Goal: Task Accomplishment & Management: Complete application form

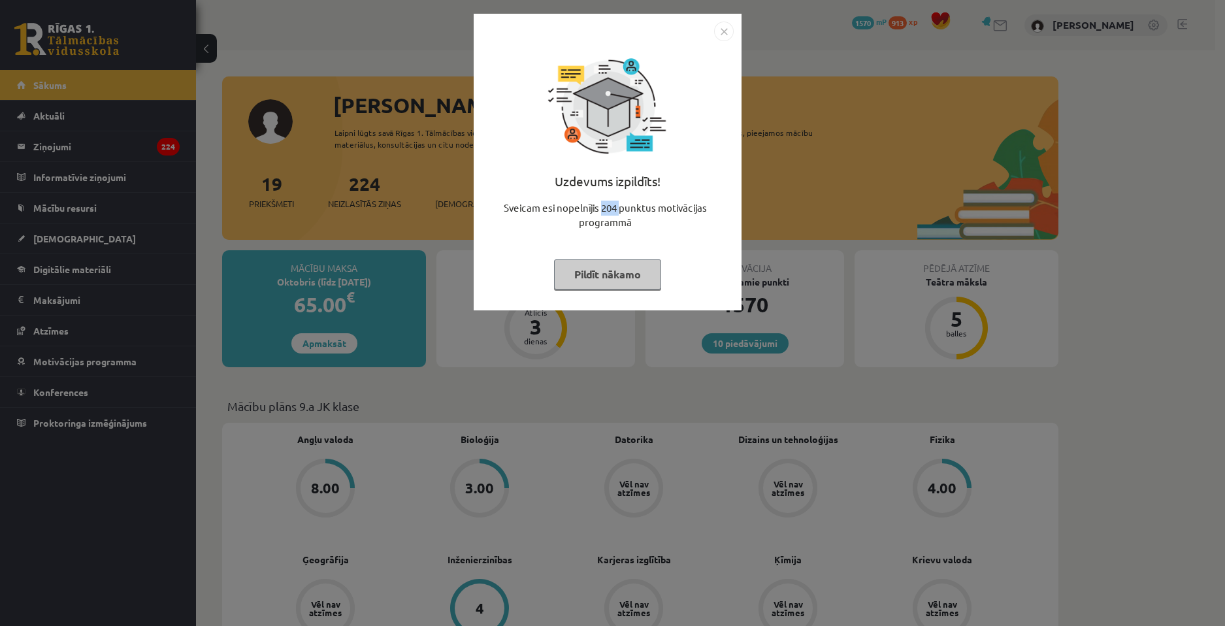
drag, startPoint x: 615, startPoint y: 210, endPoint x: 601, endPoint y: 214, distance: 14.9
click at [601, 214] on div "Sveicam esi nopelnījis 204 punktus motivācijas programmā" at bounding box center [608, 220] width 252 height 39
click at [602, 213] on div "Sveicam esi nopelnījis 204 punktus motivācijas programmā" at bounding box center [608, 220] width 252 height 39
click at [601, 270] on button "Pildīt nākamo" at bounding box center [607, 274] width 107 height 30
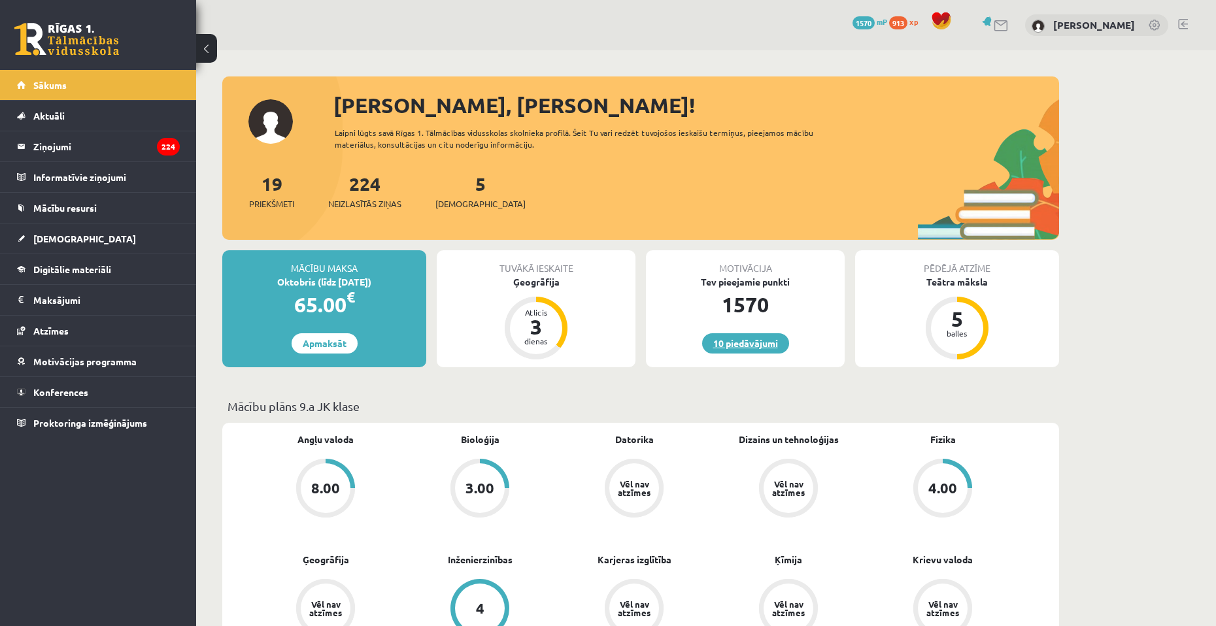
click at [738, 349] on link "10 piedāvājumi" at bounding box center [745, 343] width 87 height 20
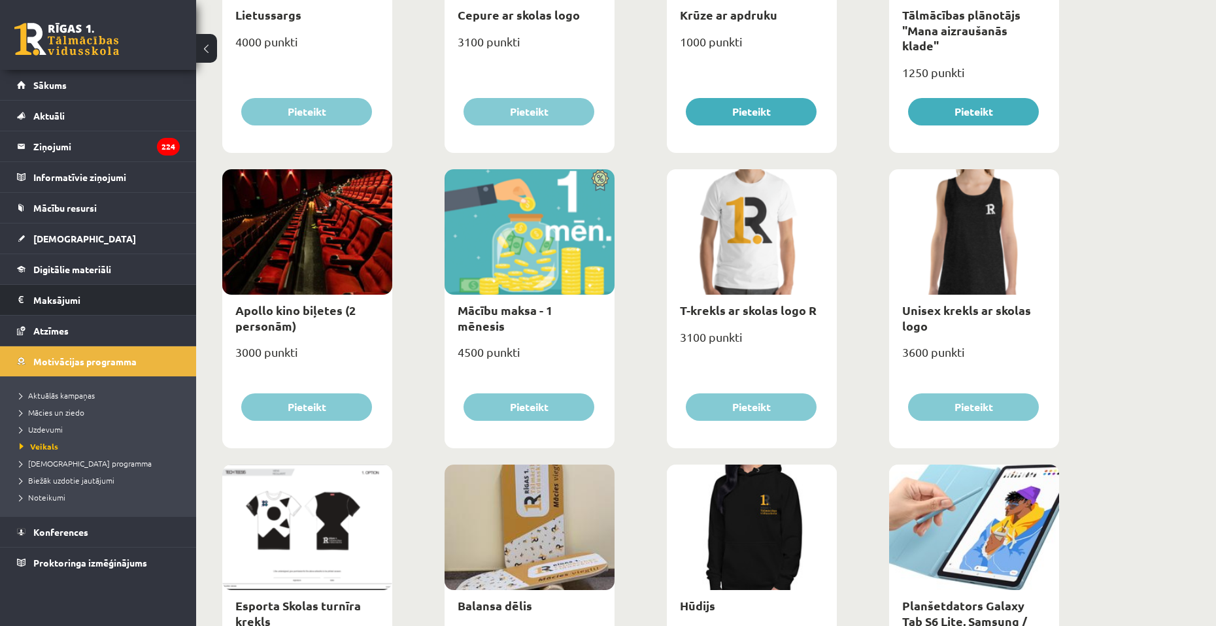
scroll to position [336, 0]
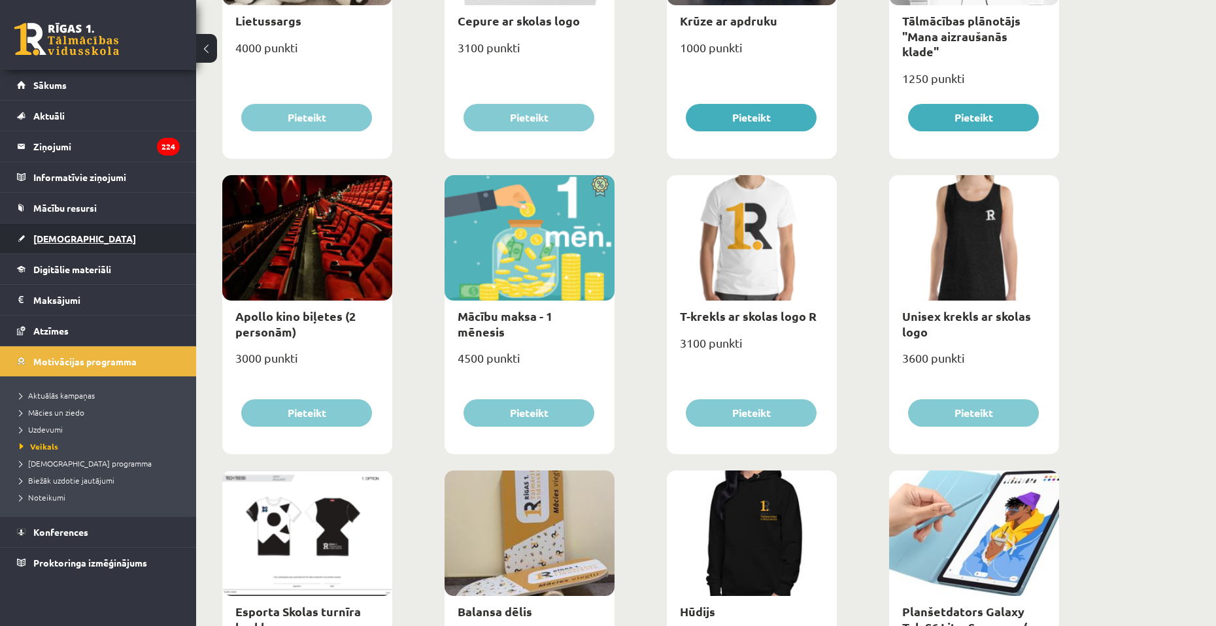
click at [108, 233] on link "[DEMOGRAPHIC_DATA]" at bounding box center [98, 239] width 163 height 30
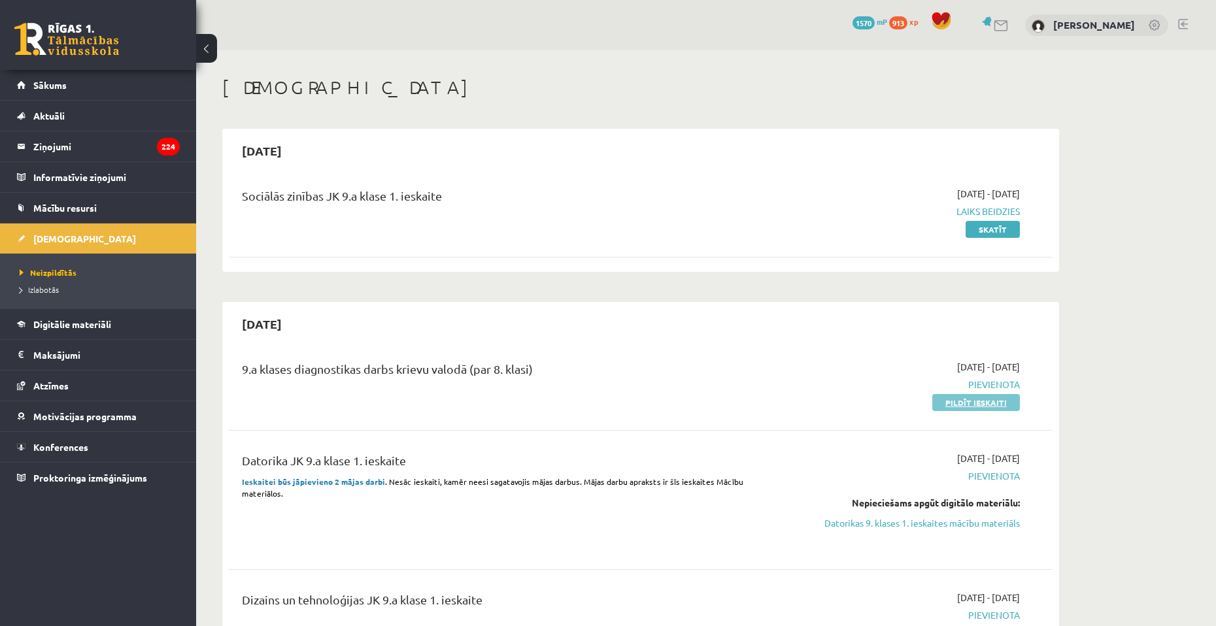
click at [993, 402] on link "Pildīt ieskaiti" at bounding box center [976, 402] width 88 height 17
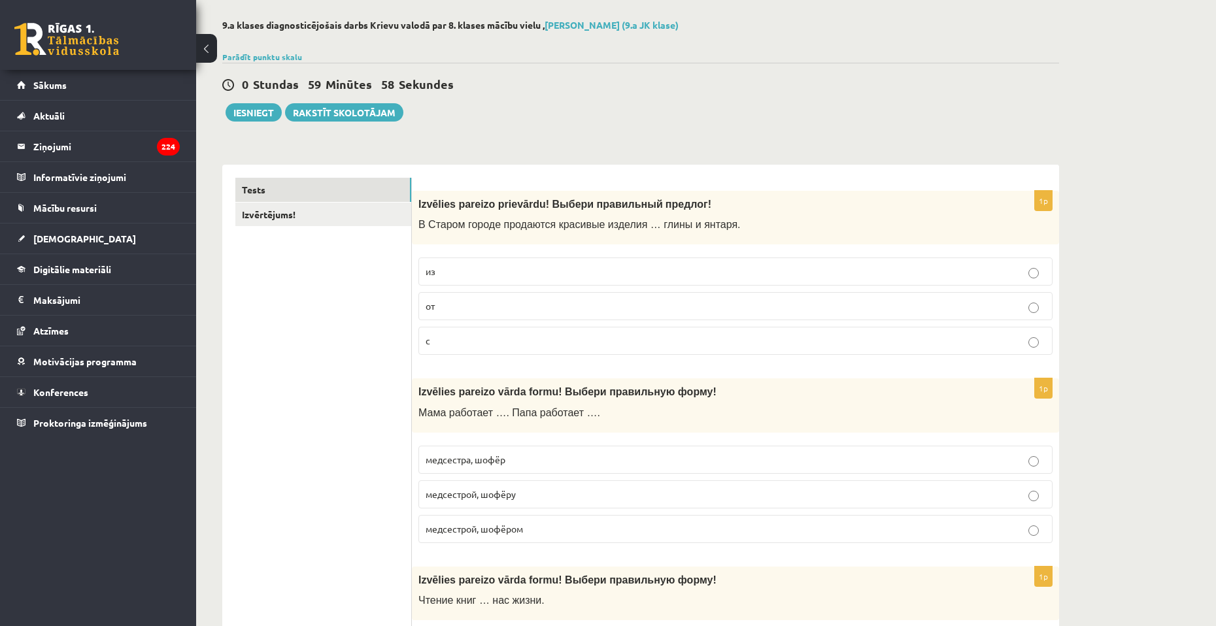
scroll to position [65, 0]
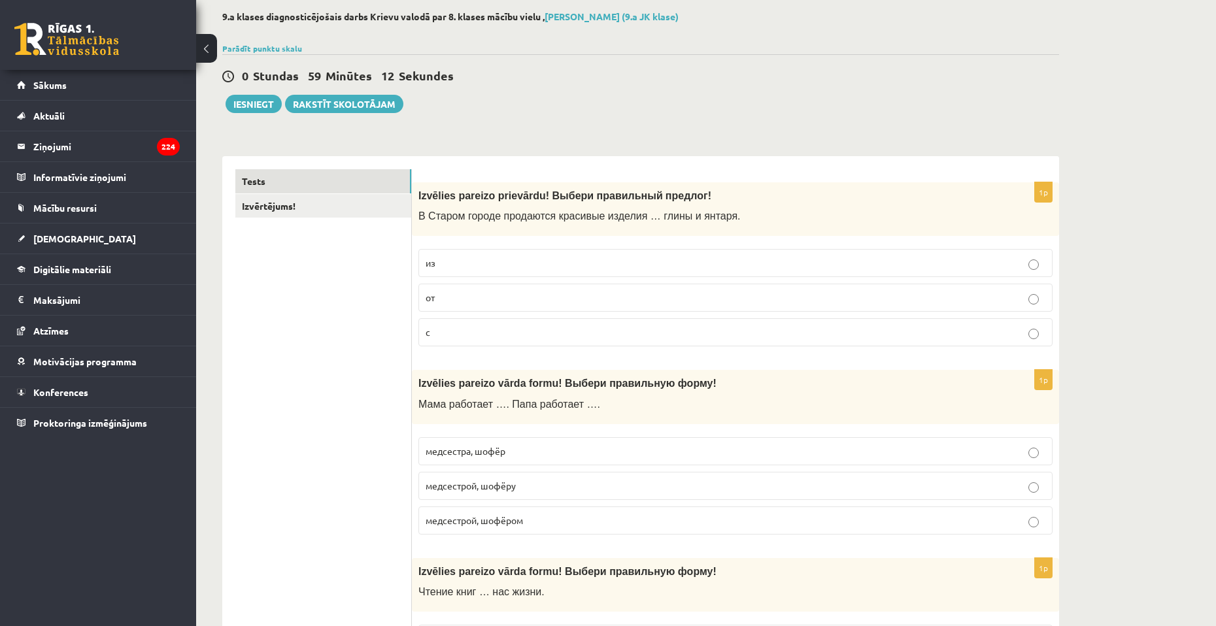
click at [506, 256] on label "из" at bounding box center [735, 263] width 634 height 28
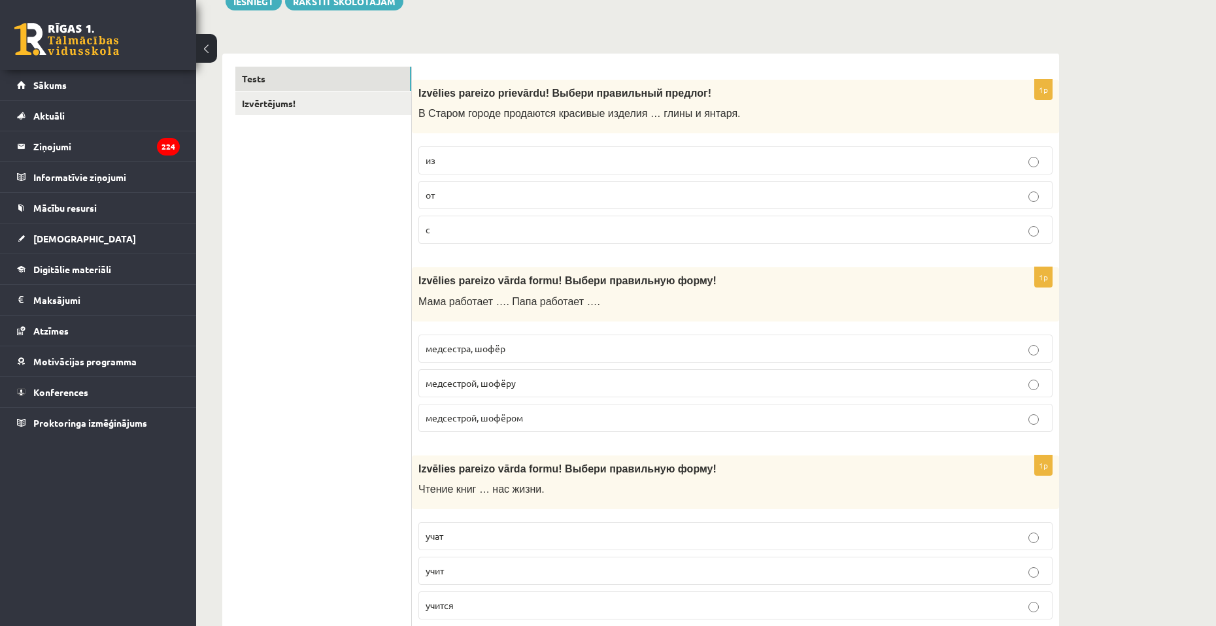
scroll to position [196, 0]
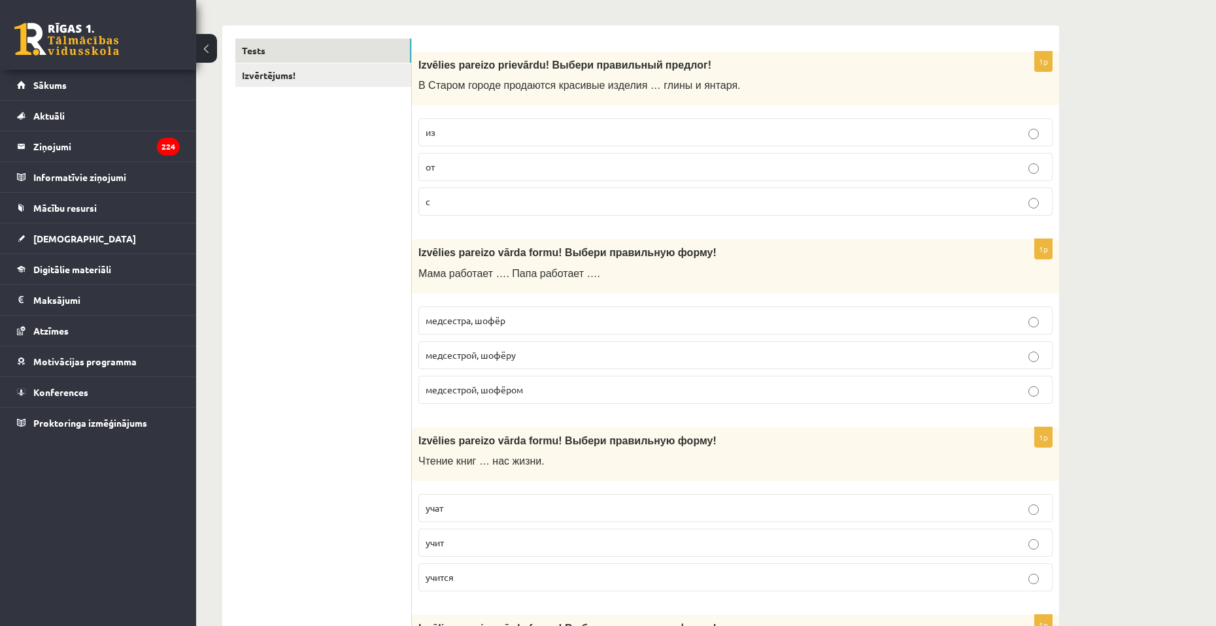
click at [495, 393] on span "медсестрой, шофёром" at bounding box center [473, 390] width 97 height 12
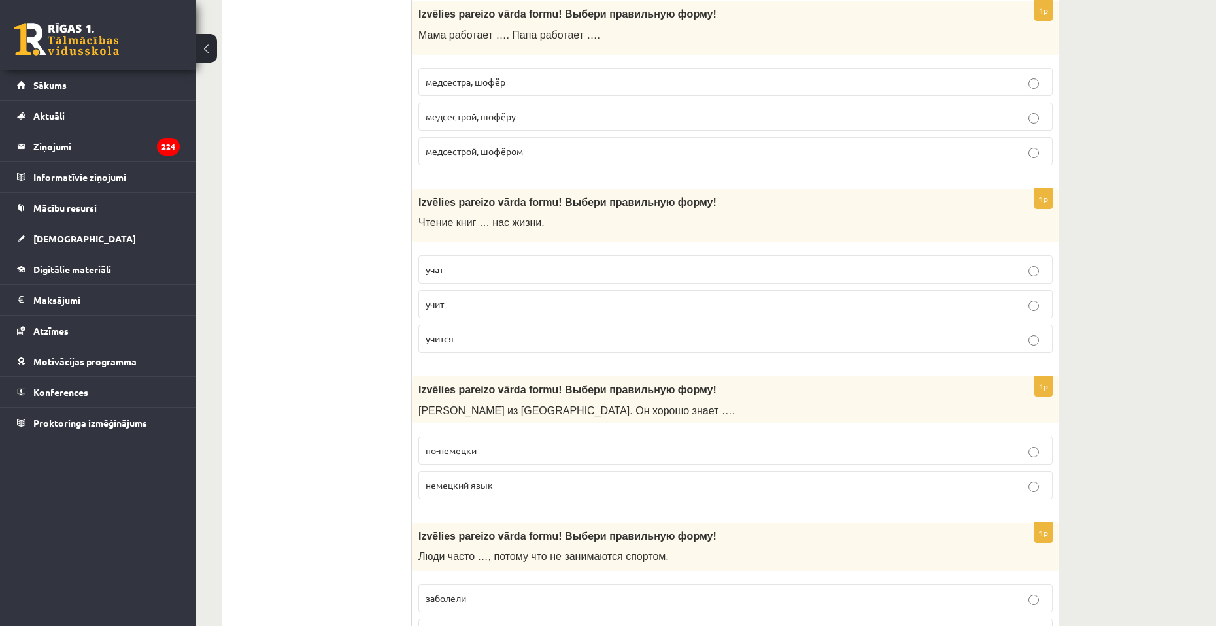
scroll to position [523, 0]
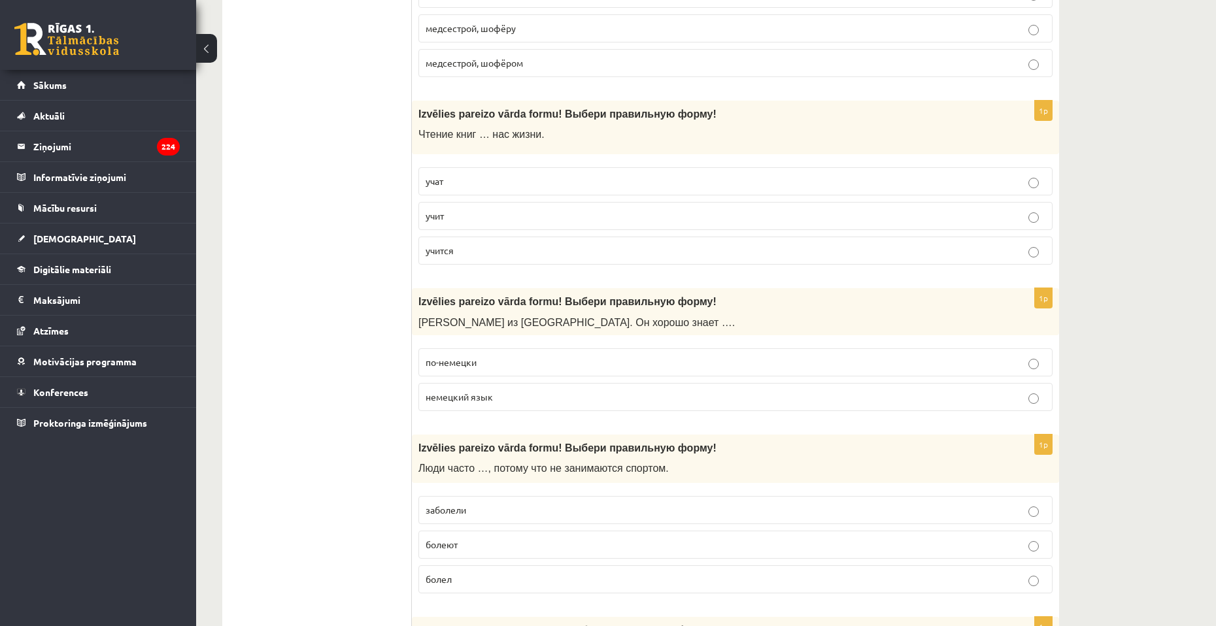
click at [484, 177] on p "учат" at bounding box center [735, 181] width 620 height 14
click at [477, 208] on label "учит" at bounding box center [735, 216] width 634 height 28
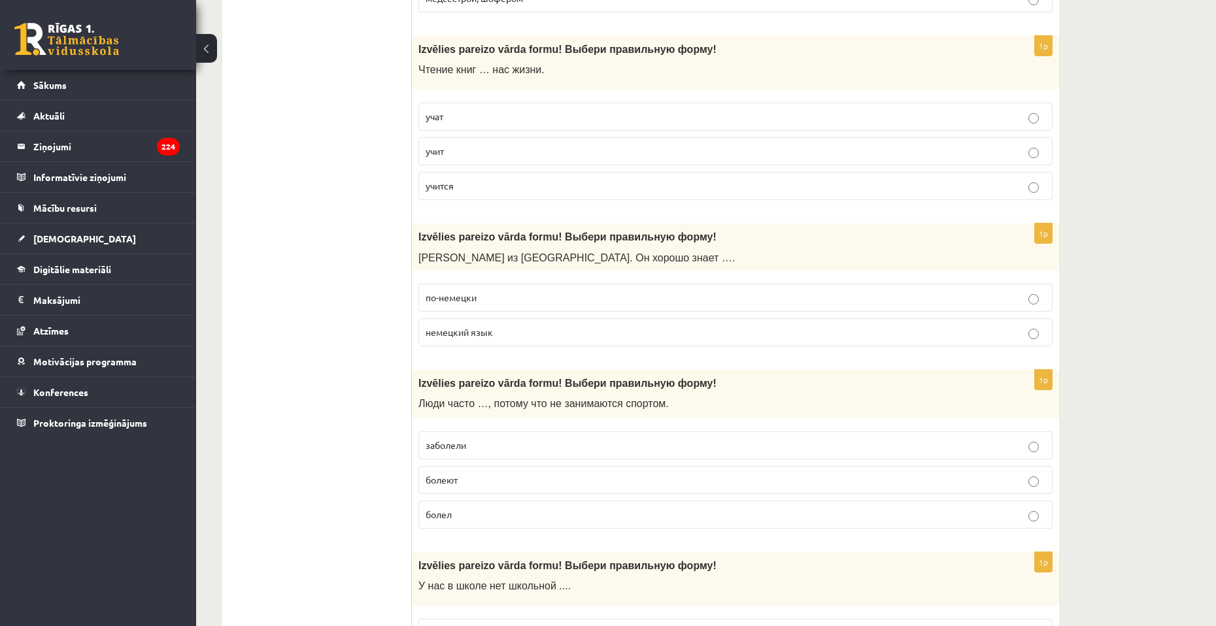
scroll to position [588, 0]
click at [536, 337] on p "немецкий язык" at bounding box center [735, 332] width 620 height 14
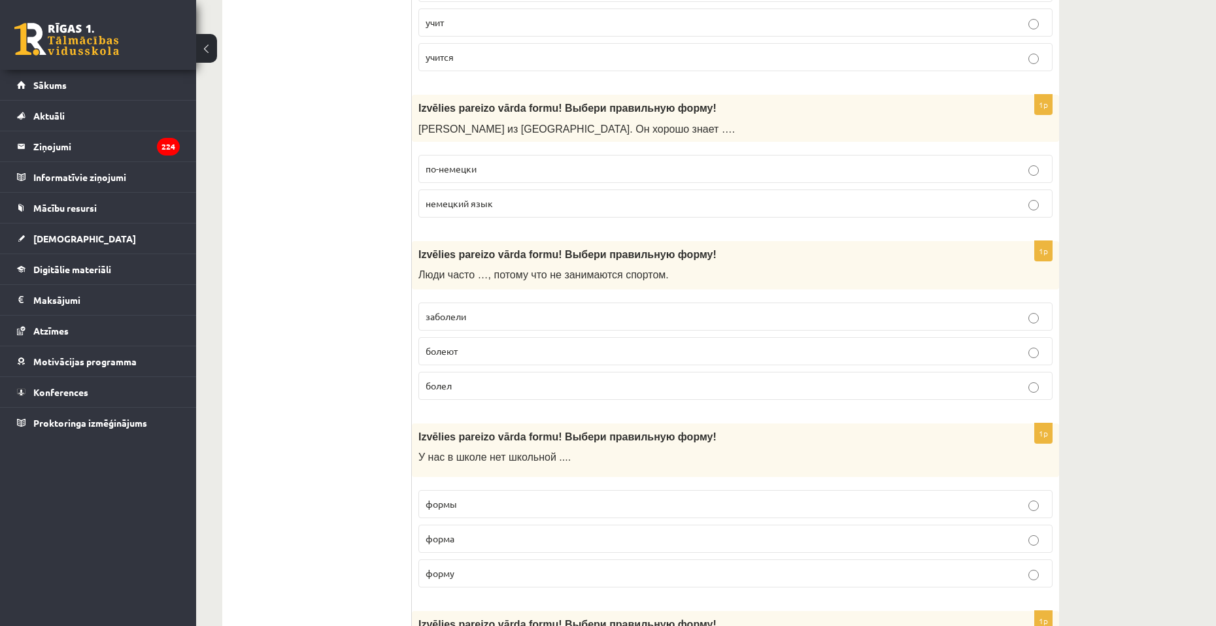
scroll to position [719, 0]
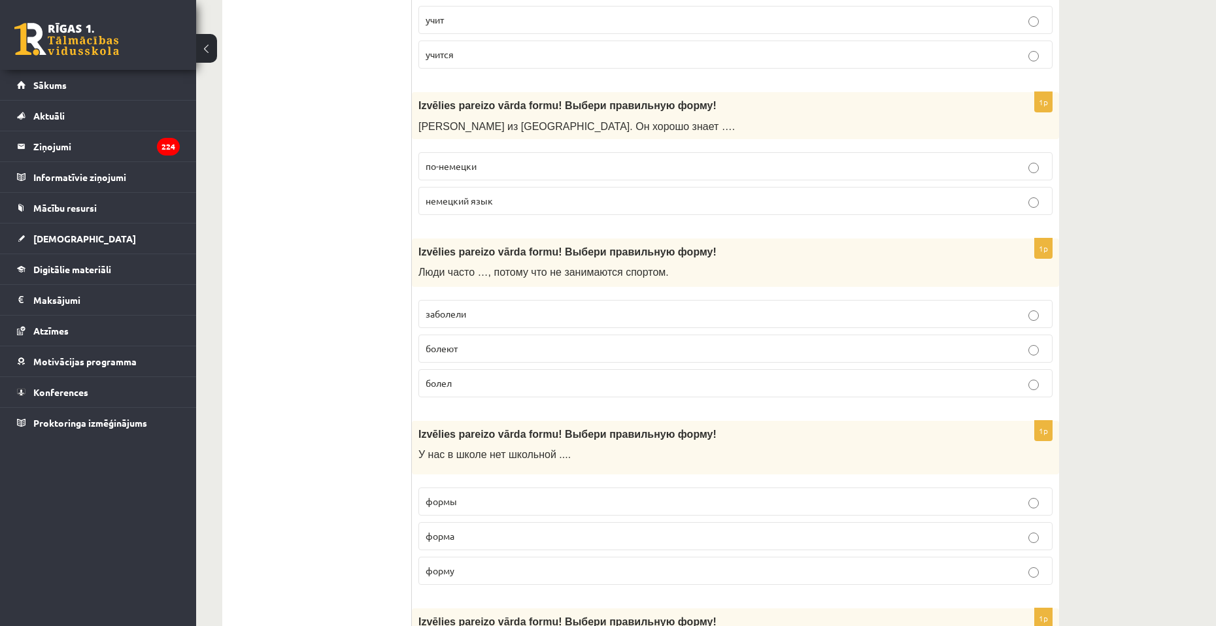
click at [506, 344] on p "болеют" at bounding box center [735, 349] width 620 height 14
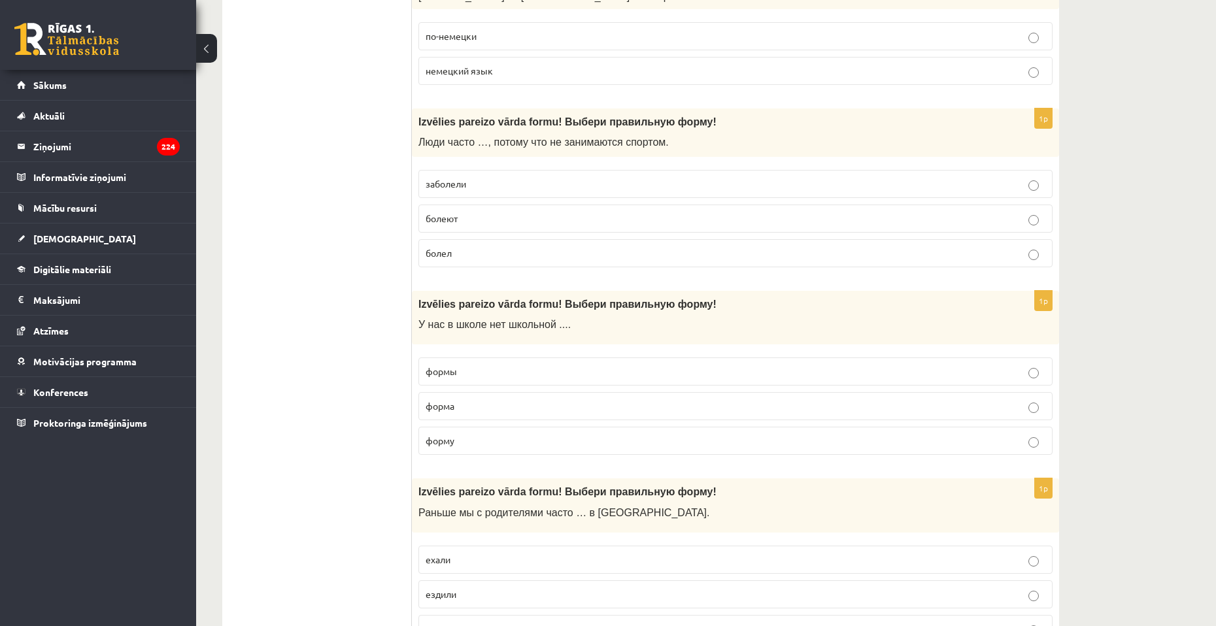
scroll to position [850, 0]
drag, startPoint x: 530, startPoint y: 372, endPoint x: 578, endPoint y: 368, distance: 47.9
click at [531, 372] on p "формы" at bounding box center [735, 371] width 620 height 14
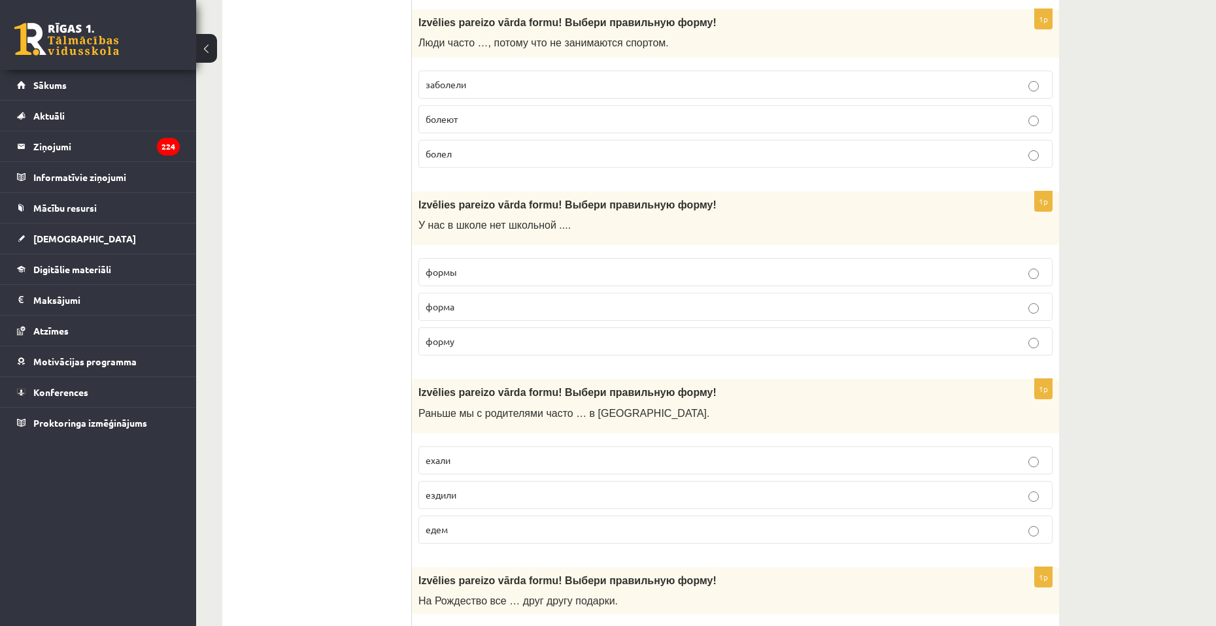
scroll to position [980, 0]
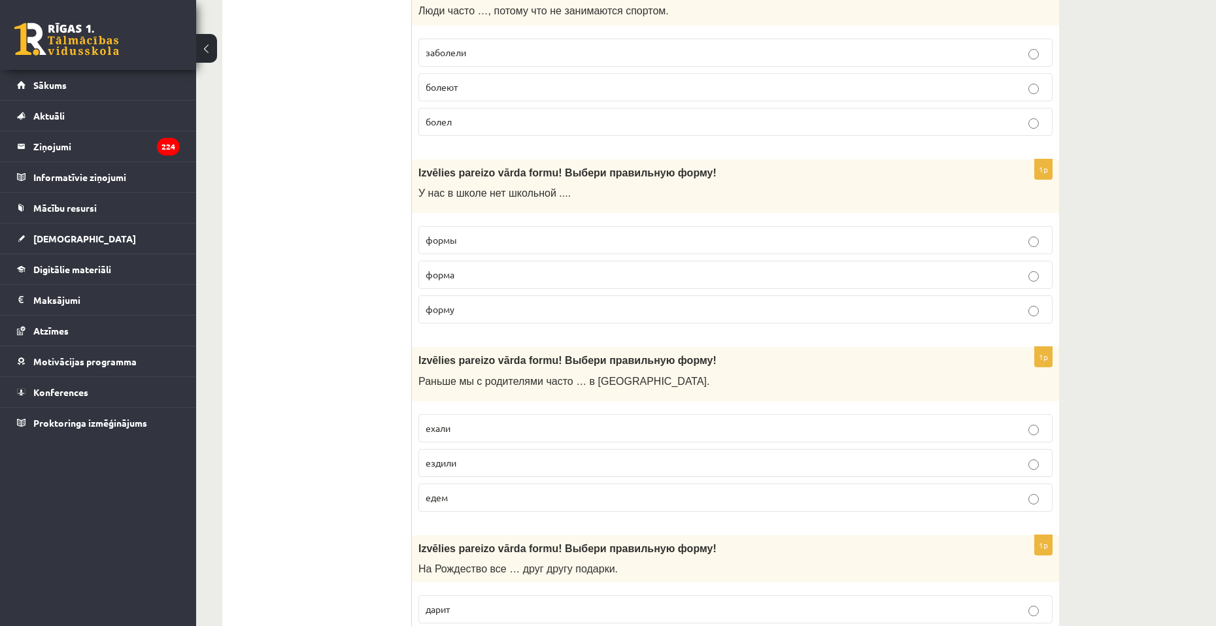
click at [533, 463] on p "ездили" at bounding box center [735, 463] width 620 height 14
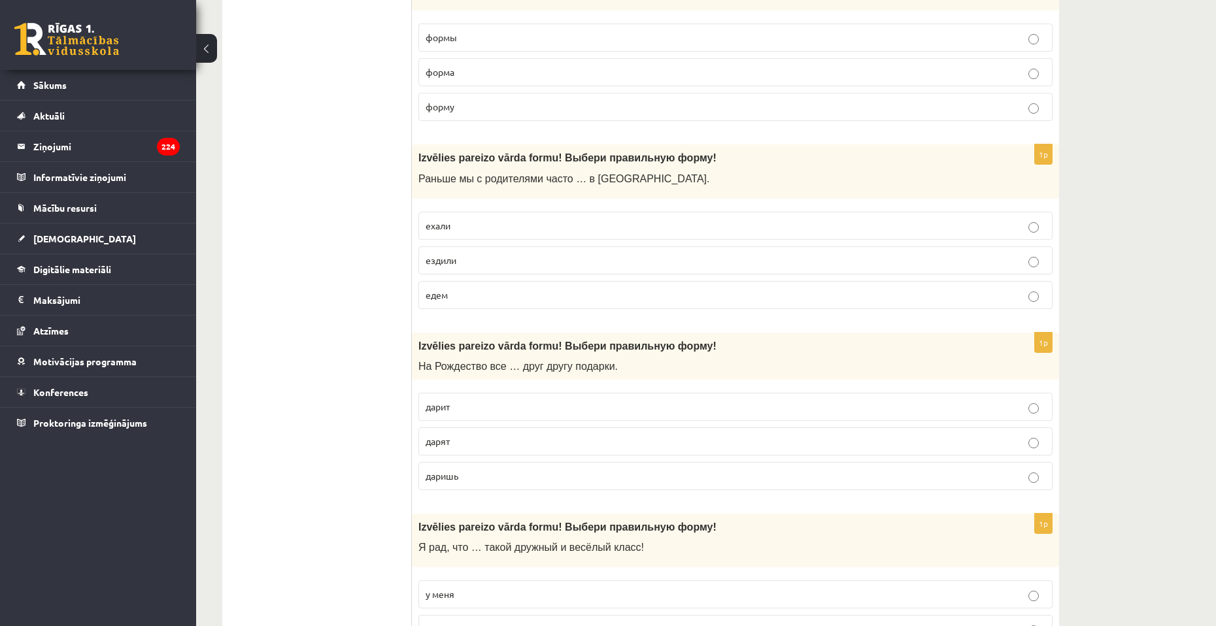
scroll to position [1242, 0]
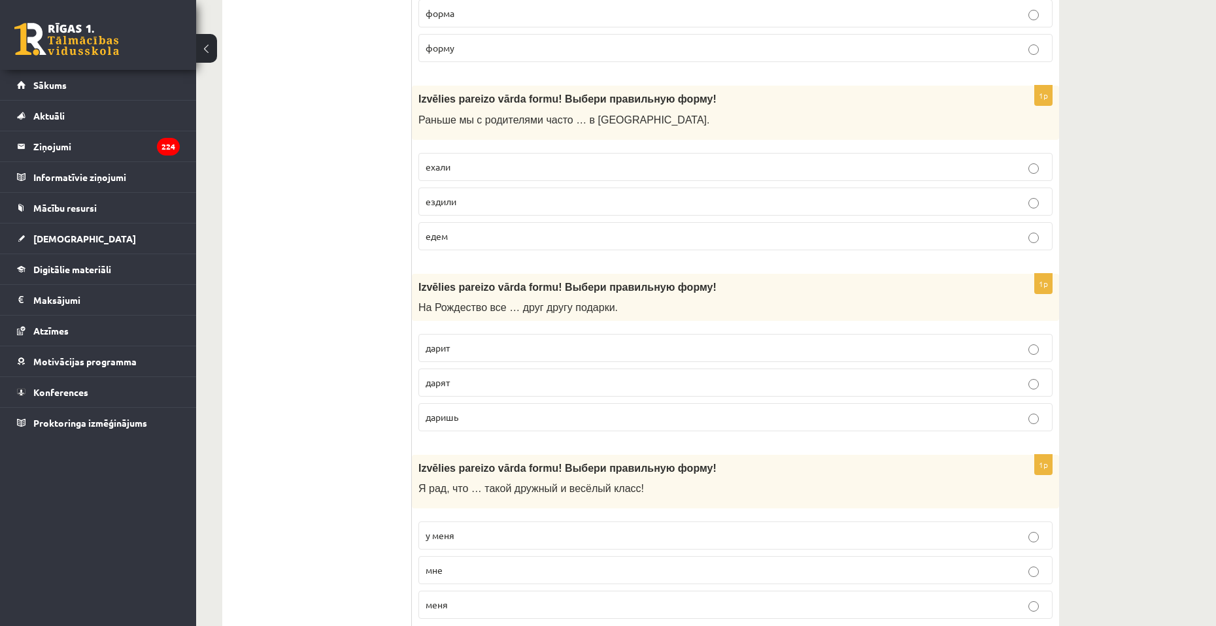
click at [491, 386] on p "дарят" at bounding box center [735, 383] width 620 height 14
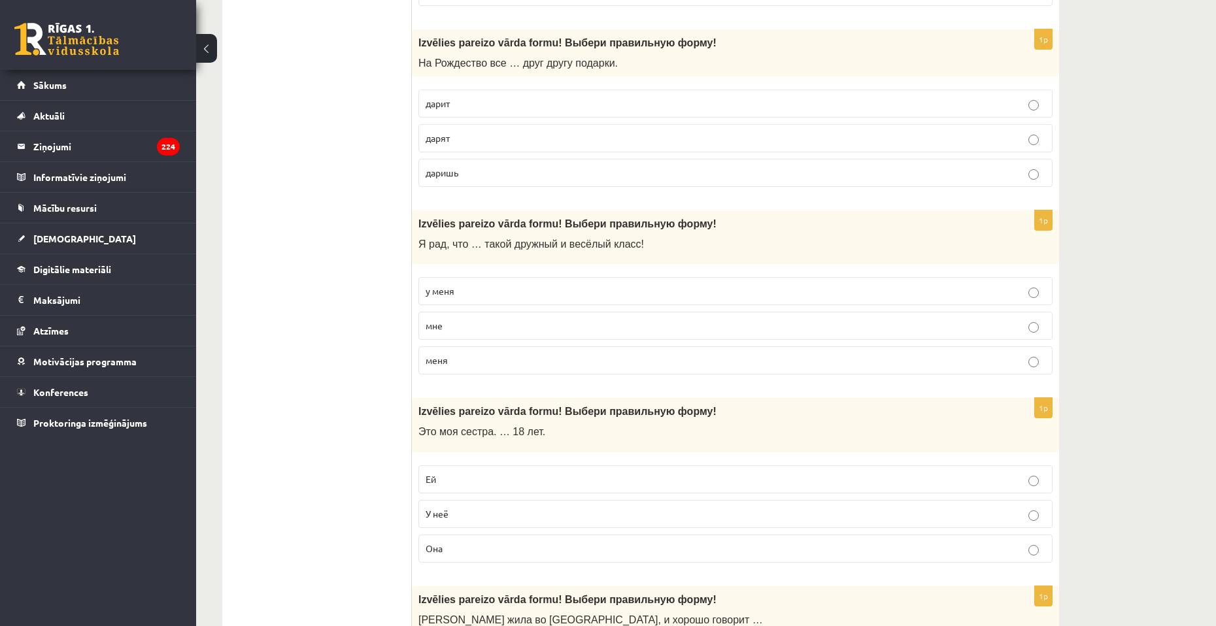
scroll to position [1503, 0]
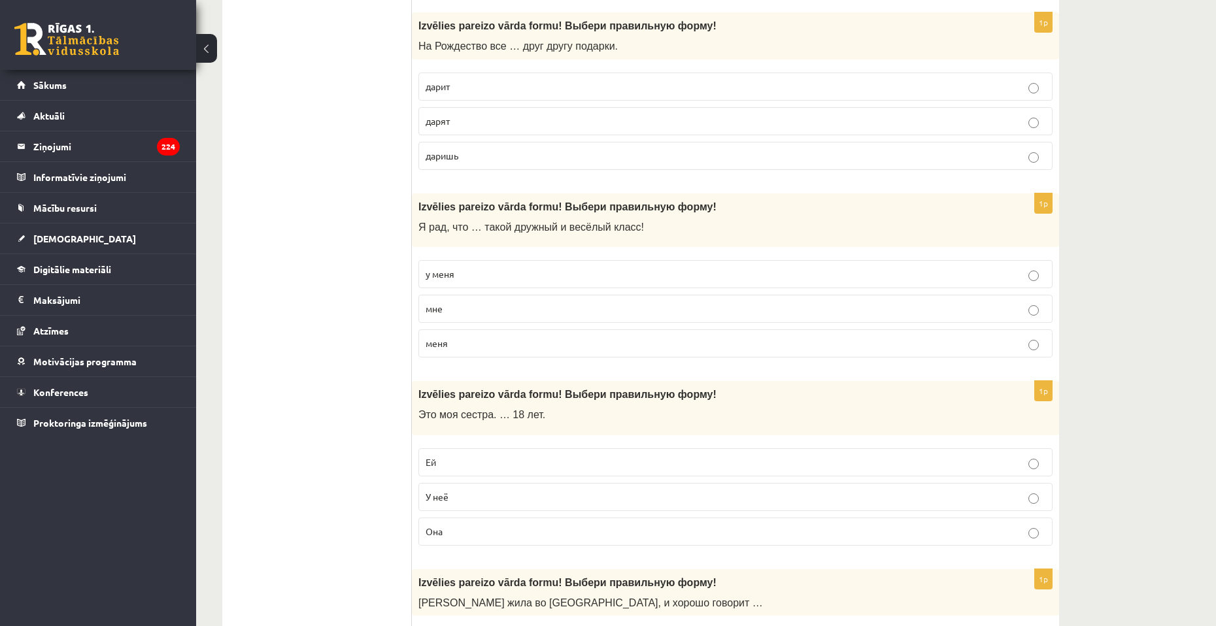
click at [518, 268] on p "у меня" at bounding box center [735, 274] width 620 height 14
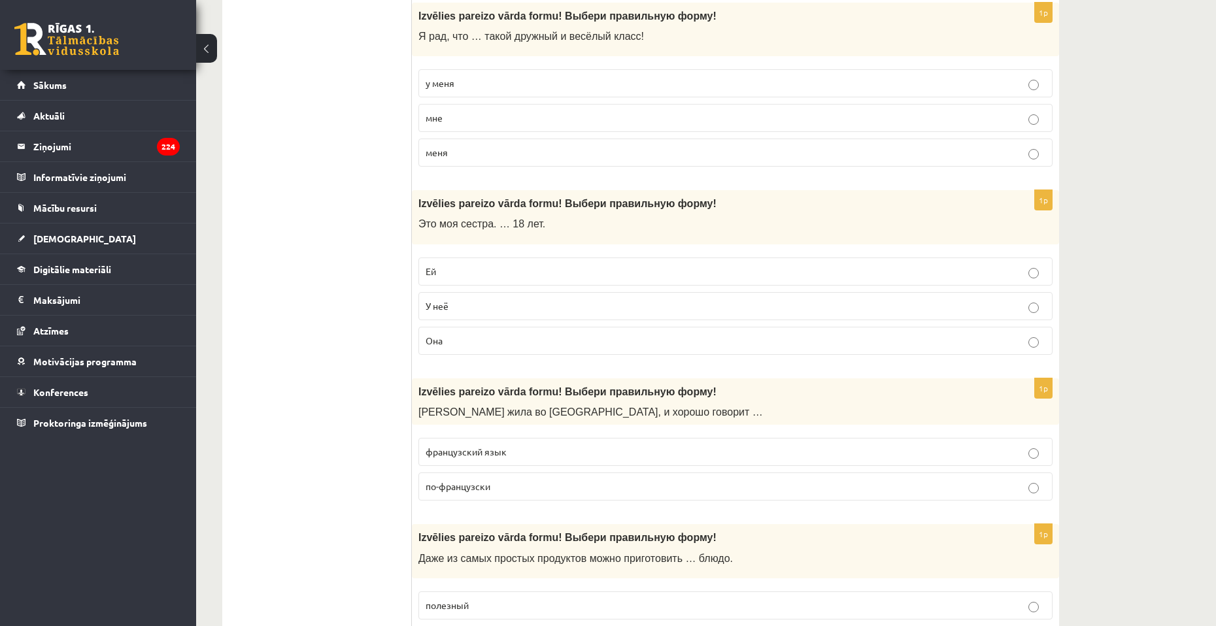
scroll to position [1699, 0]
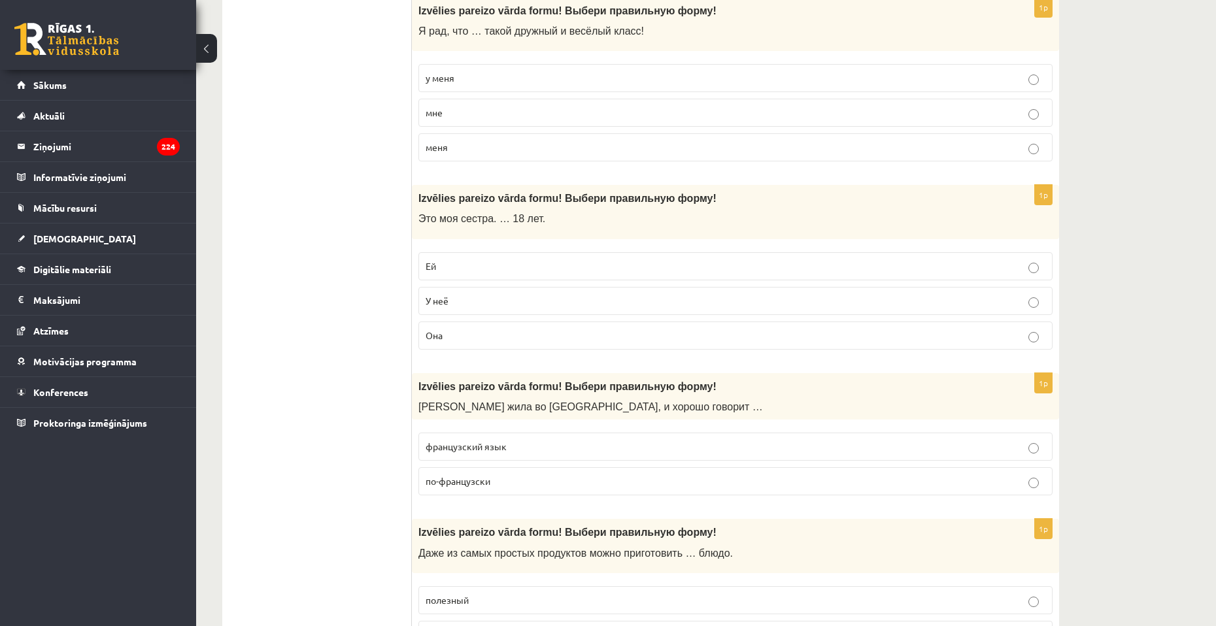
click at [494, 271] on p "Ей" at bounding box center [735, 266] width 620 height 14
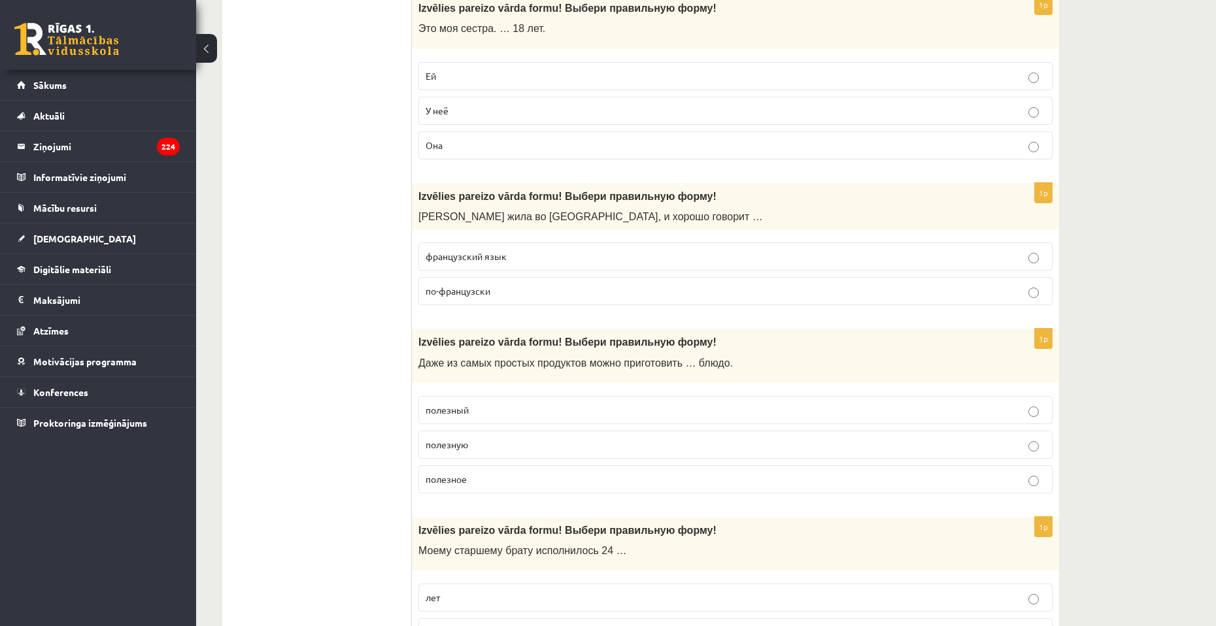
scroll to position [1895, 0]
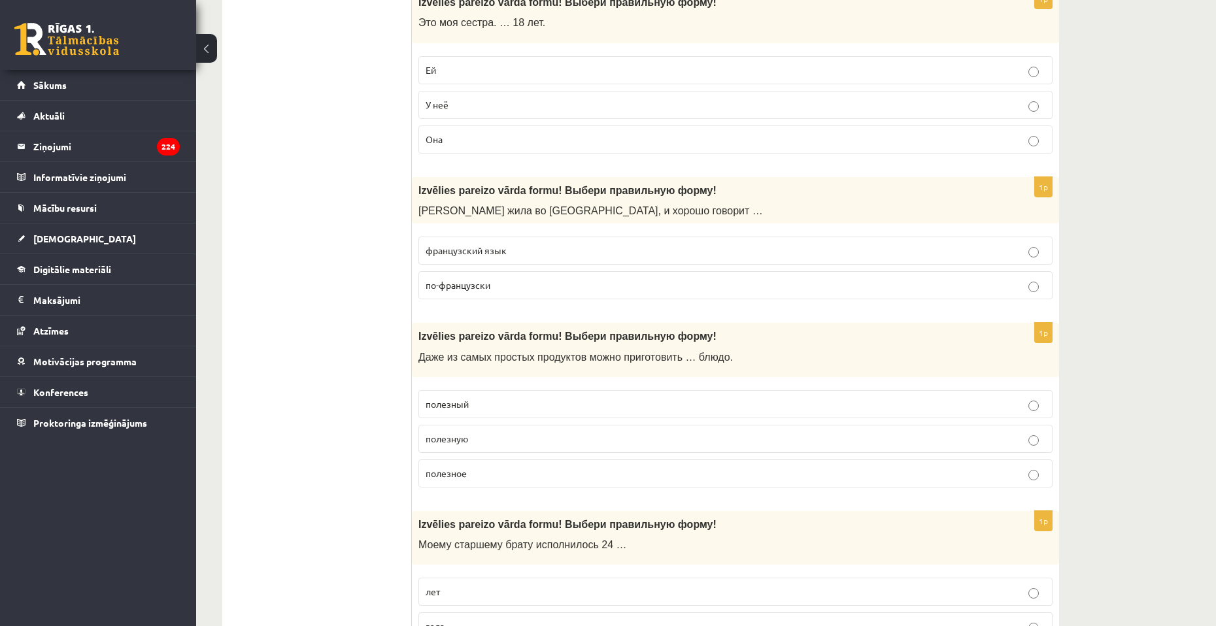
click at [529, 282] on p "по-французски" at bounding box center [735, 285] width 620 height 14
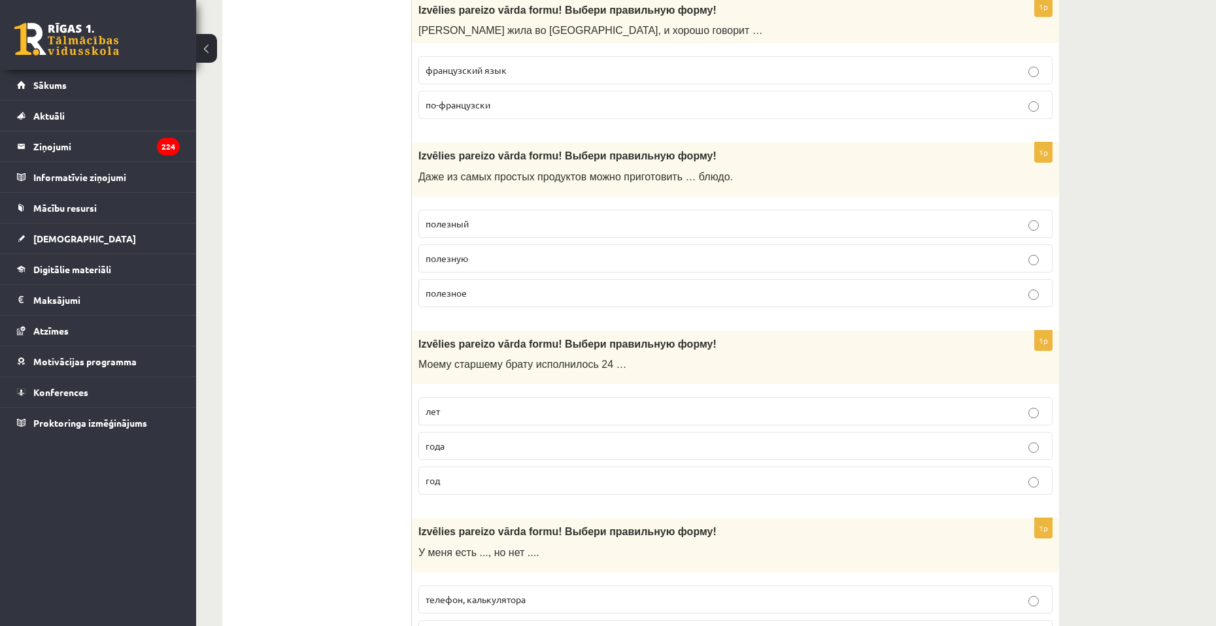
scroll to position [2091, 0]
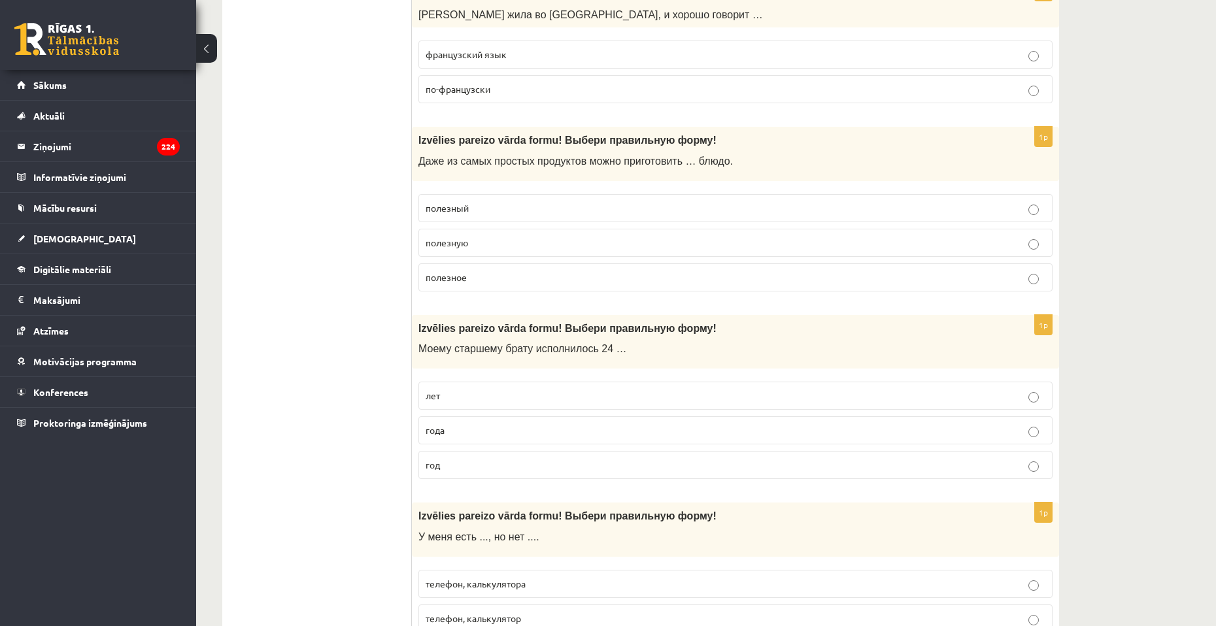
click at [520, 242] on p "полезную" at bounding box center [735, 243] width 620 height 14
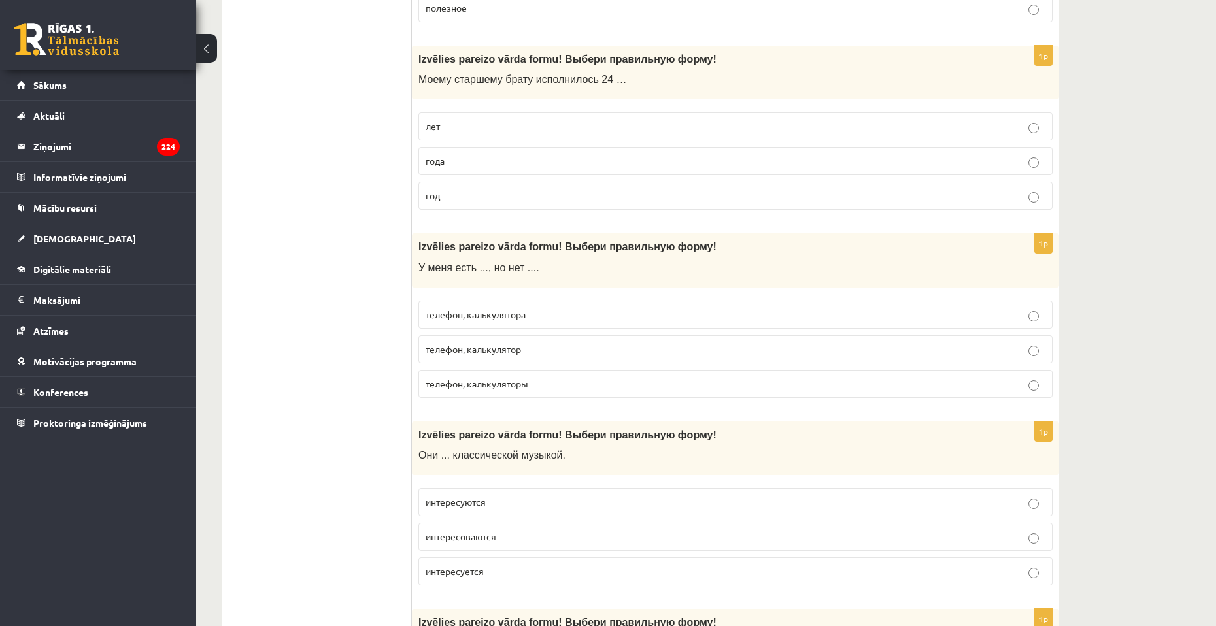
scroll to position [2353, 0]
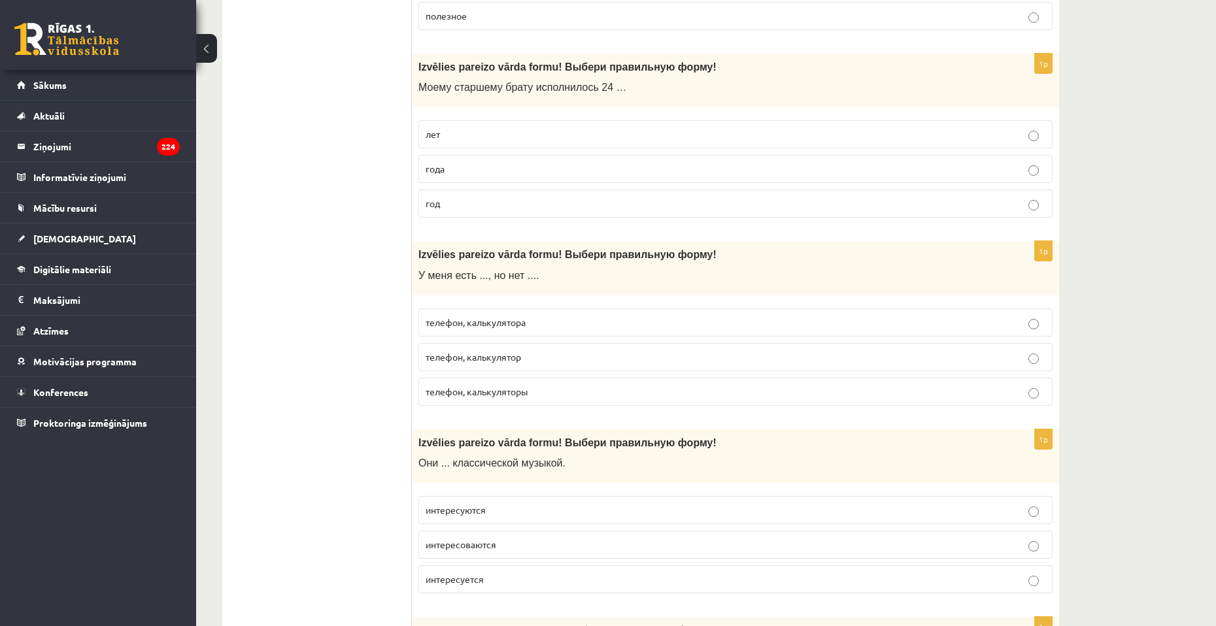
click at [467, 136] on p "лет" at bounding box center [735, 134] width 620 height 14
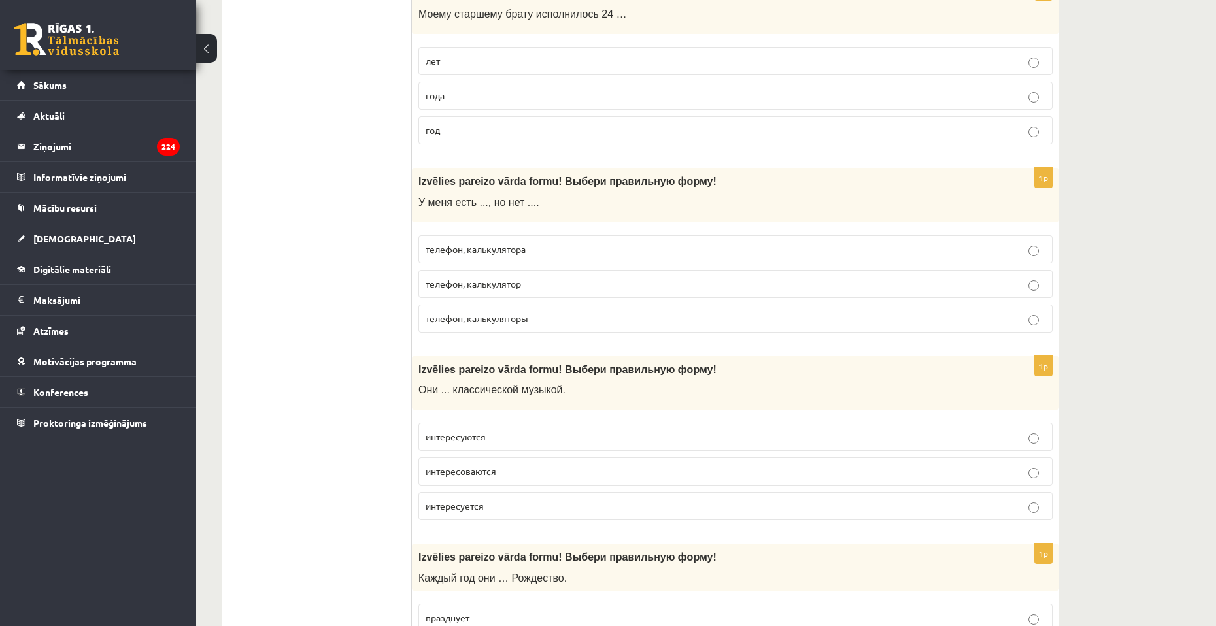
scroll to position [2483, 0]
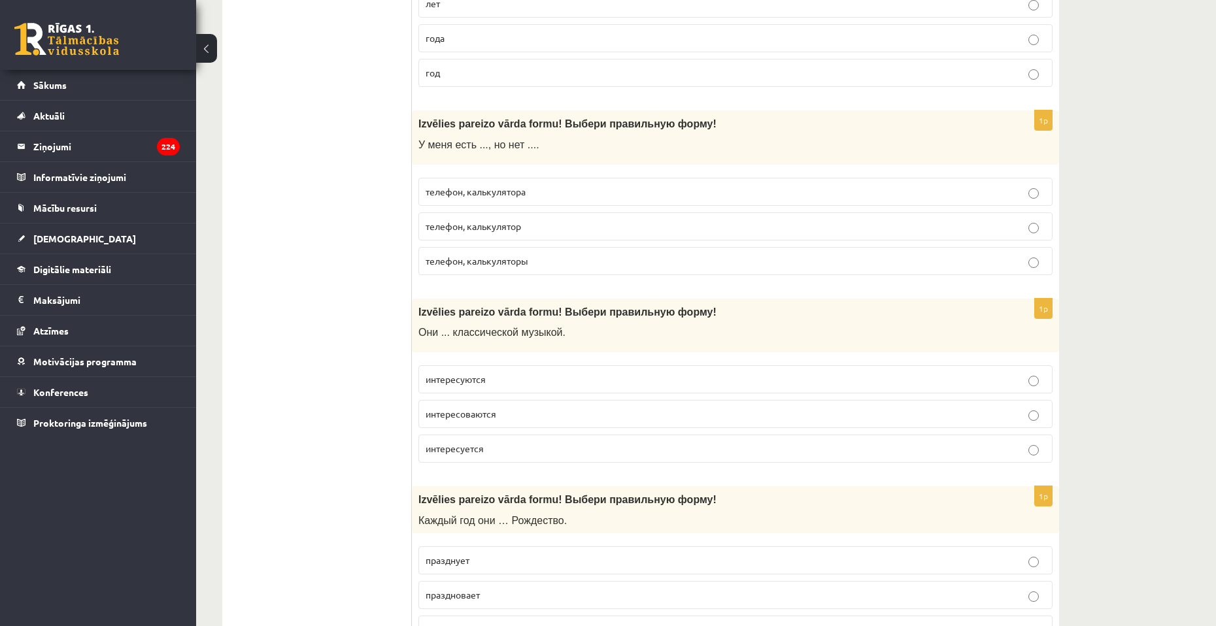
drag, startPoint x: 606, startPoint y: 191, endPoint x: 623, endPoint y: 191, distance: 17.7
click at [607, 191] on p "телефон, калькулятора" at bounding box center [735, 192] width 620 height 14
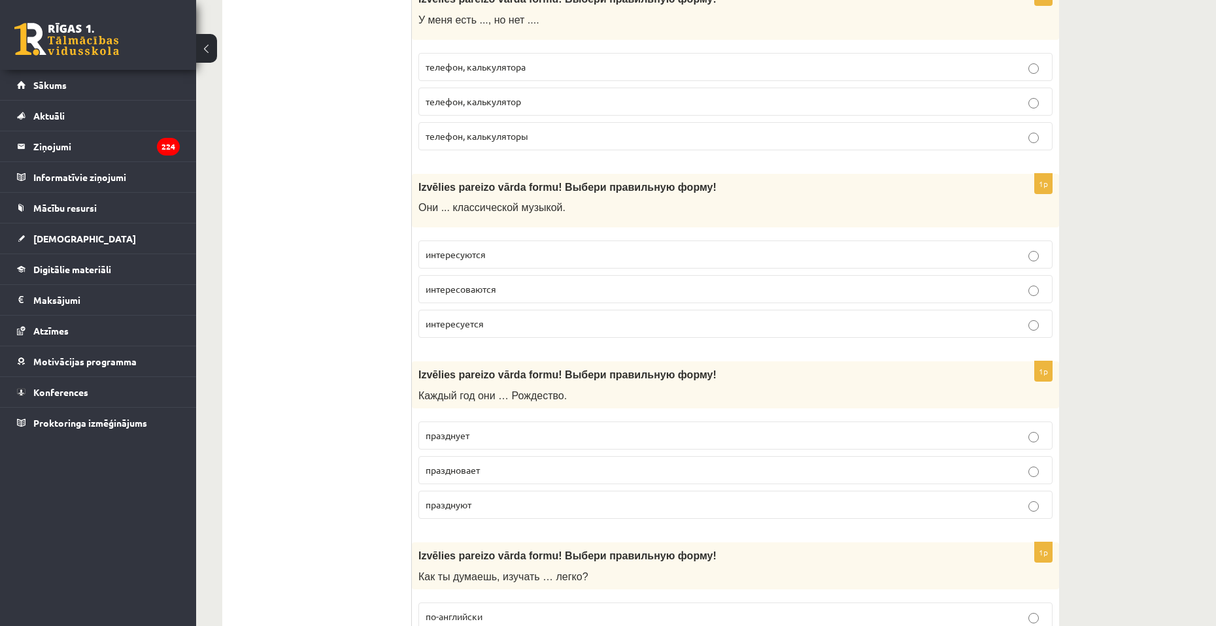
scroll to position [2614, 0]
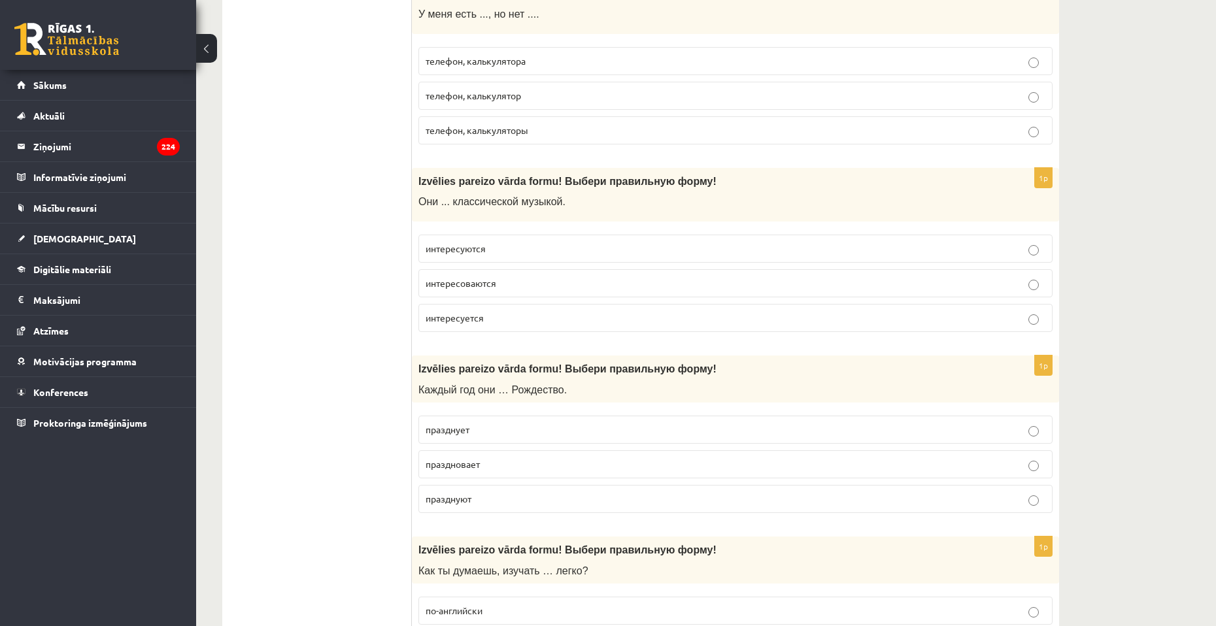
drag, startPoint x: 503, startPoint y: 242, endPoint x: 511, endPoint y: 242, distance: 7.8
click at [505, 242] on p "интересуются" at bounding box center [735, 249] width 620 height 14
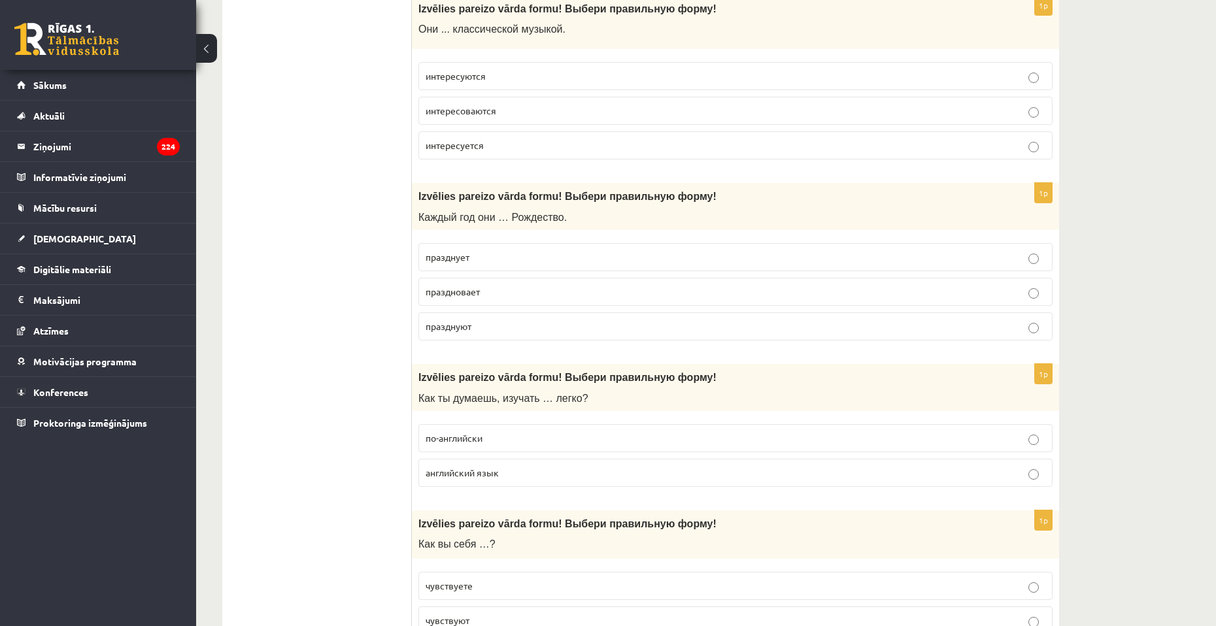
scroll to position [2810, 0]
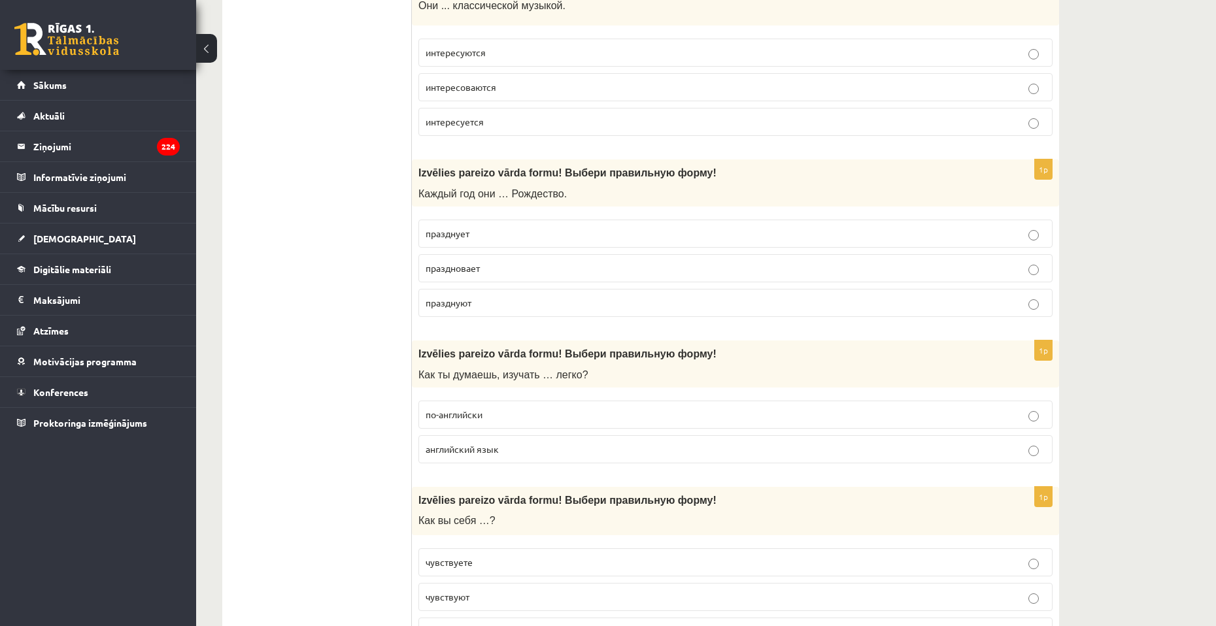
click at [526, 229] on p "празднует" at bounding box center [735, 234] width 620 height 14
click at [848, 315] on label "празднуют" at bounding box center [735, 303] width 634 height 28
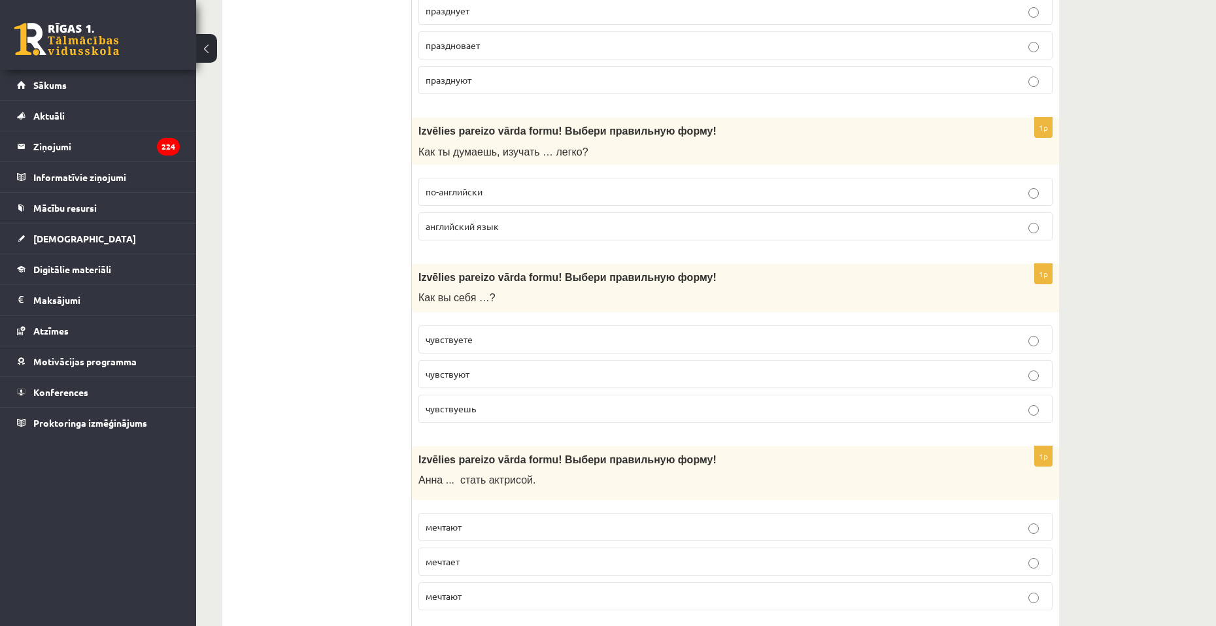
scroll to position [3072, 0]
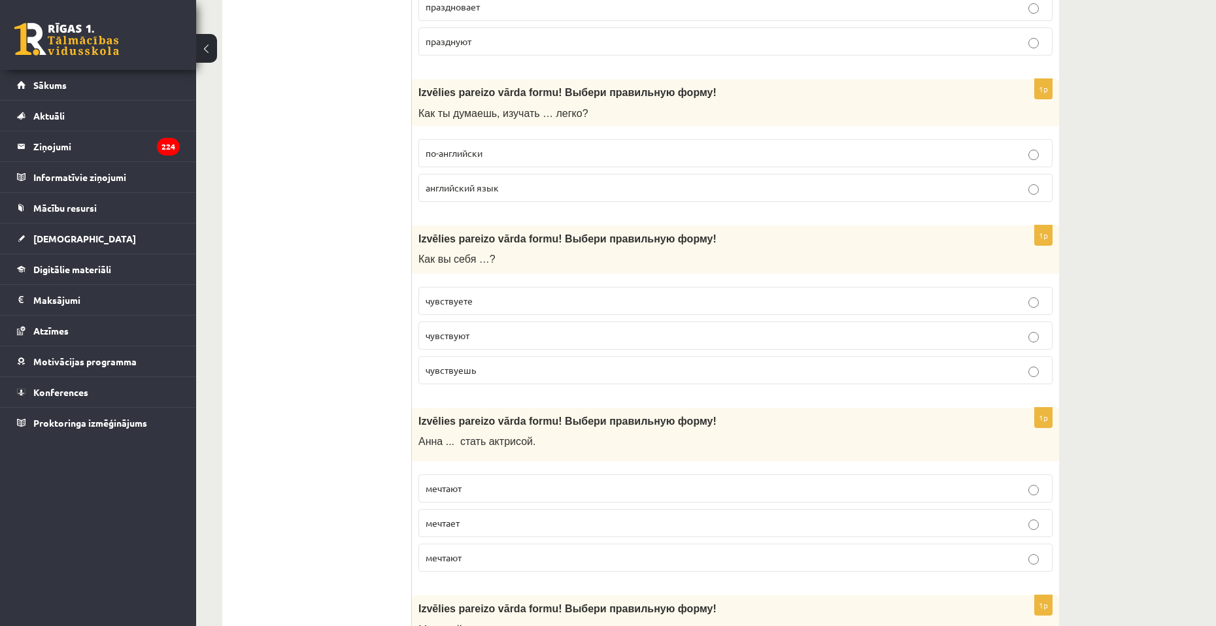
click at [527, 188] on p "английский язык" at bounding box center [735, 188] width 620 height 14
click at [493, 290] on label "чувствуете" at bounding box center [735, 301] width 634 height 28
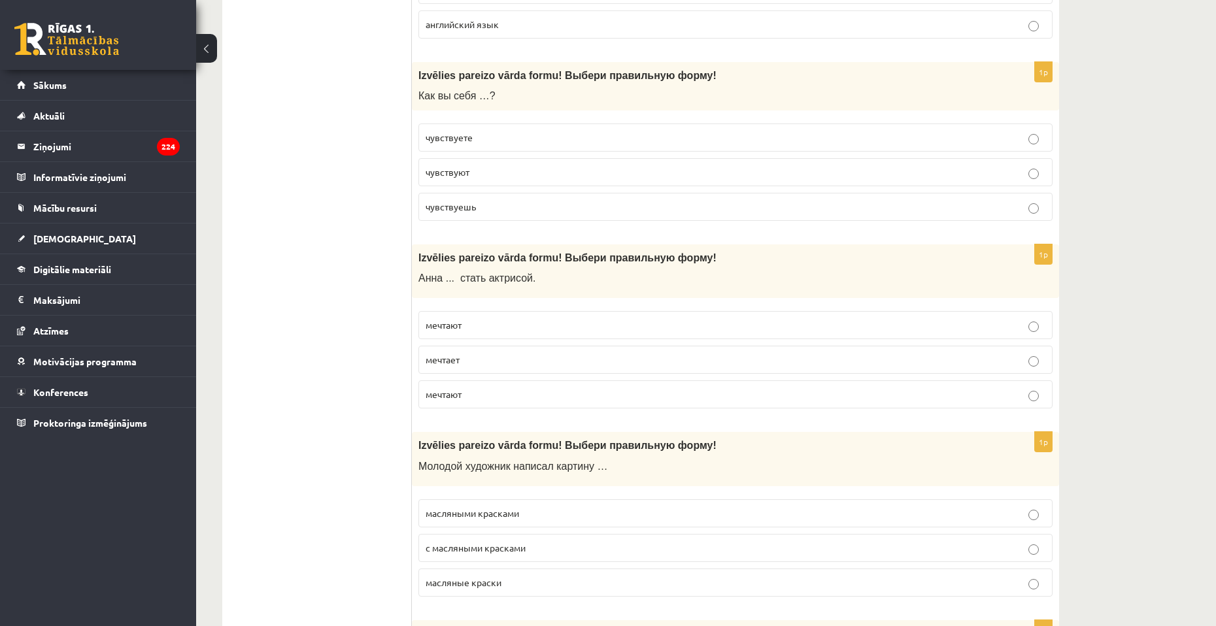
scroll to position [3268, 0]
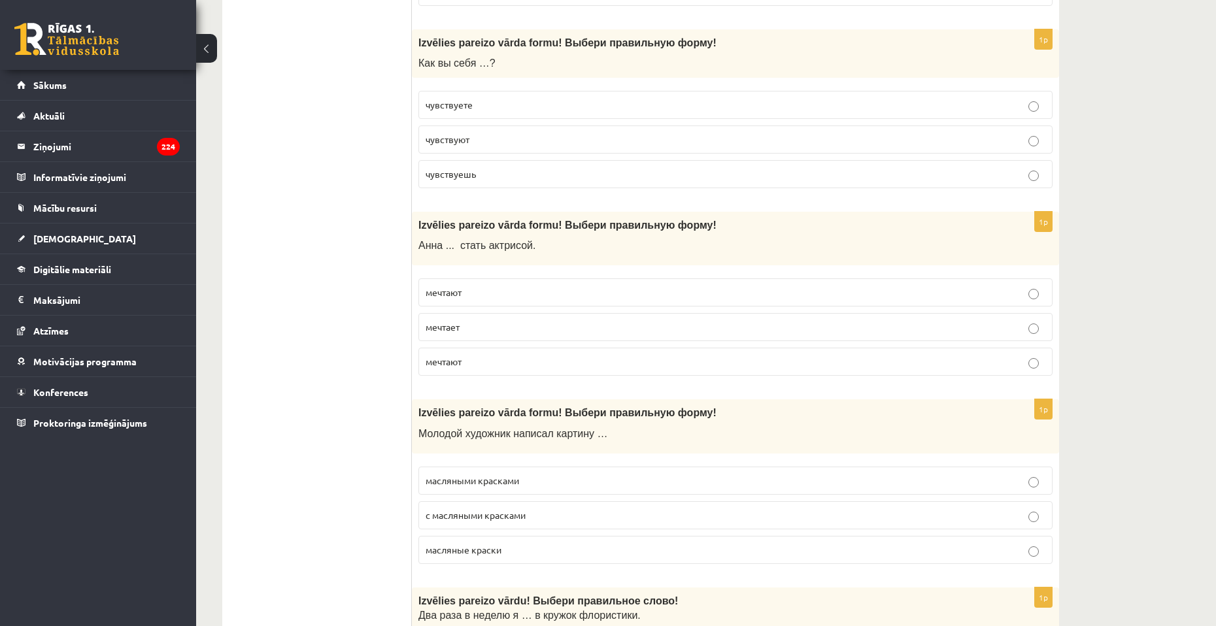
click at [476, 326] on p "мечтает" at bounding box center [735, 327] width 620 height 14
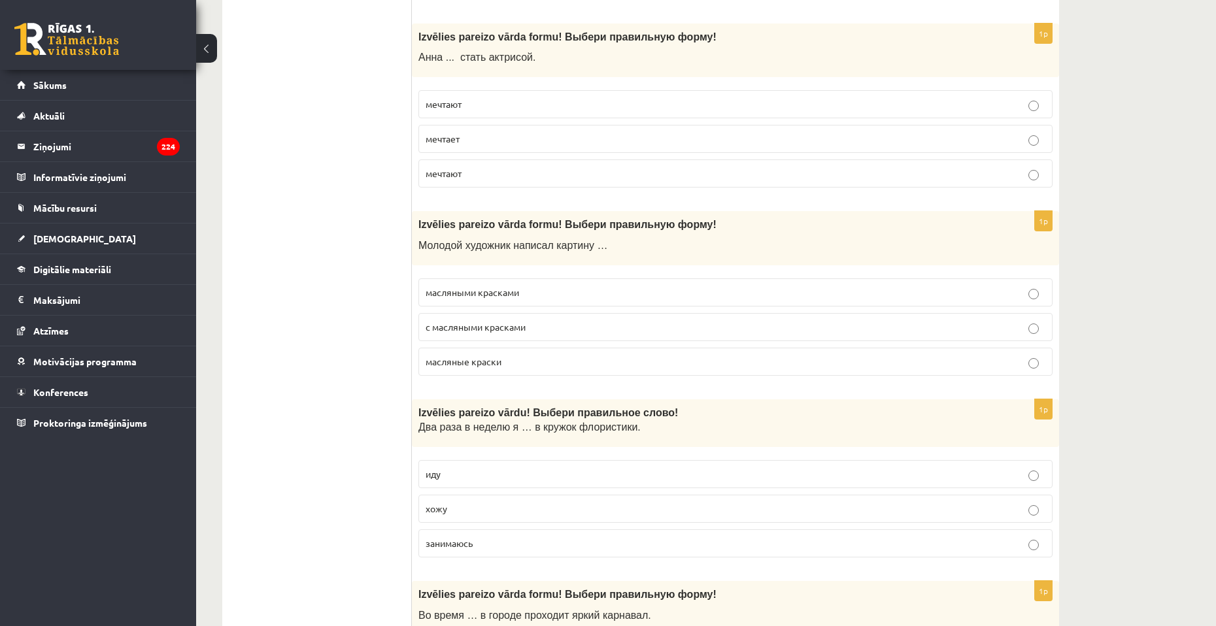
scroll to position [3464, 0]
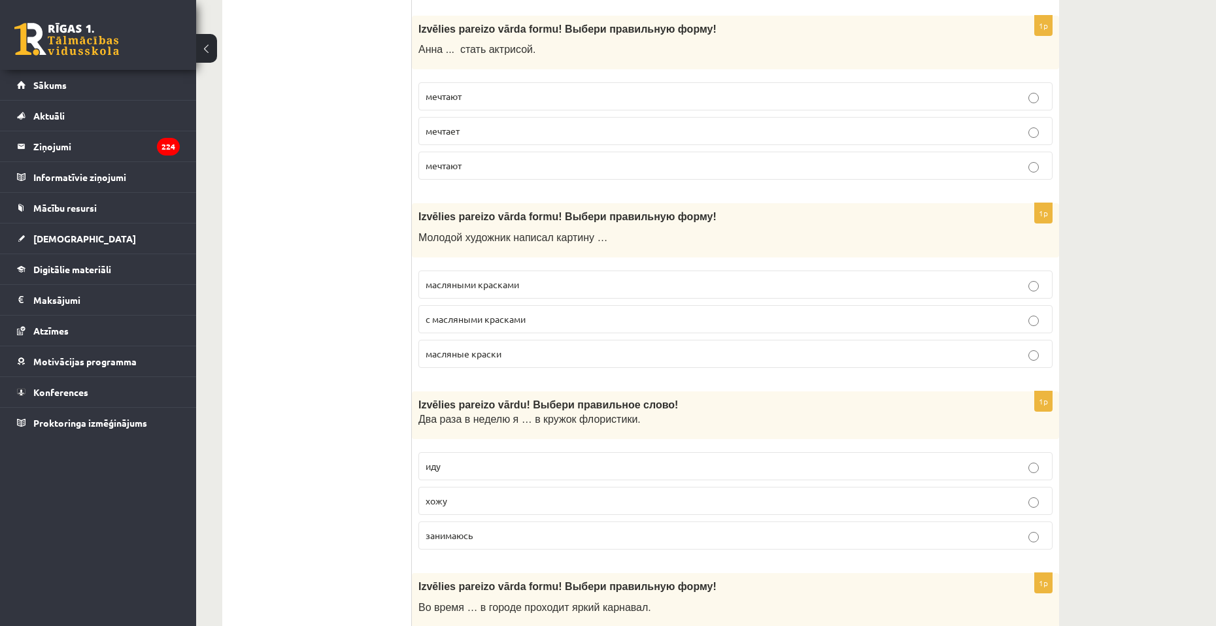
click at [452, 274] on label "масляными красками" at bounding box center [735, 285] width 634 height 28
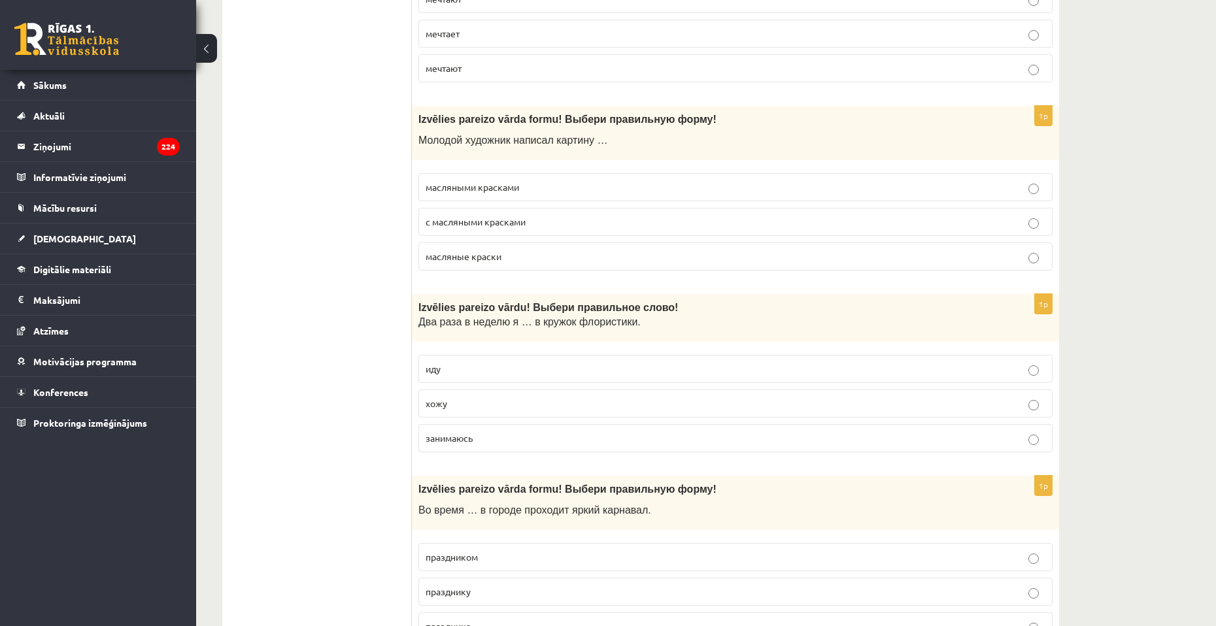
scroll to position [3594, 0]
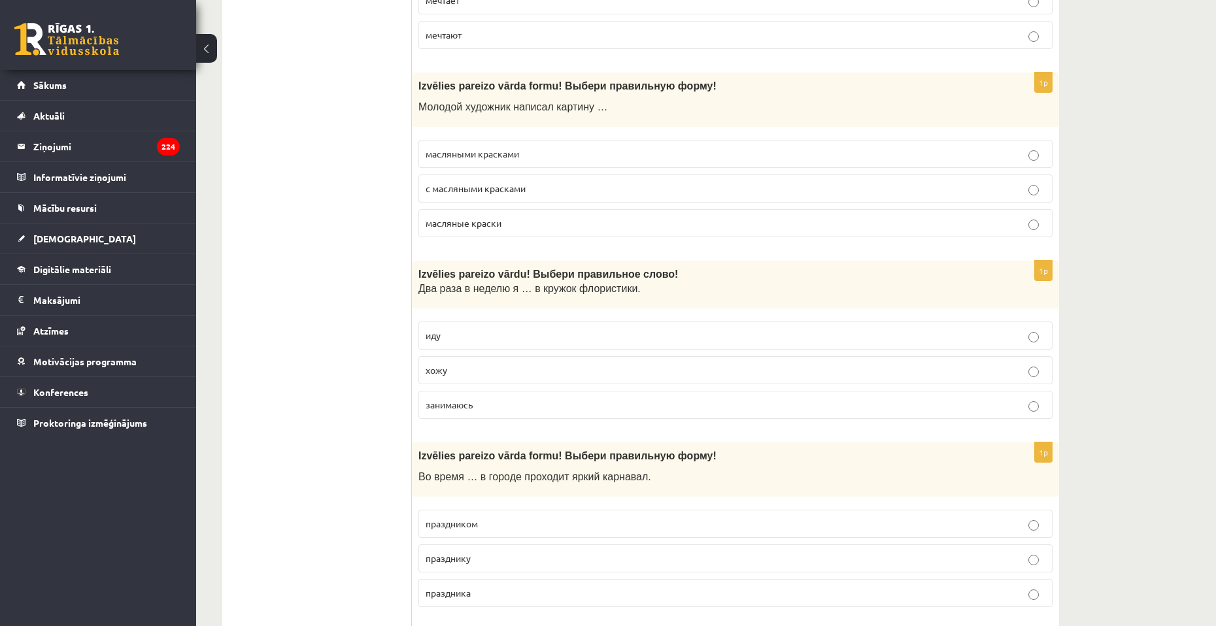
click at [452, 369] on p "хожу" at bounding box center [735, 370] width 620 height 14
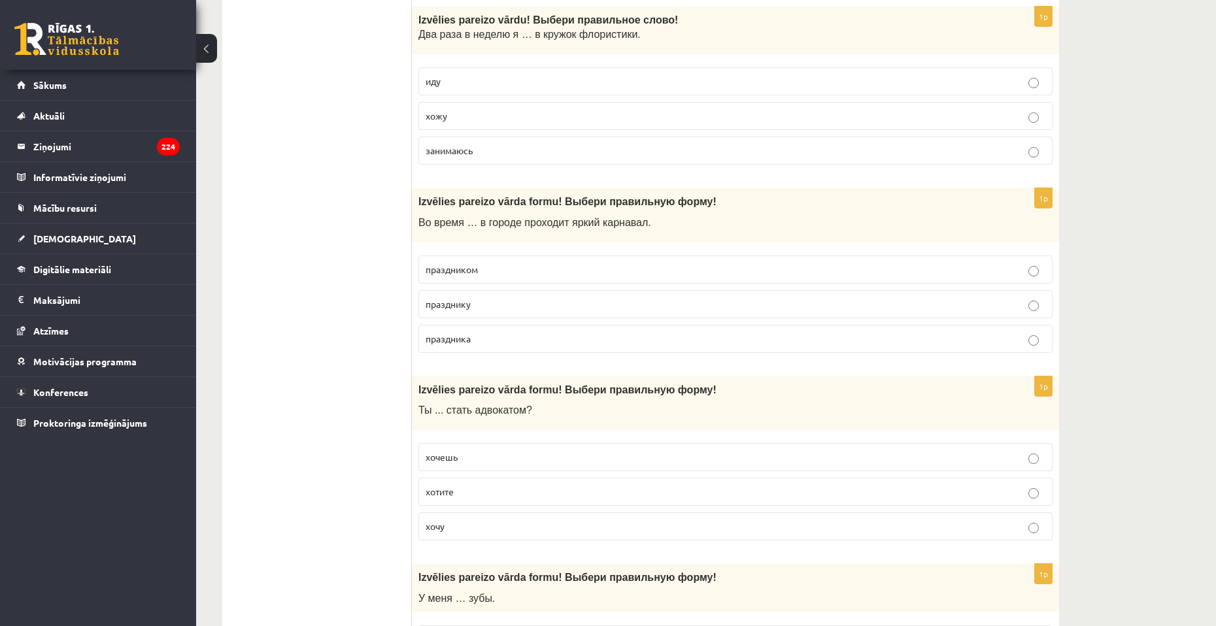
scroll to position [3856, 0]
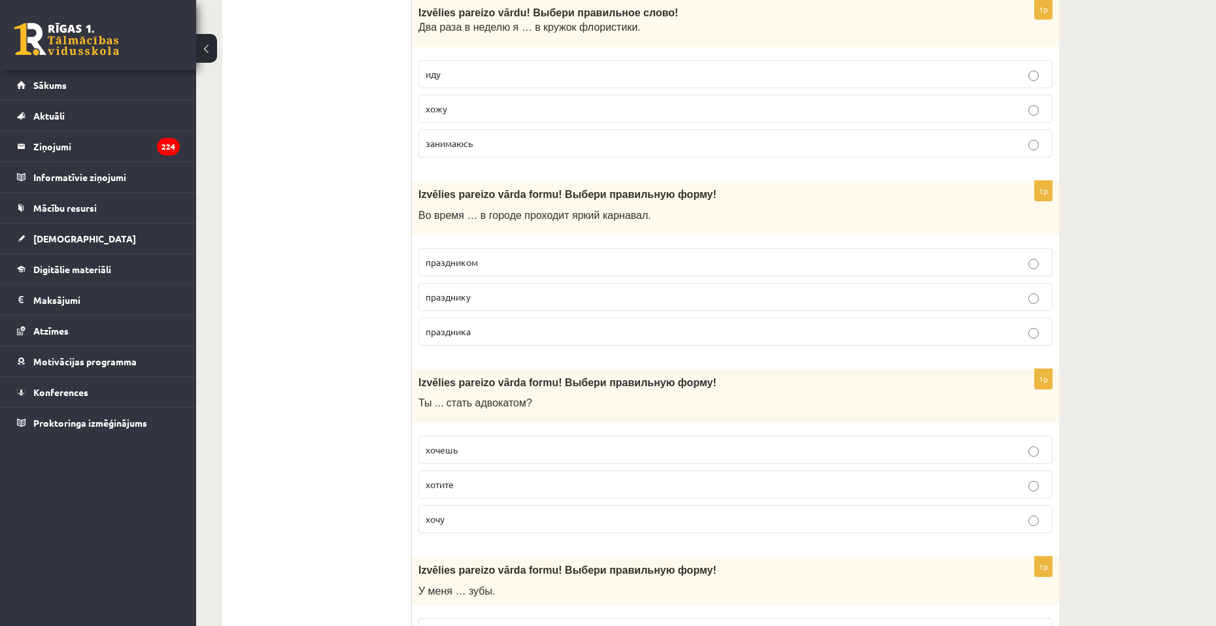
click at [477, 343] on label "праздника" at bounding box center [735, 332] width 634 height 28
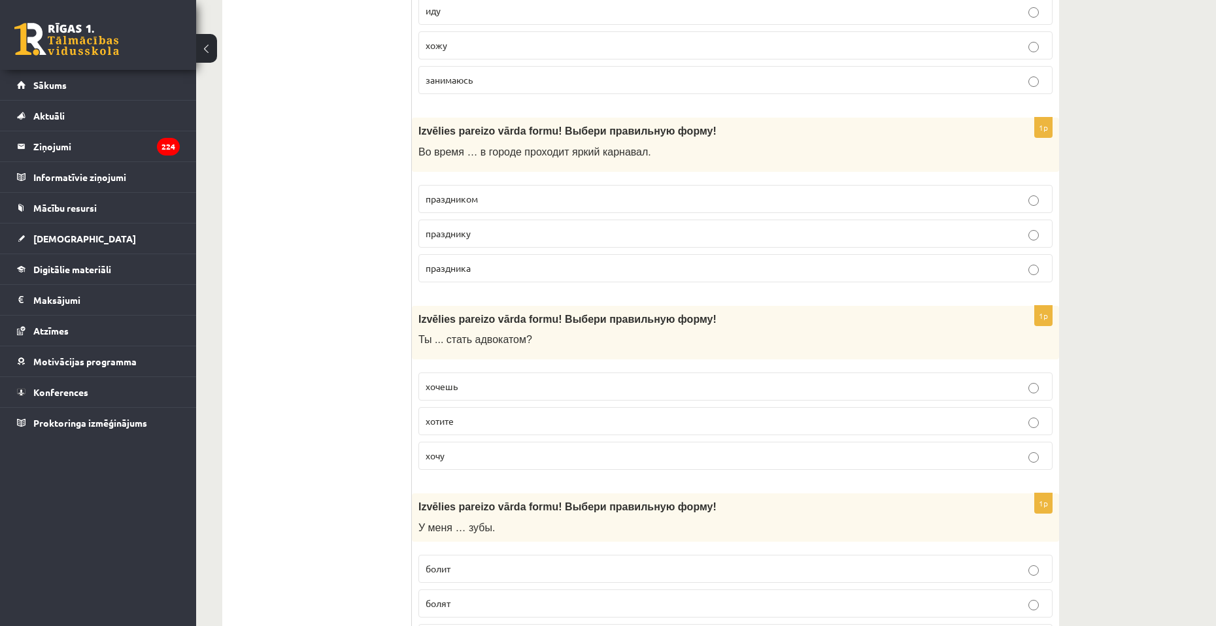
scroll to position [3921, 0]
click at [540, 386] on p "хочешь" at bounding box center [735, 385] width 620 height 14
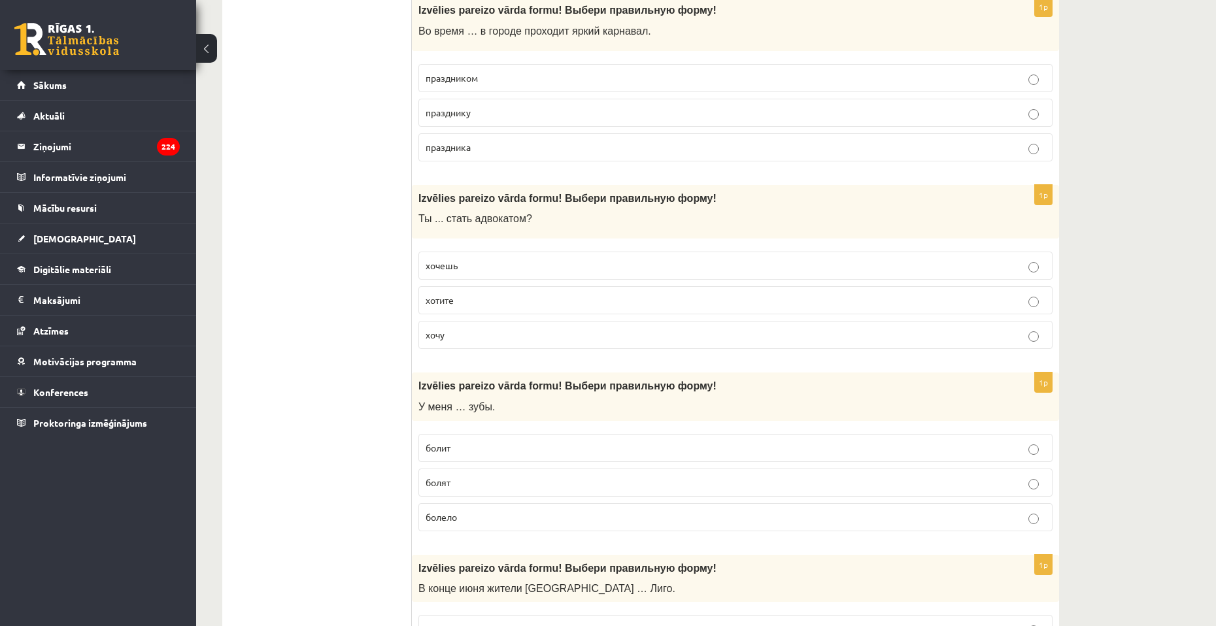
scroll to position [4117, 0]
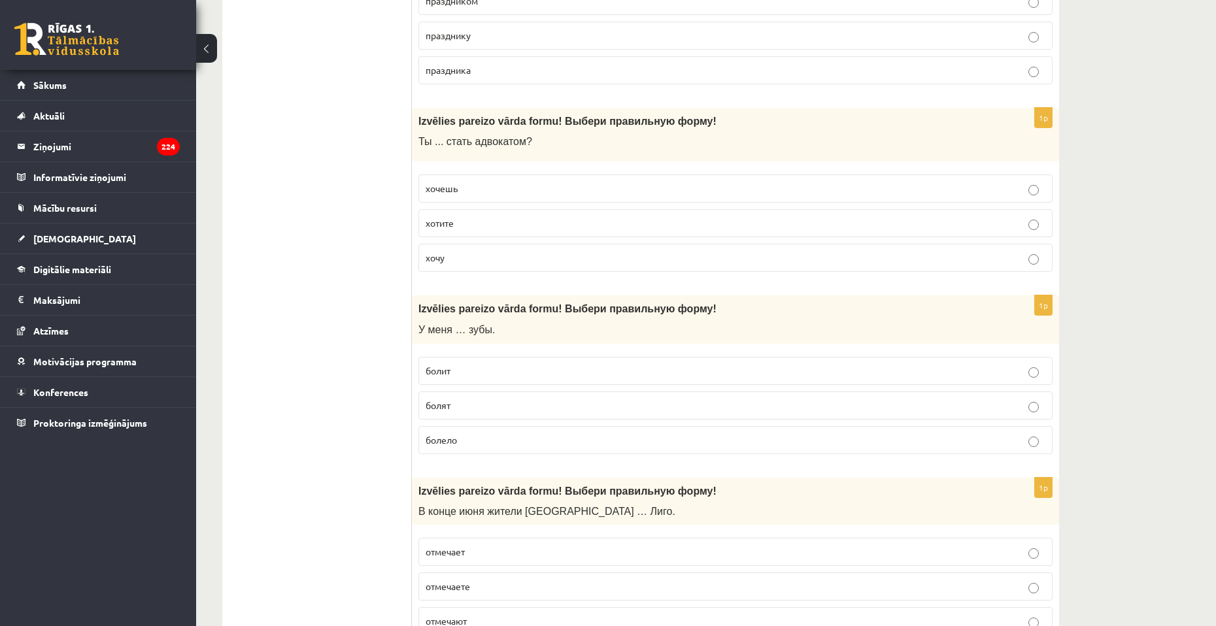
click at [496, 405] on p "болят" at bounding box center [735, 406] width 620 height 14
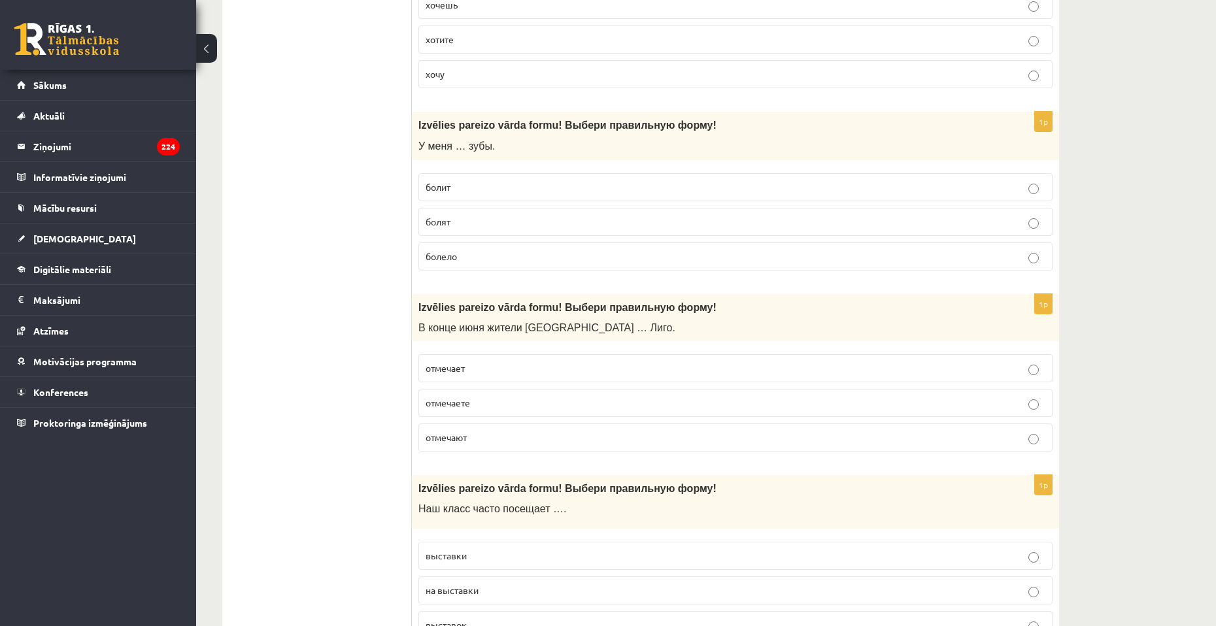
scroll to position [4313, 0]
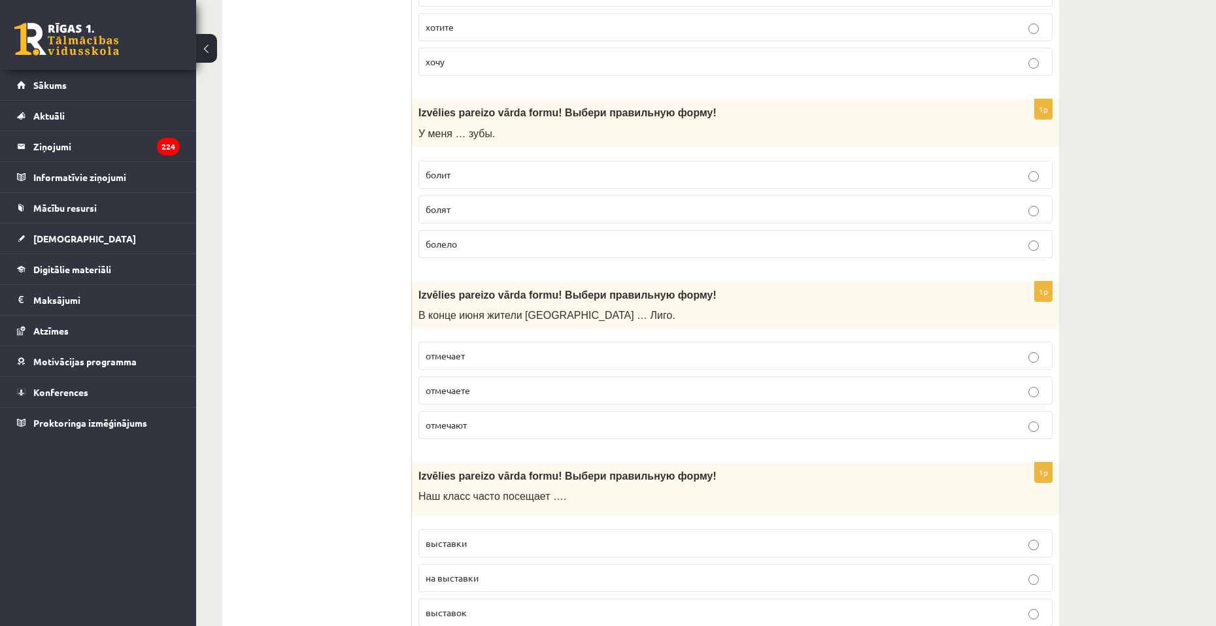
click at [508, 354] on p "отмечает" at bounding box center [735, 356] width 620 height 14
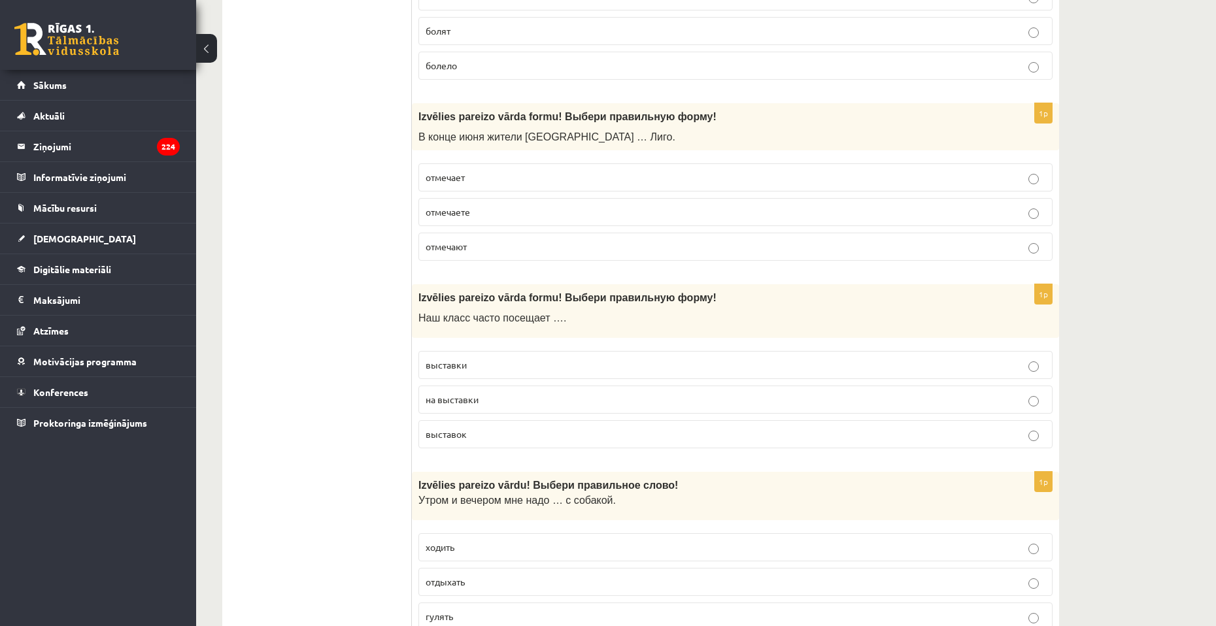
scroll to position [4575, 0]
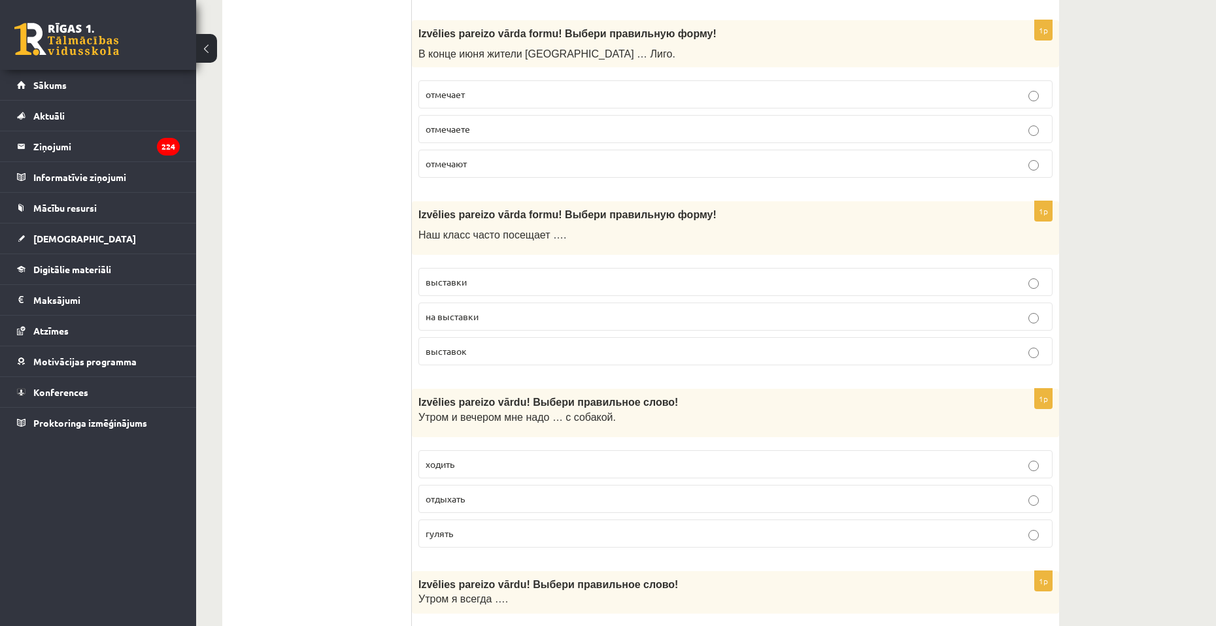
click at [955, 280] on p "выставки" at bounding box center [735, 282] width 620 height 14
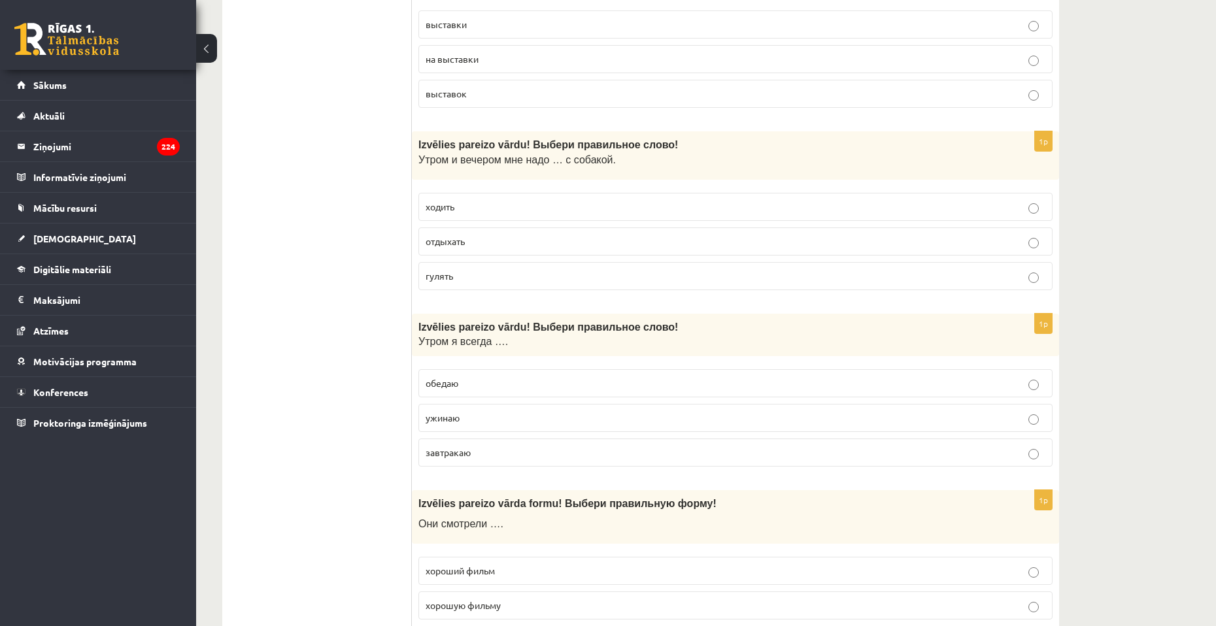
scroll to position [4836, 0]
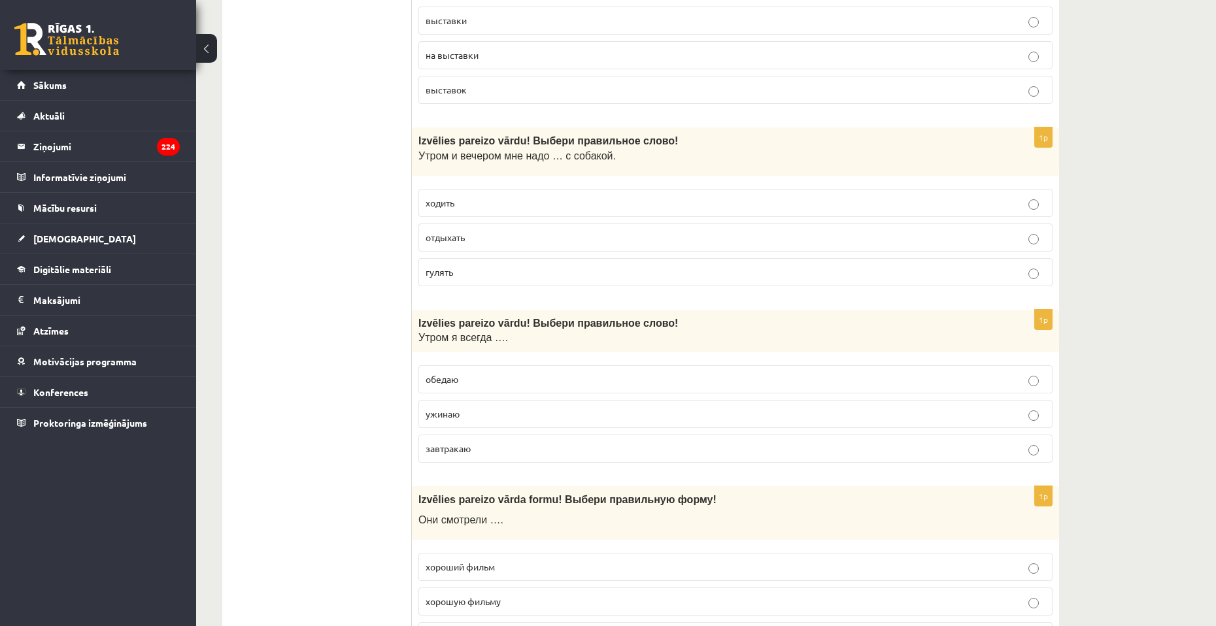
click at [557, 274] on p "гулять" at bounding box center [735, 272] width 620 height 14
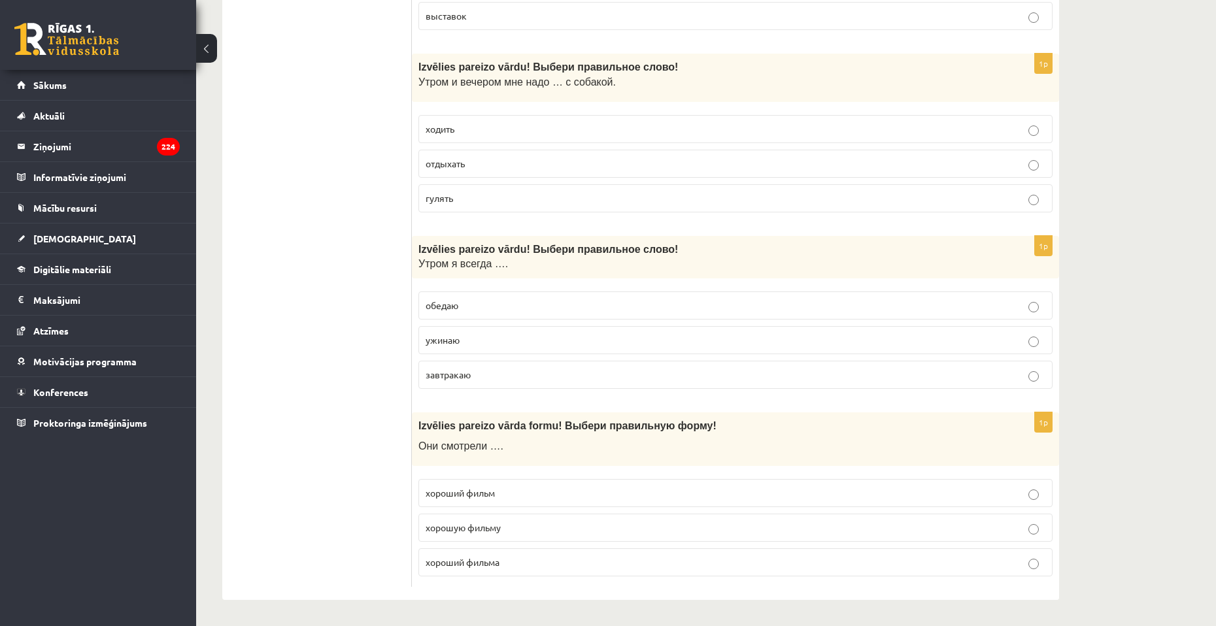
scroll to position [4911, 0]
click at [460, 384] on label "завтракаю" at bounding box center [735, 375] width 634 height 28
click at [524, 487] on p "хороший фильм" at bounding box center [735, 493] width 620 height 14
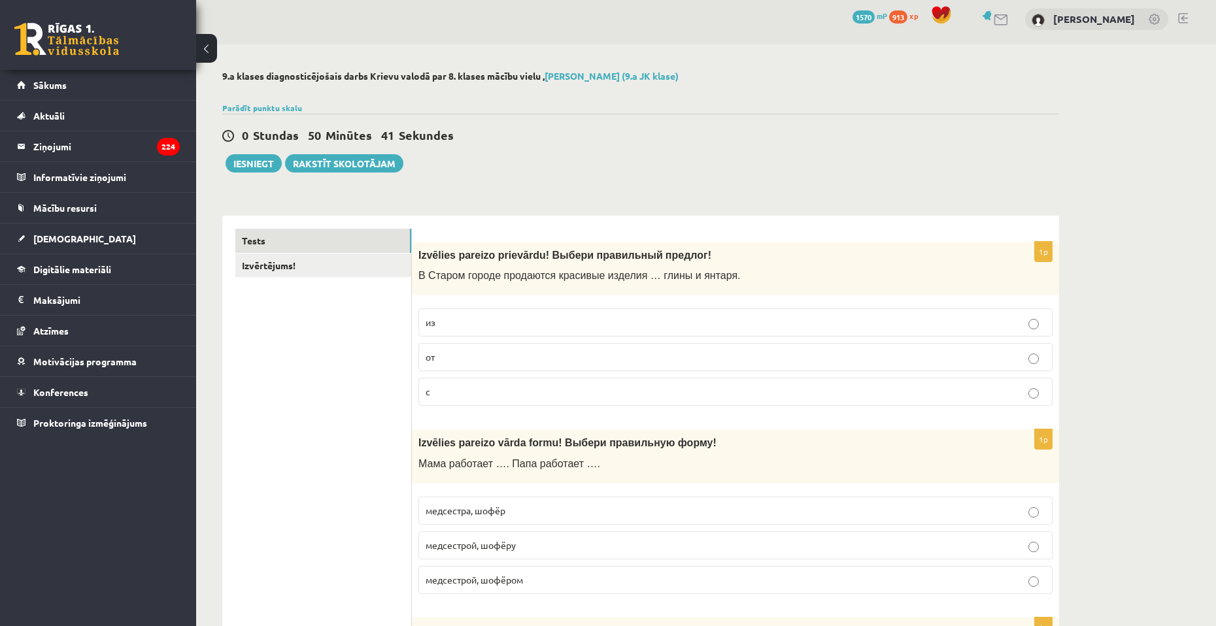
scroll to position [0, 0]
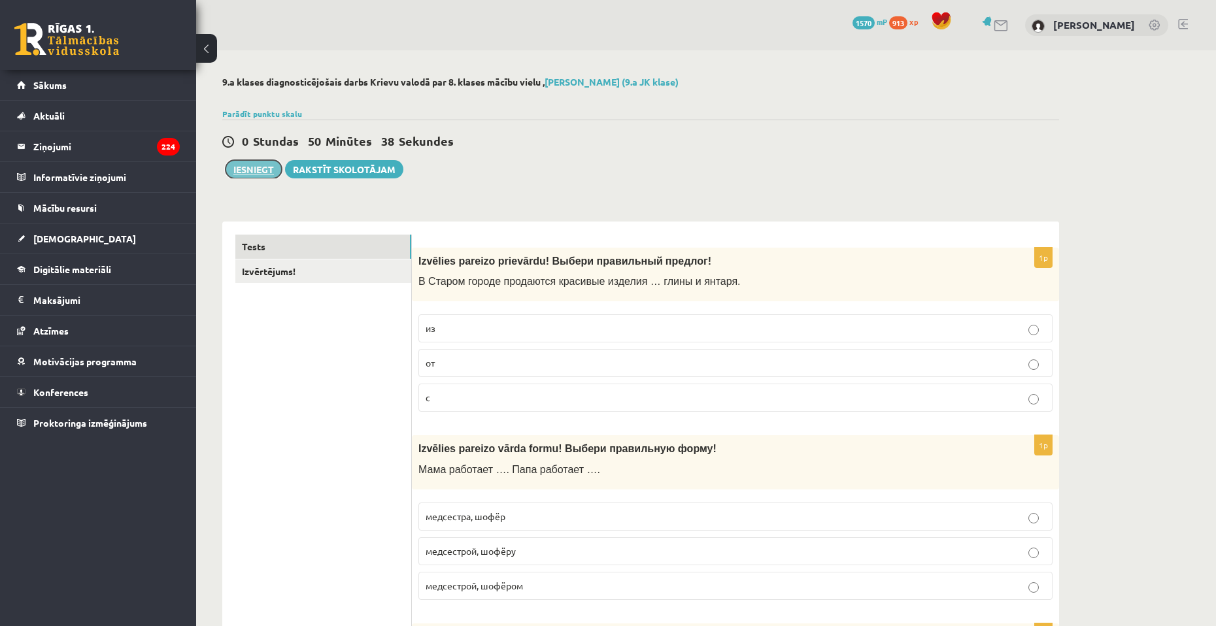
click at [256, 173] on button "Iesniegt" at bounding box center [253, 169] width 56 height 18
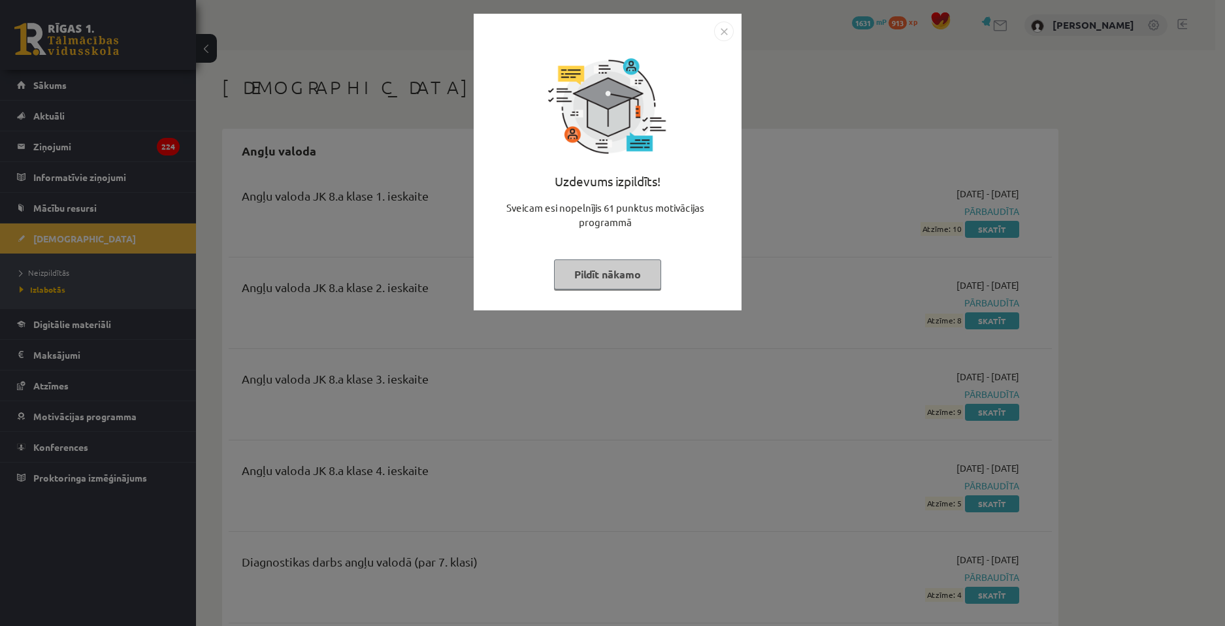
click at [617, 263] on button "Pildīt nākamo" at bounding box center [607, 274] width 107 height 30
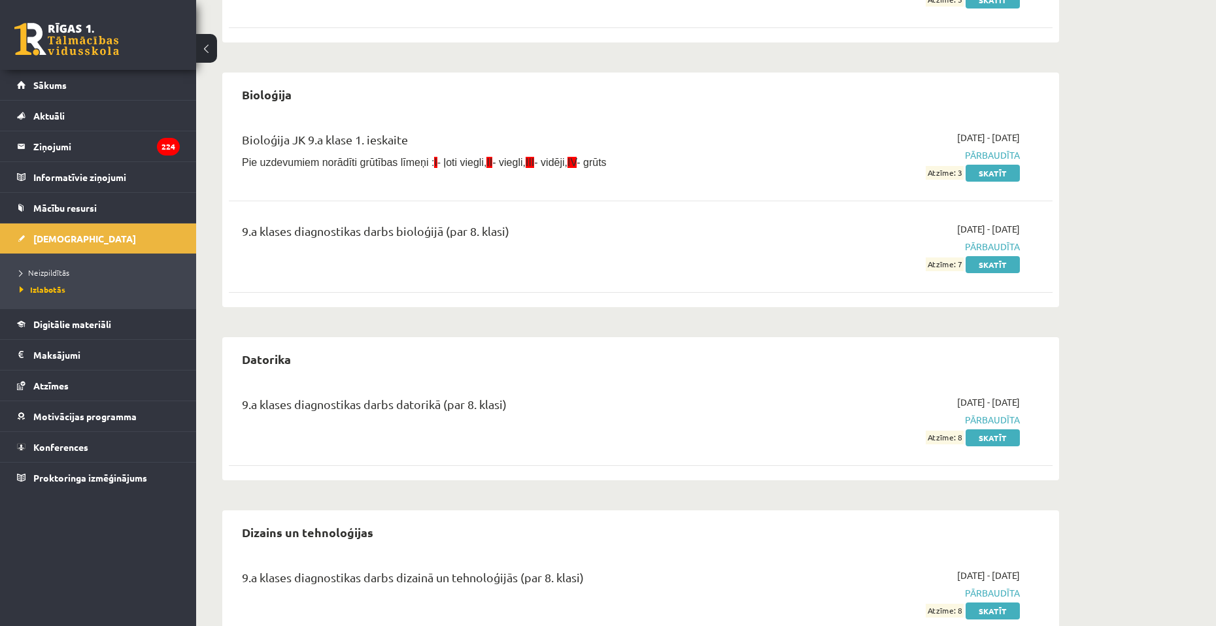
scroll to position [784, 0]
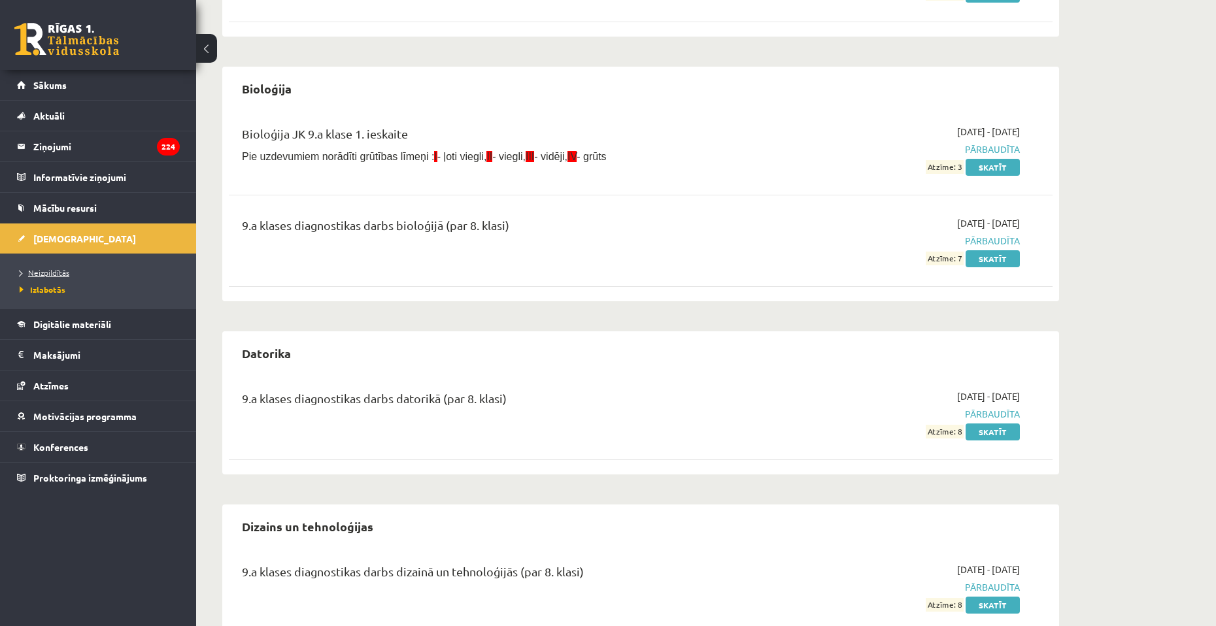
click at [52, 270] on span "Neizpildītās" at bounding box center [45, 272] width 50 height 10
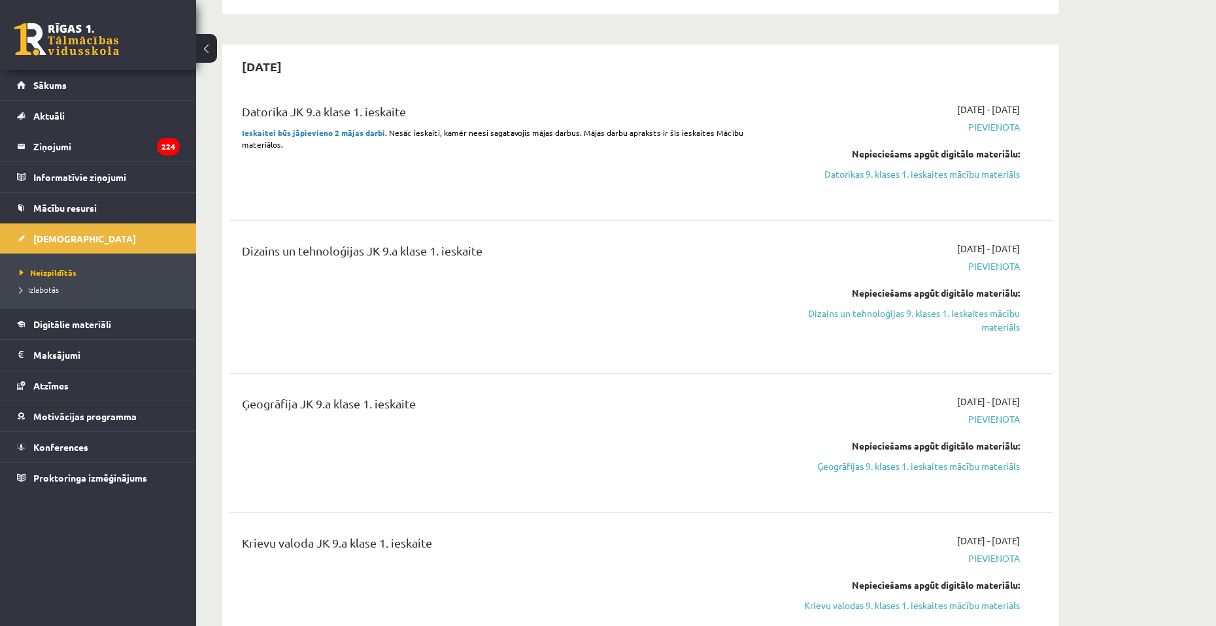
scroll to position [261, 0]
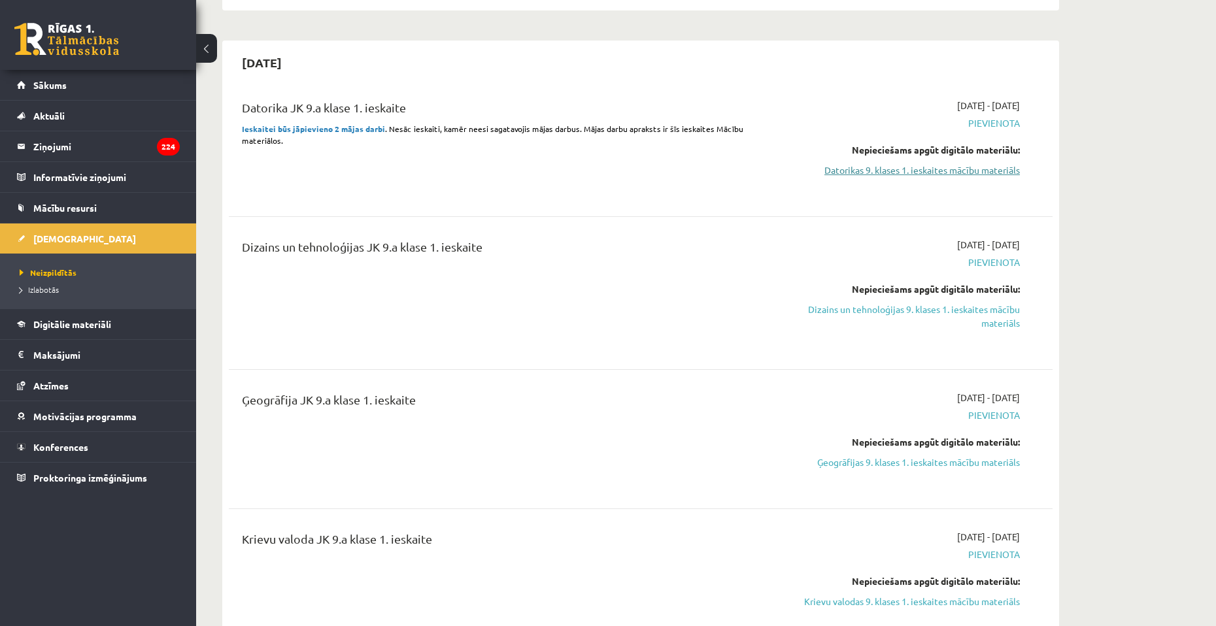
click at [948, 172] on link "Datorikas 9. klases 1. ieskaites mācību materiāls" at bounding box center [896, 170] width 246 height 14
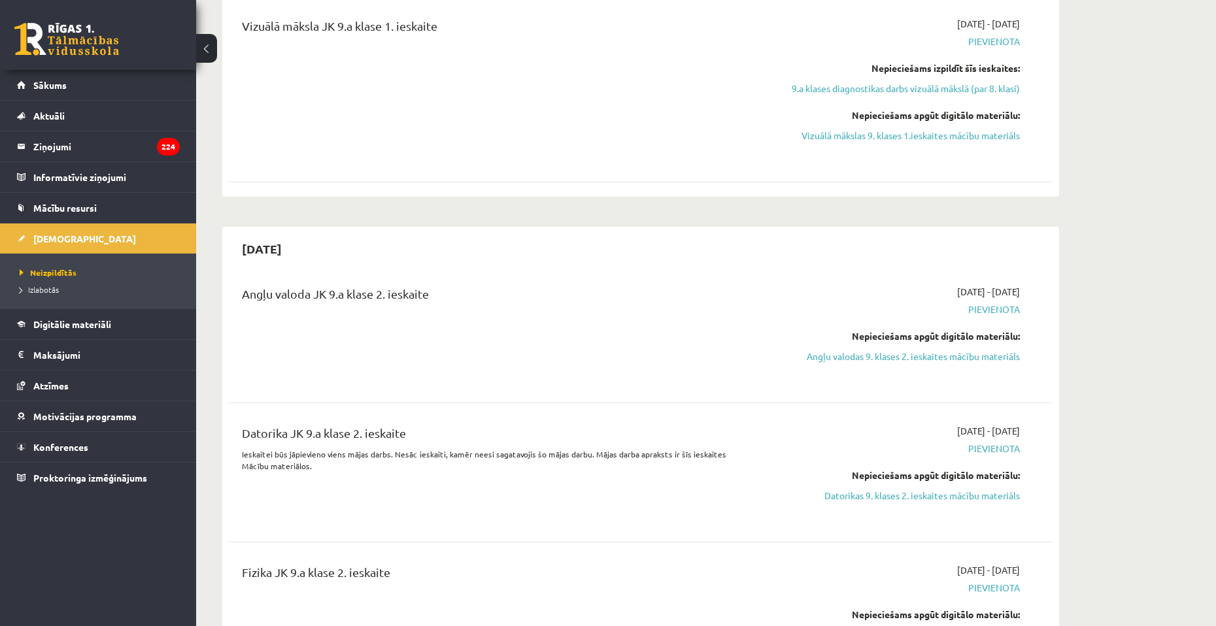
scroll to position [1830, 0]
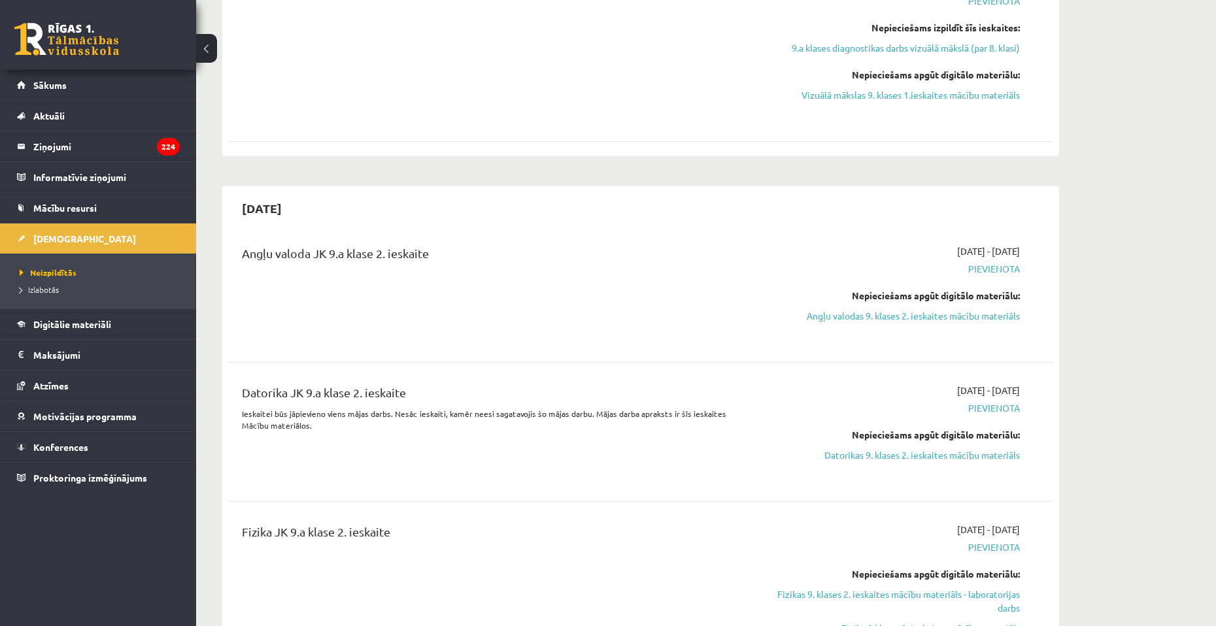
drag, startPoint x: 854, startPoint y: 289, endPoint x: 793, endPoint y: 300, distance: 61.8
click at [777, 282] on div "2025-11-01 - 2025-11-15 Pievienota Nepieciešams apgūt digitālo materiālu: Angļu…" at bounding box center [896, 292] width 266 height 97
click at [831, 314] on link "Angļu valodas 9. klases 2. ieskaites mācību materiāls" at bounding box center [896, 316] width 246 height 14
click at [899, 309] on link "Angļu valodas 9. klases 2. ieskaites mācību materiāls" at bounding box center [896, 316] width 246 height 14
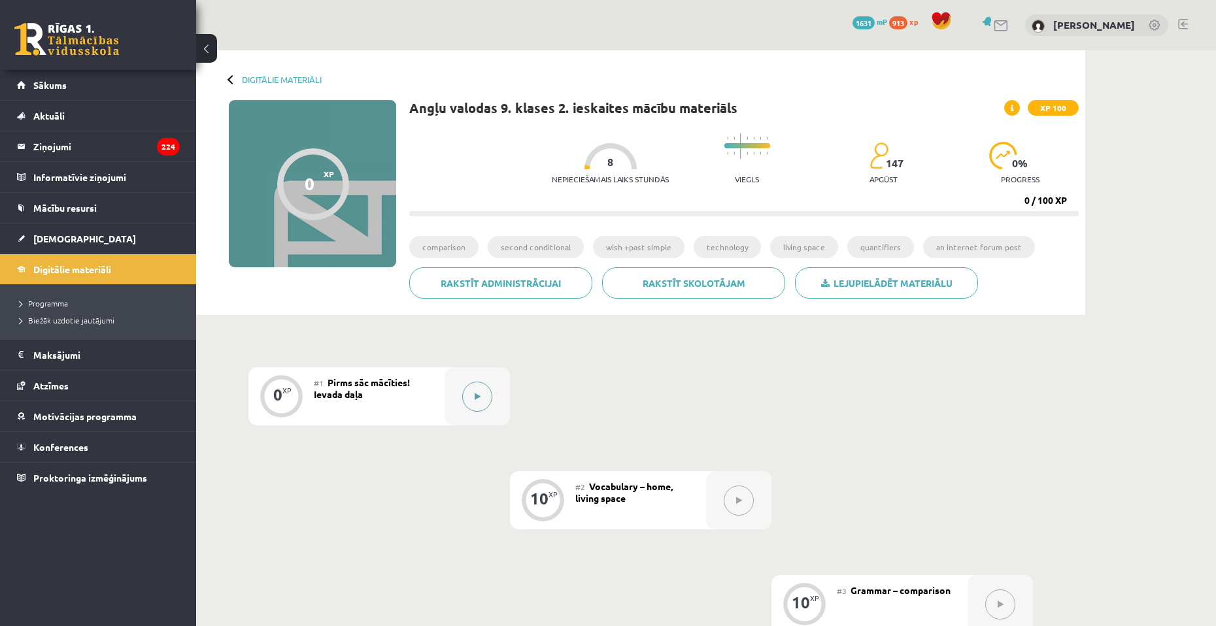
click at [472, 389] on button at bounding box center [477, 397] width 30 height 30
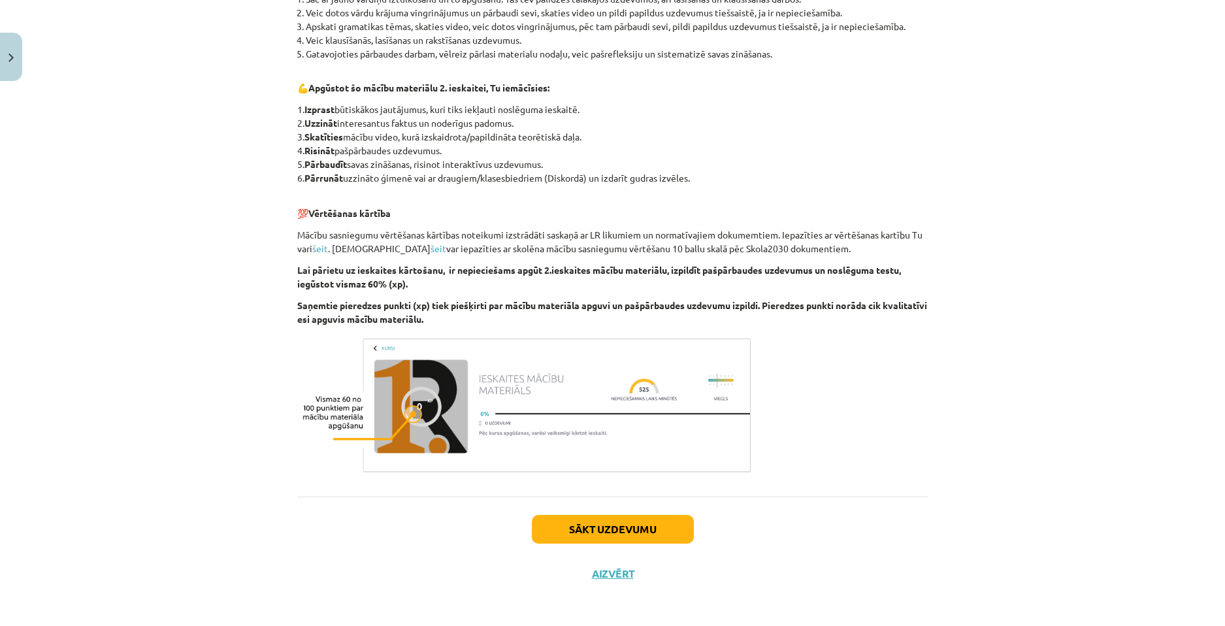
scroll to position [724, 0]
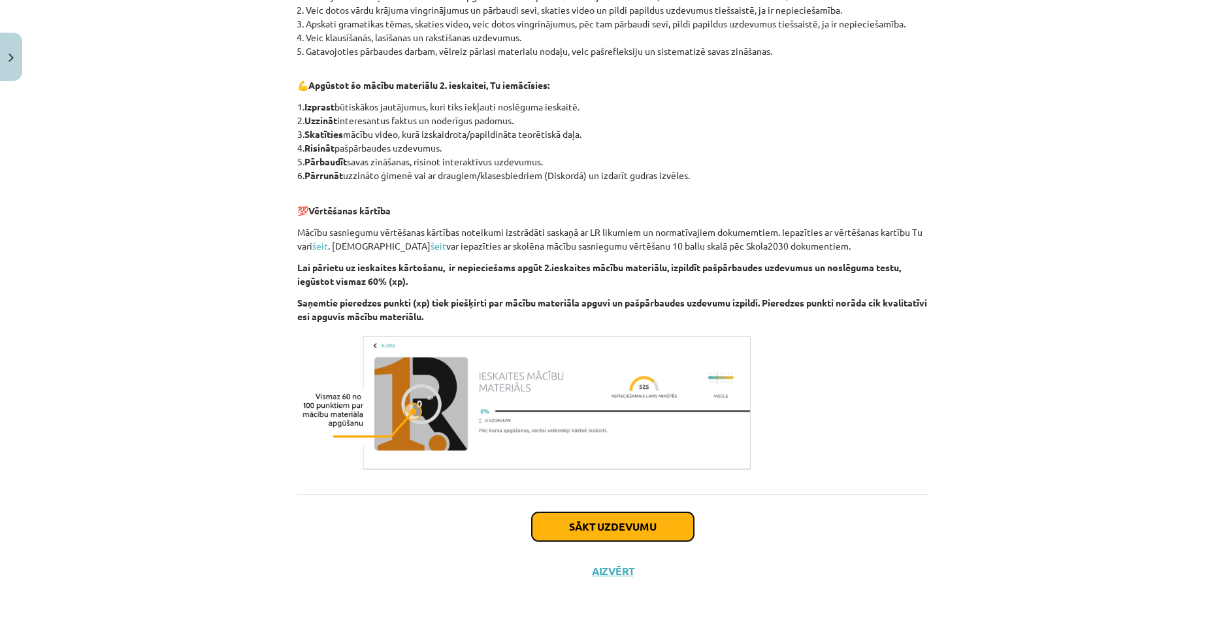
click at [672, 525] on button "Sākt uzdevumu" at bounding box center [613, 526] width 162 height 29
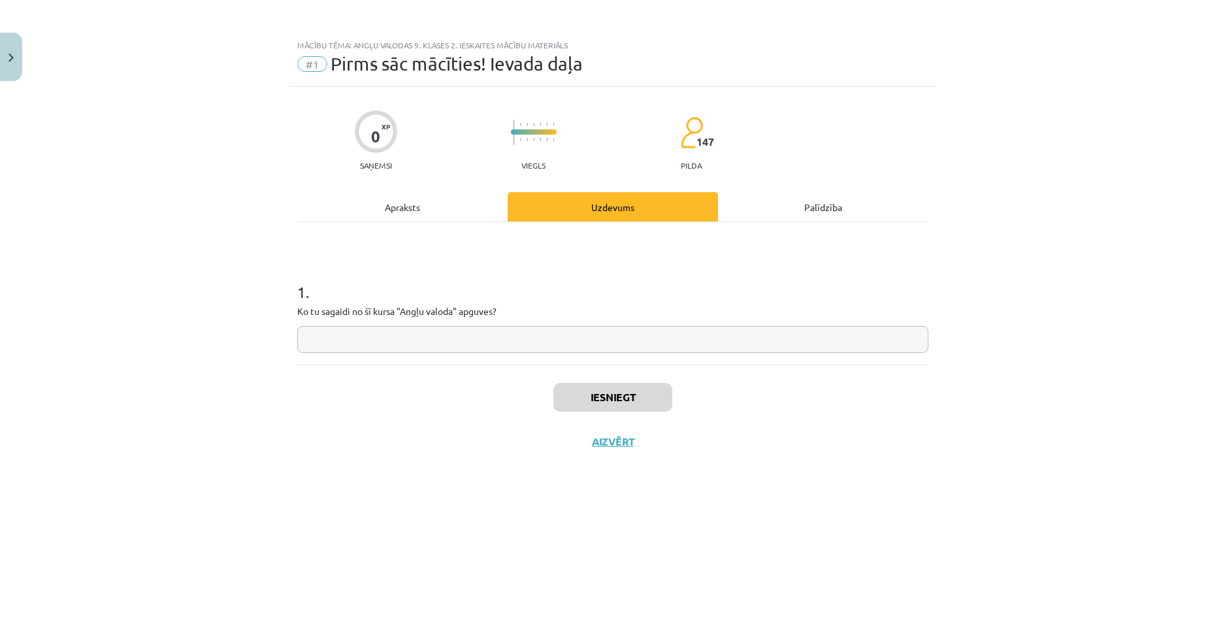
scroll to position [0, 0]
click at [550, 332] on input "text" at bounding box center [612, 339] width 631 height 27
type input "*********"
click at [640, 395] on button "Iesniegt" at bounding box center [613, 397] width 119 height 29
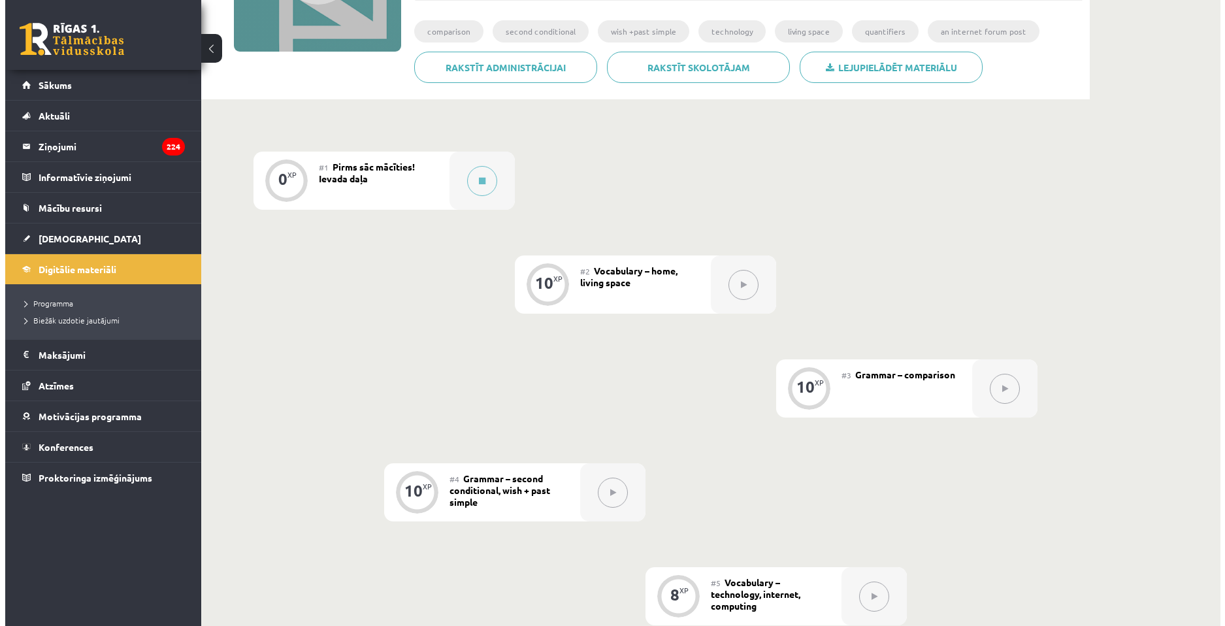
scroll to position [196, 0]
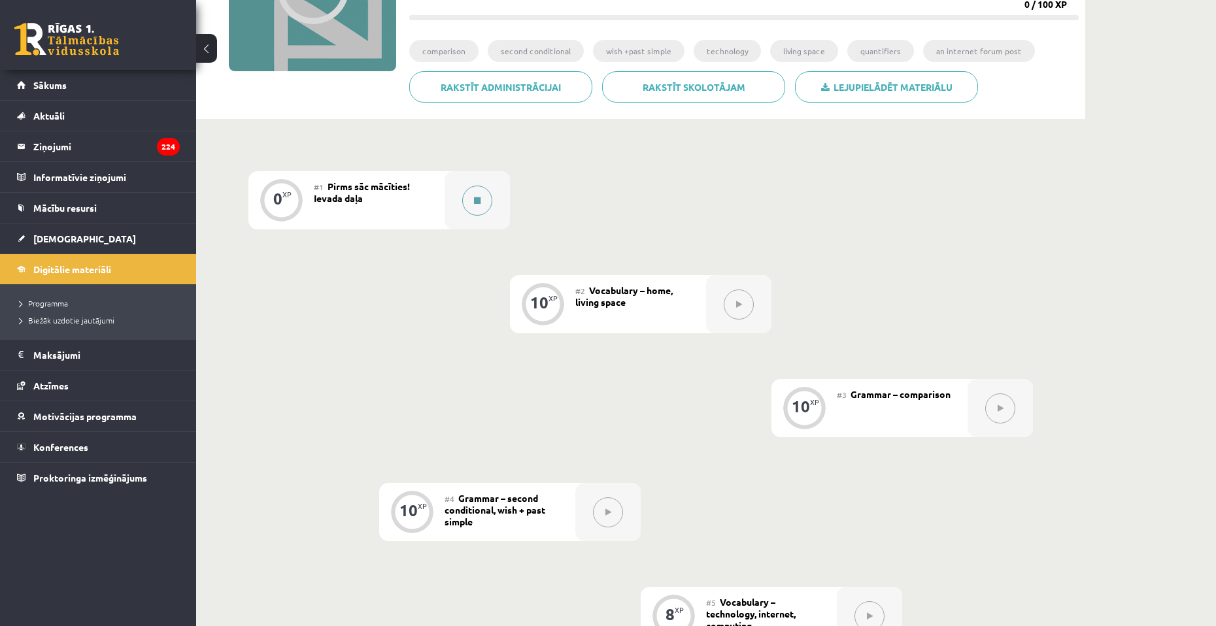
click at [470, 197] on button at bounding box center [477, 201] width 30 height 30
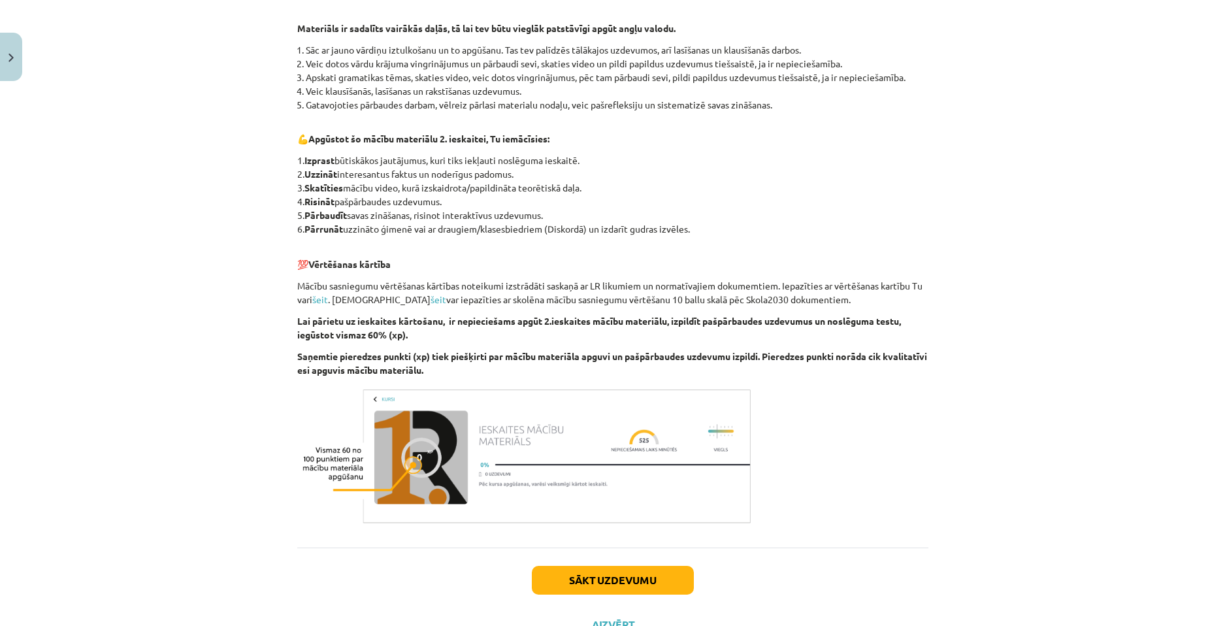
scroll to position [659, 0]
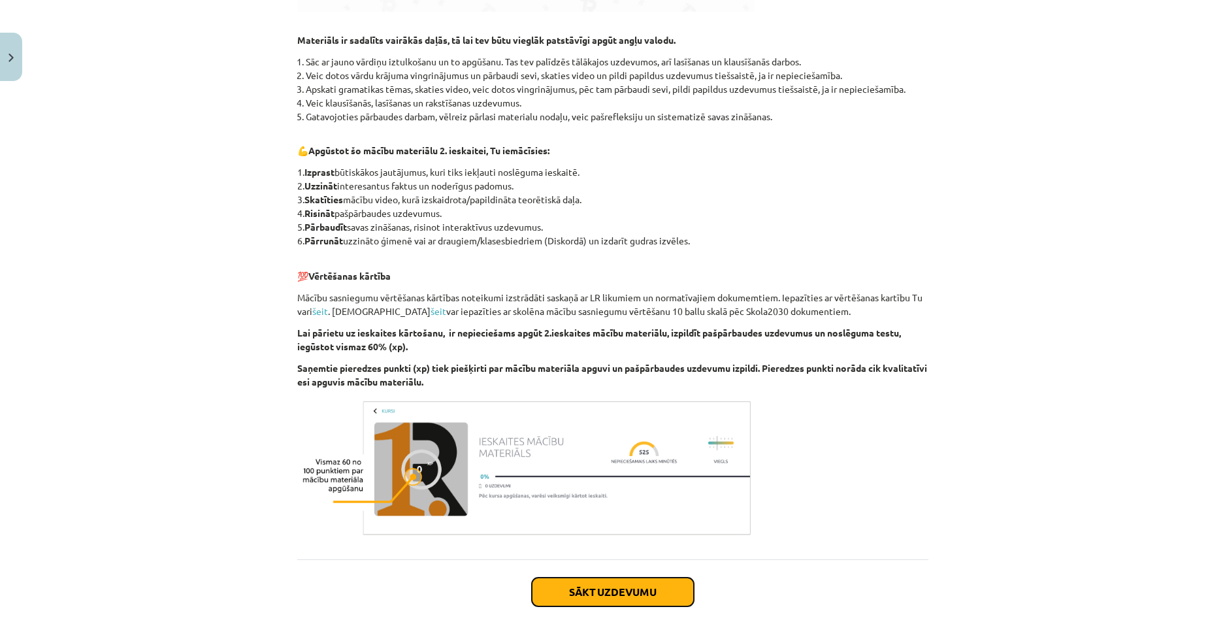
click at [582, 585] on button "Sākt uzdevumu" at bounding box center [613, 592] width 162 height 29
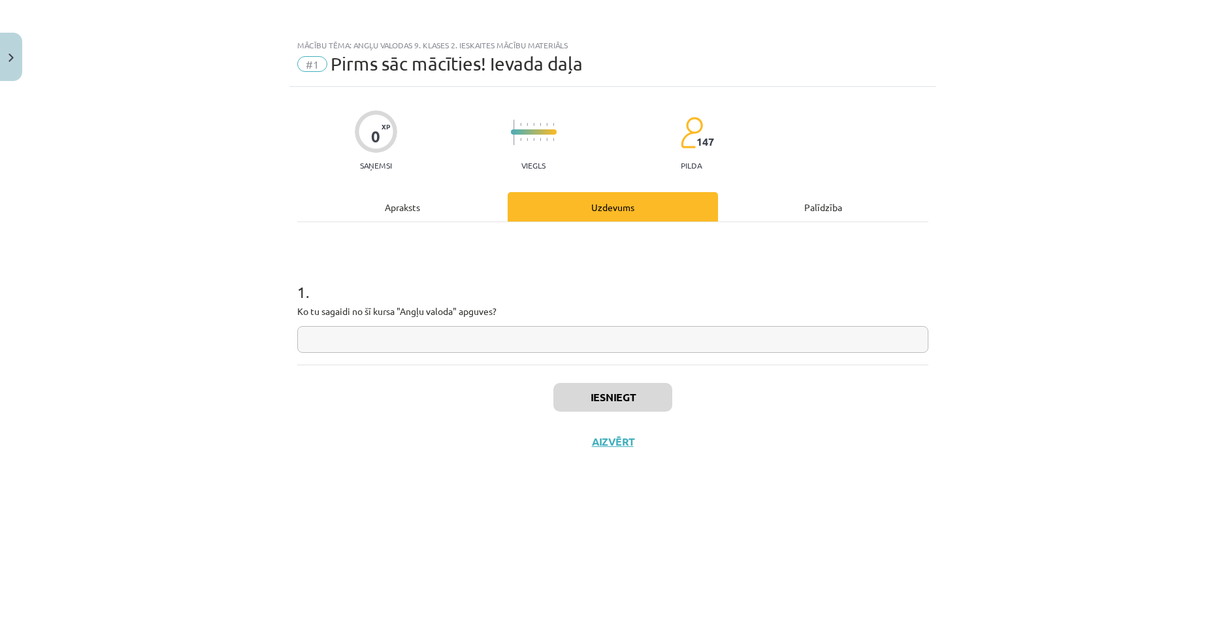
scroll to position [0, 0]
click at [650, 339] on input "text" at bounding box center [612, 339] width 631 height 27
type input "*********"
click at [621, 391] on button "Iesniegt" at bounding box center [613, 397] width 119 height 29
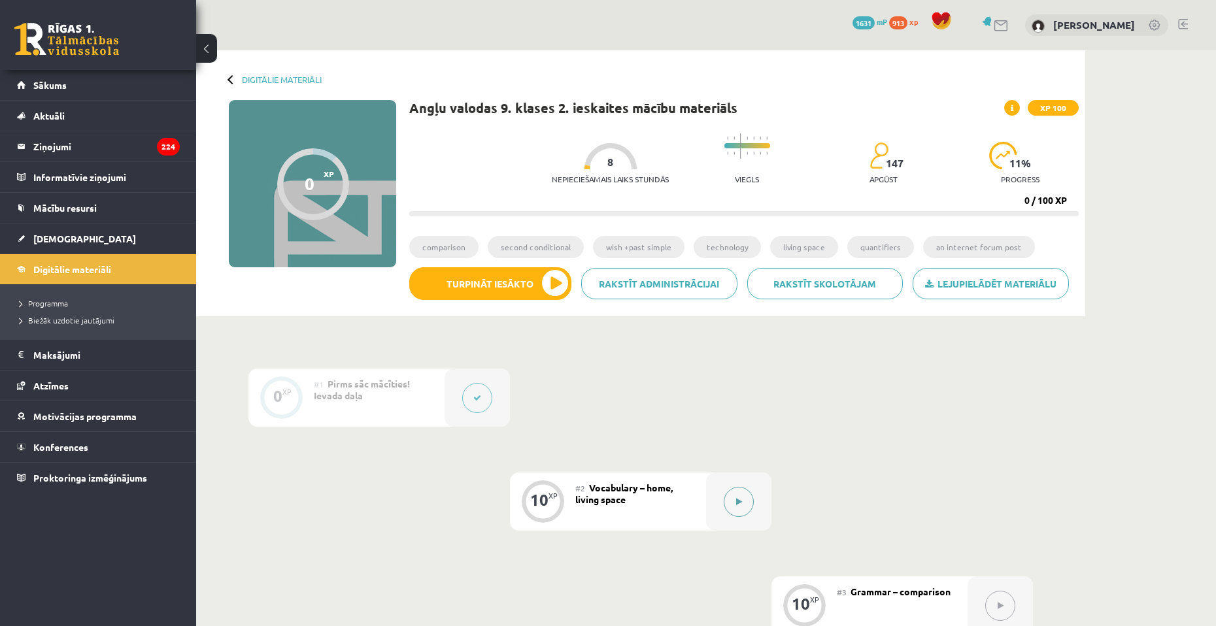
click at [725, 497] on button at bounding box center [738, 502] width 30 height 30
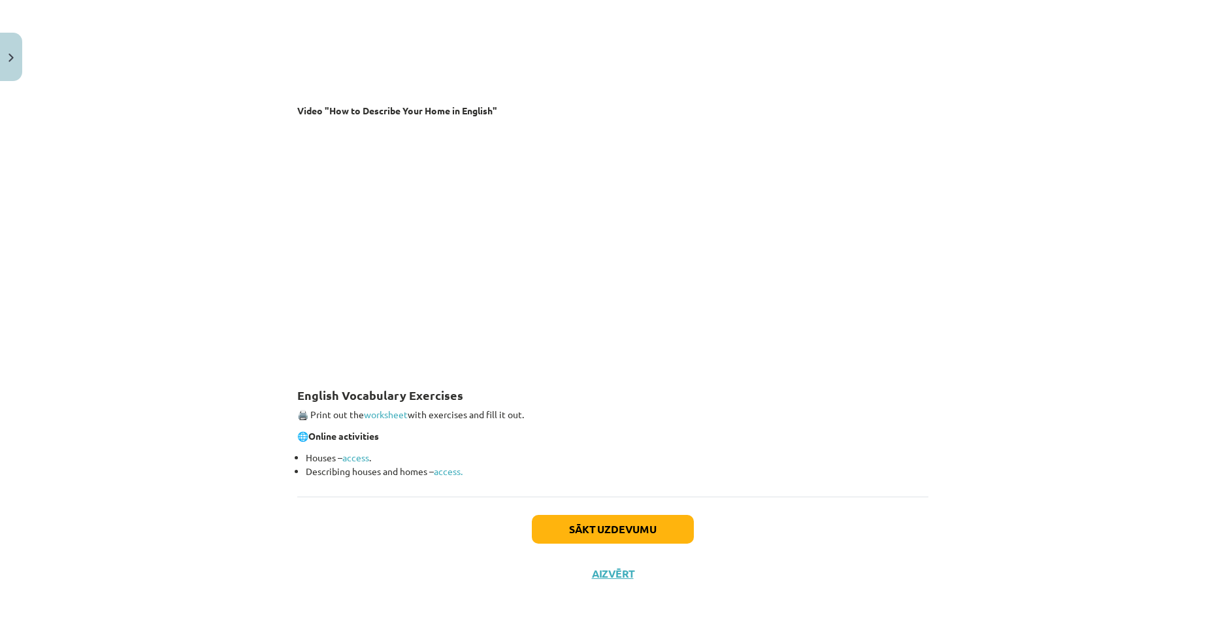
scroll to position [1282, 0]
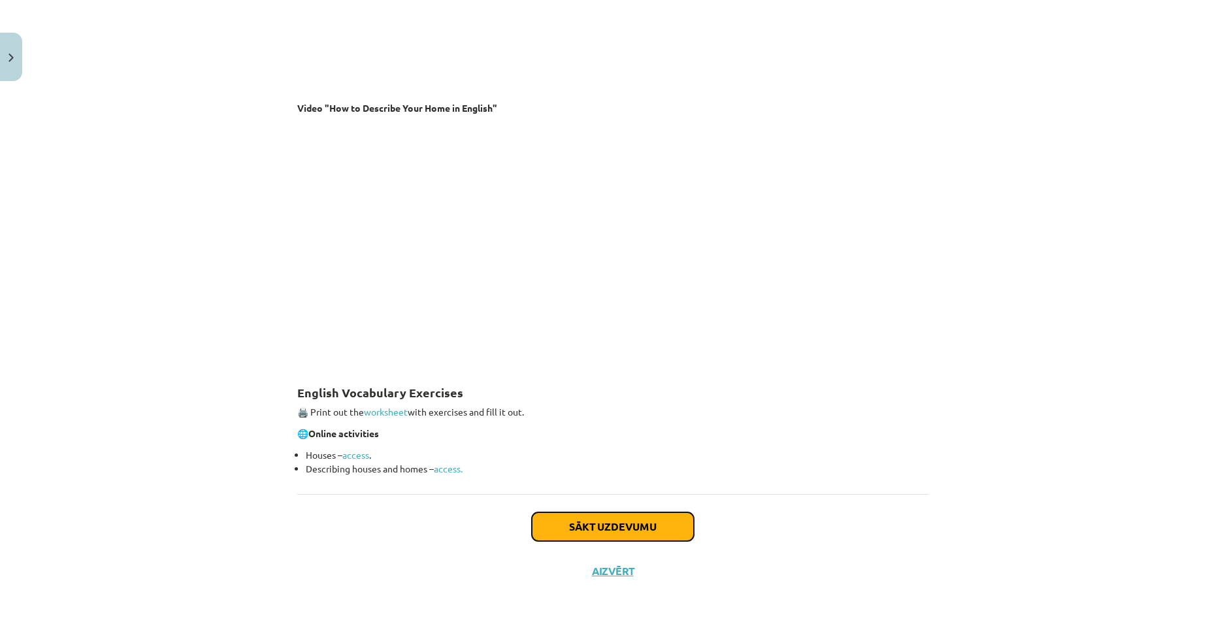
click at [642, 522] on button "Sākt uzdevumu" at bounding box center [613, 526] width 162 height 29
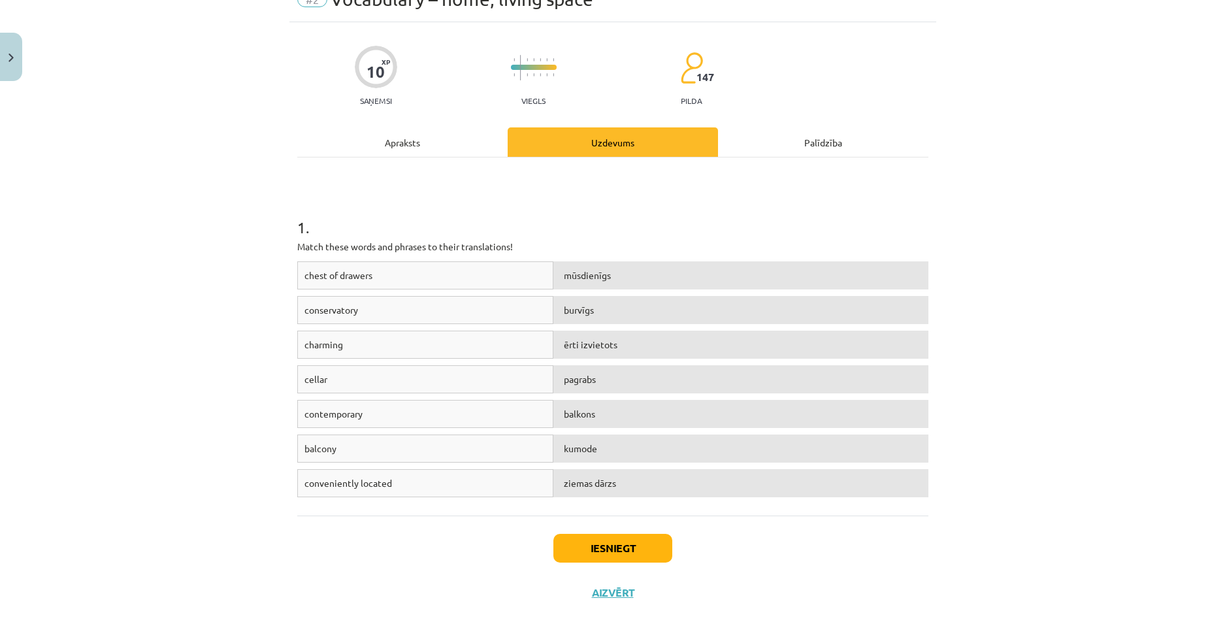
scroll to position [33, 0]
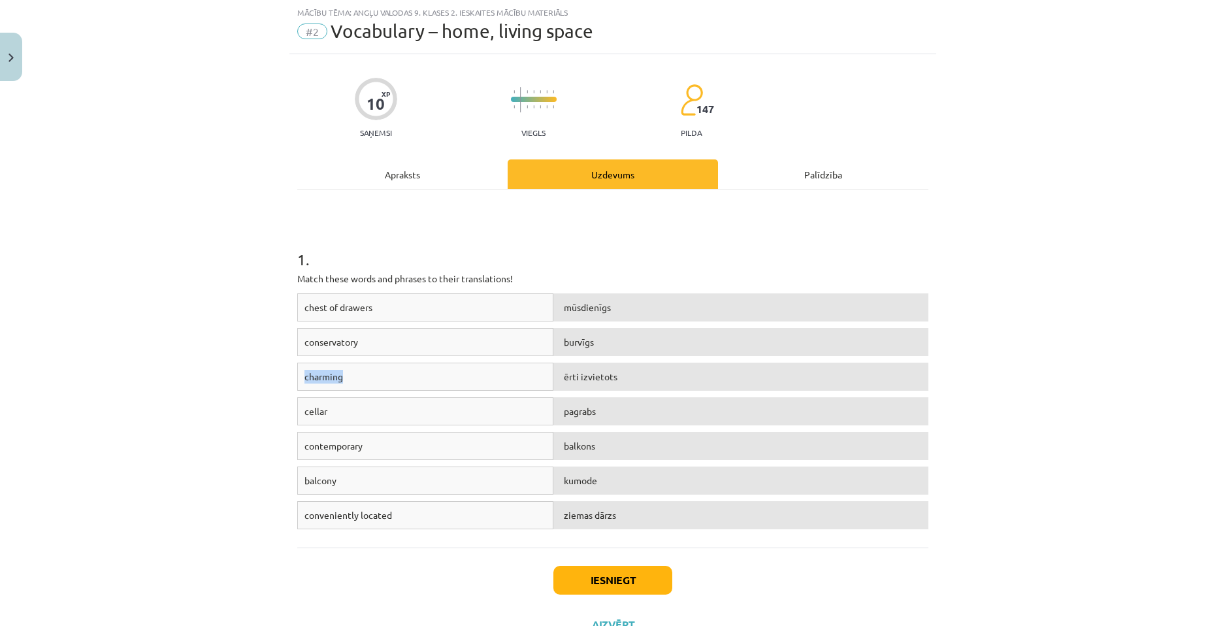
drag, startPoint x: 425, startPoint y: 365, endPoint x: 667, endPoint y: 360, distance: 242.5
click at [667, 360] on div "chest of drawers mūsdienīgs conservatory burvīgs charming ērti izvietots cellar…" at bounding box center [612, 414] width 631 height 242
click at [656, 337] on div "burvīgs" at bounding box center [741, 342] width 374 height 28
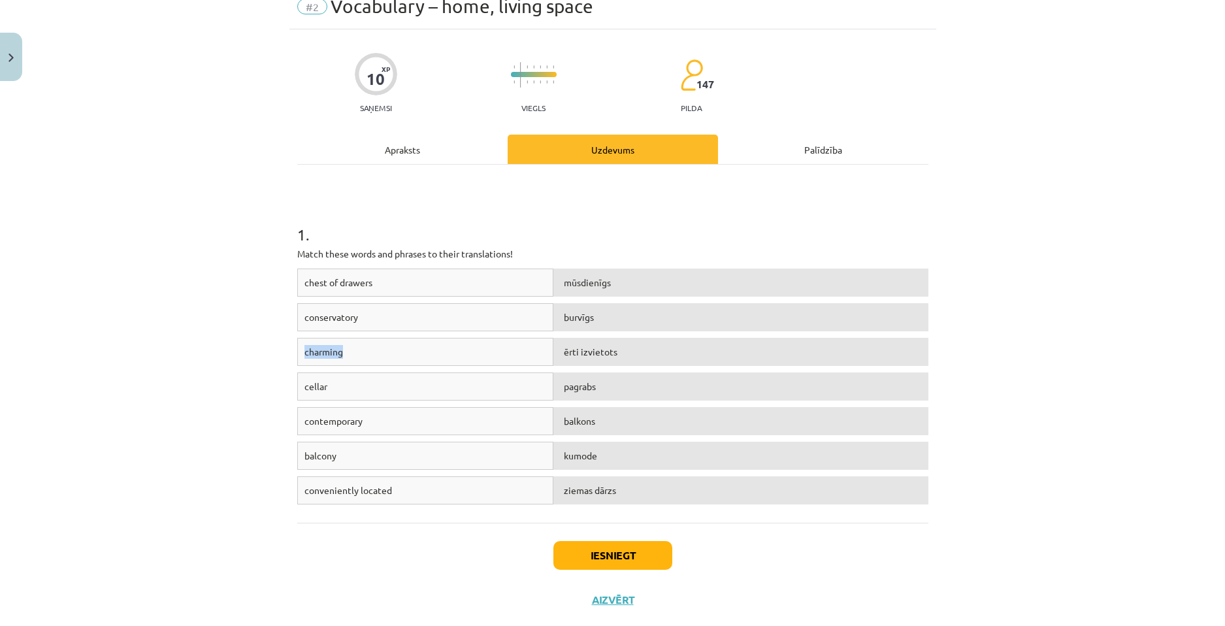
scroll to position [86, 0]
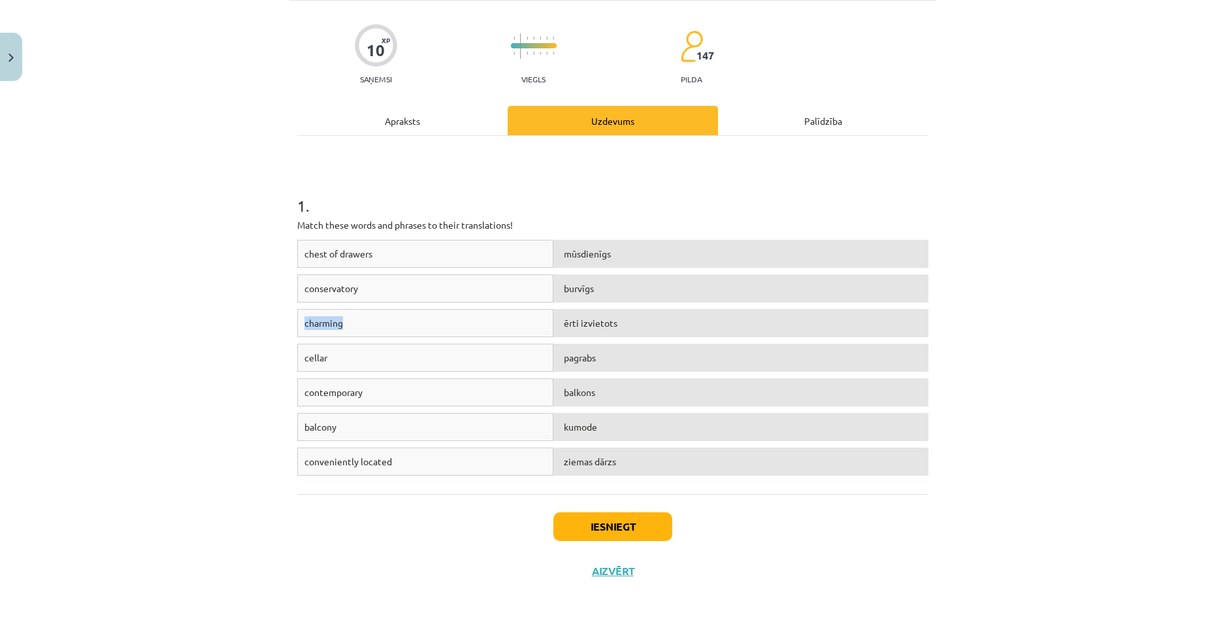
click at [376, 323] on div "charming" at bounding box center [425, 323] width 257 height 28
click at [584, 528] on button "Iesniegt" at bounding box center [613, 526] width 119 height 29
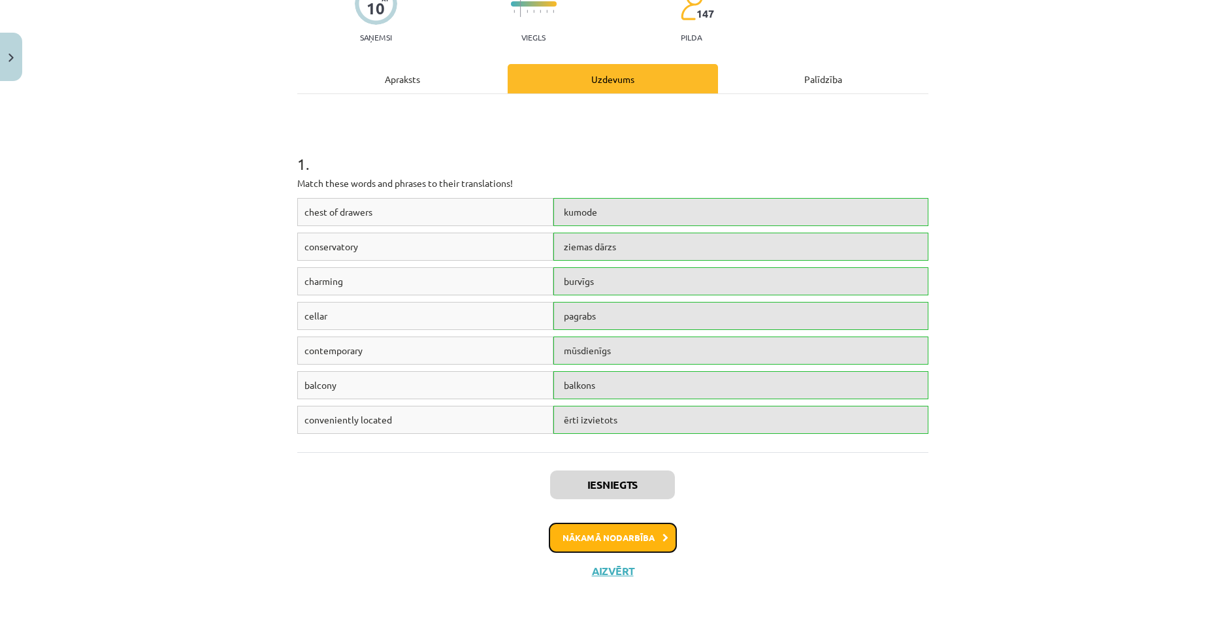
click at [643, 534] on button "Nākamā nodarbība" at bounding box center [613, 538] width 128 height 30
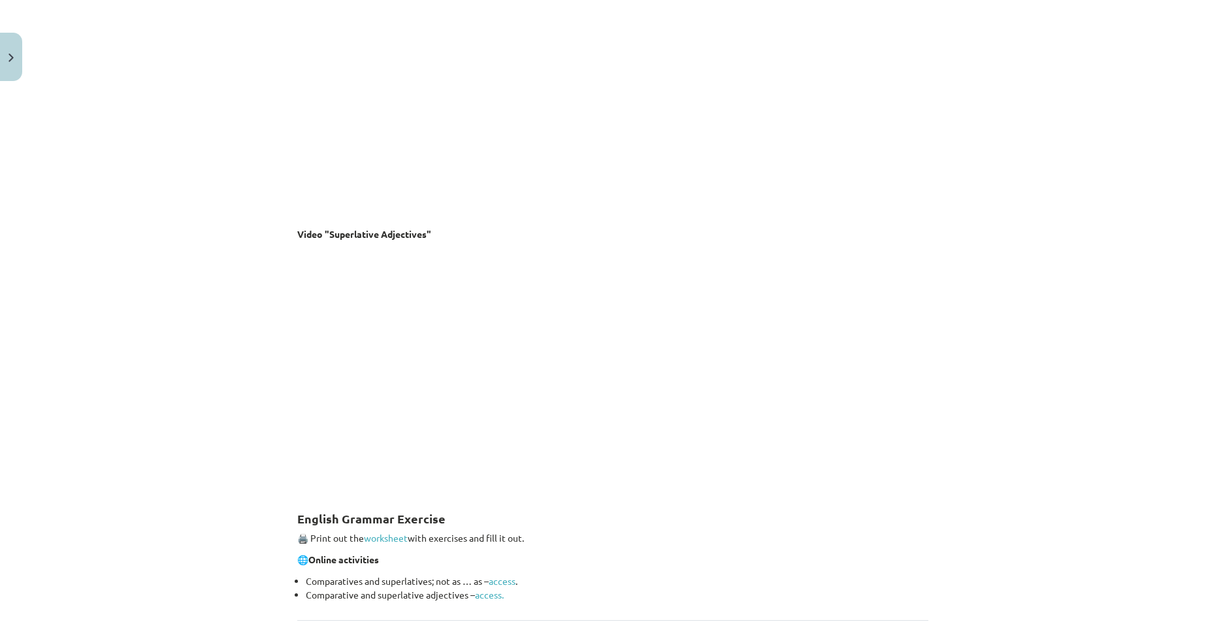
scroll to position [1466, 0]
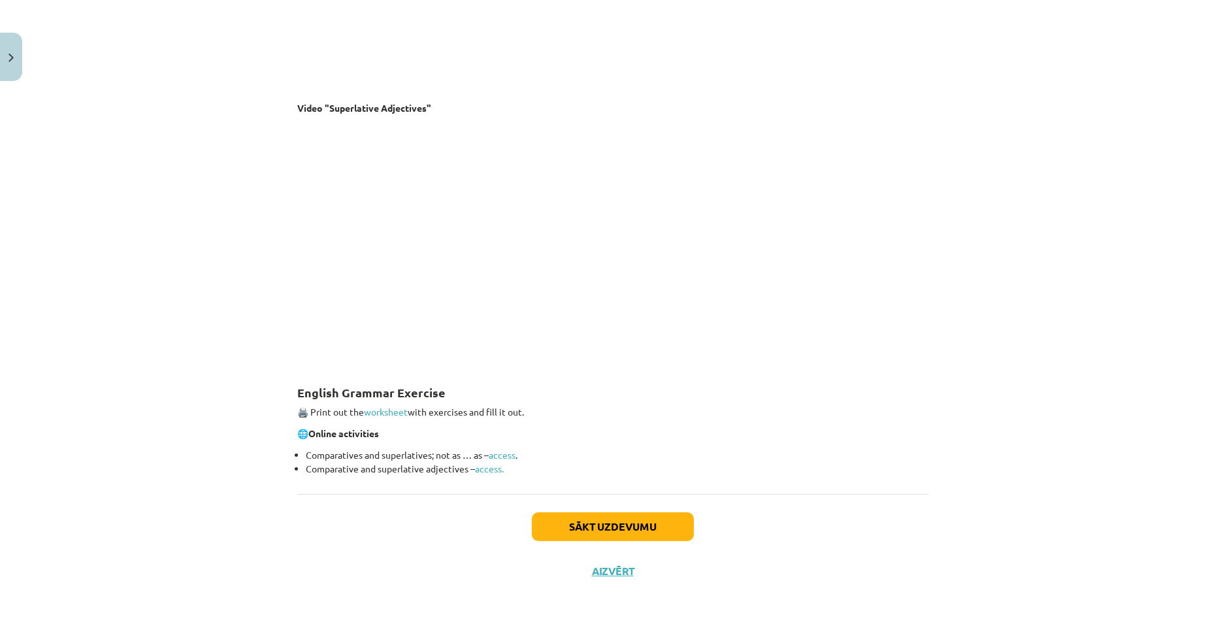
click at [648, 543] on div "Sākt uzdevumu Aizvērt" at bounding box center [612, 539] width 631 height 91
click at [646, 527] on button "Sākt uzdevumu" at bounding box center [613, 526] width 162 height 29
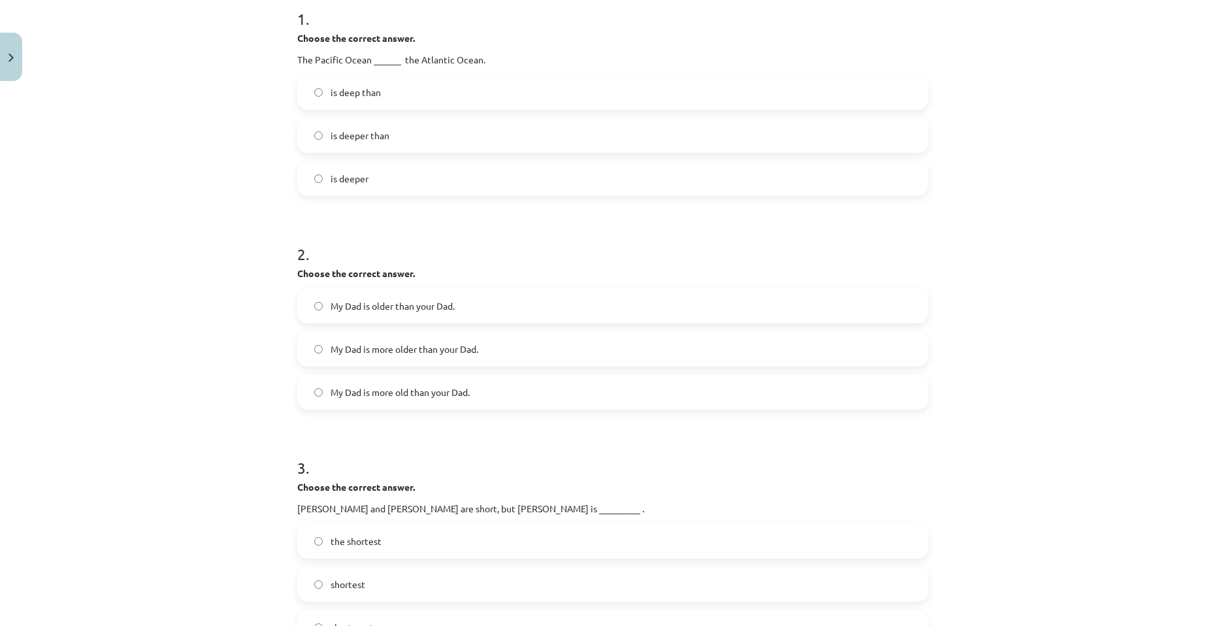
scroll to position [229, 0]
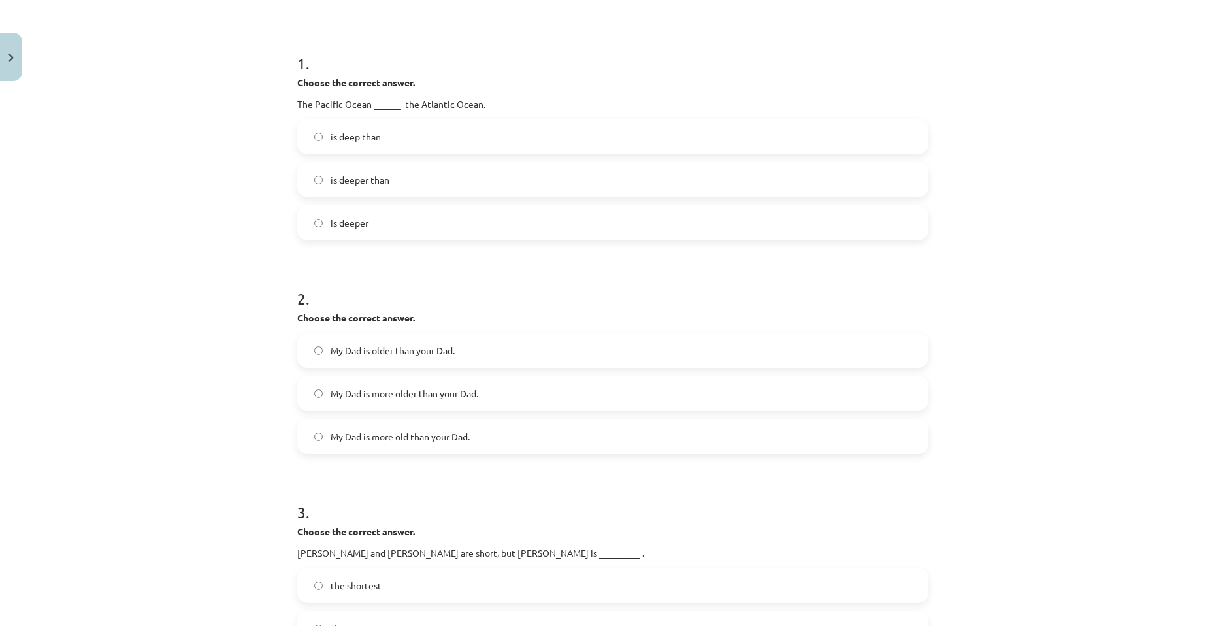
drag, startPoint x: 400, startPoint y: 177, endPoint x: 412, endPoint y: 180, distance: 12.8
click at [403, 177] on label "is deeper than" at bounding box center [613, 179] width 629 height 33
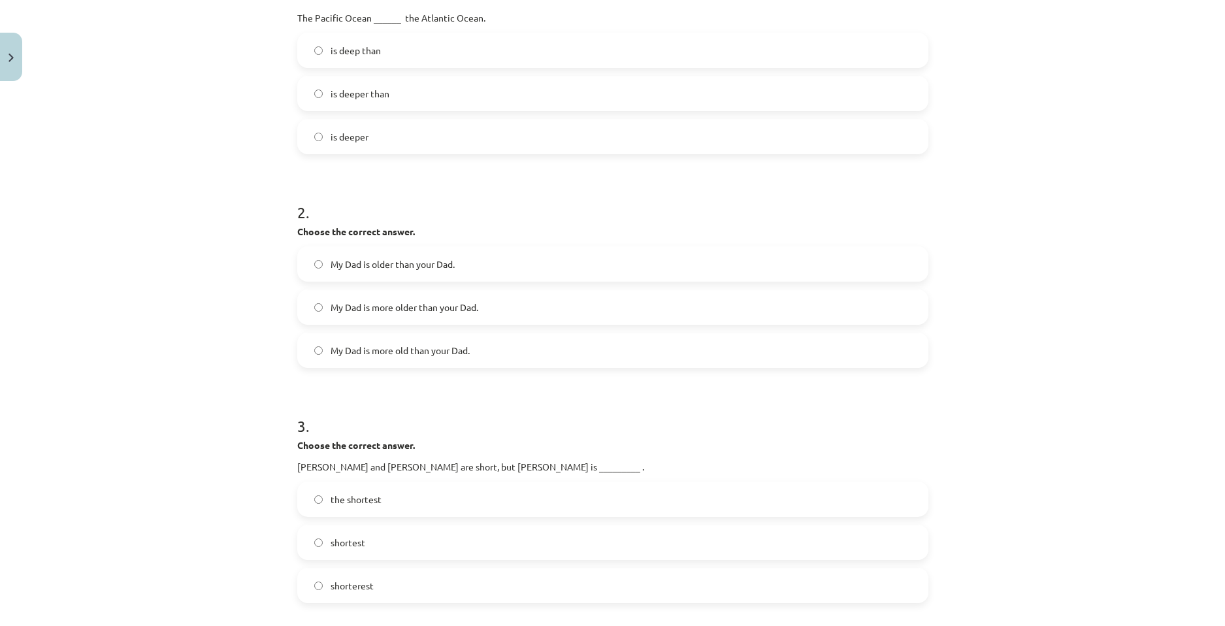
scroll to position [359, 0]
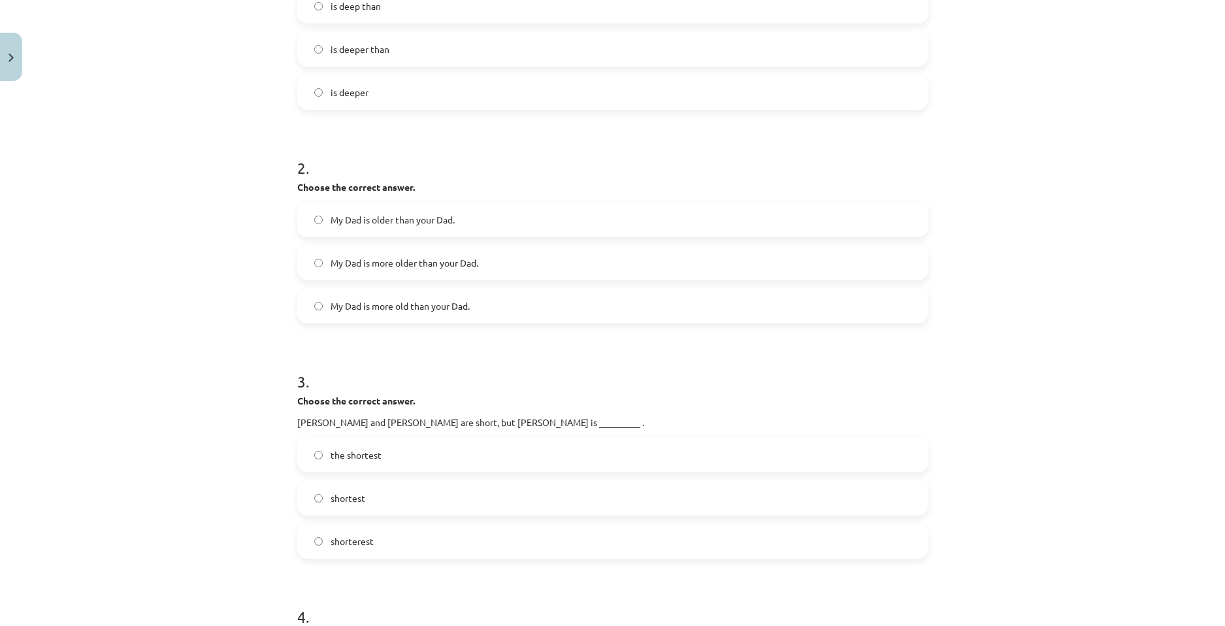
click at [371, 216] on span "My Dad is older than your Dad." at bounding box center [393, 220] width 124 height 14
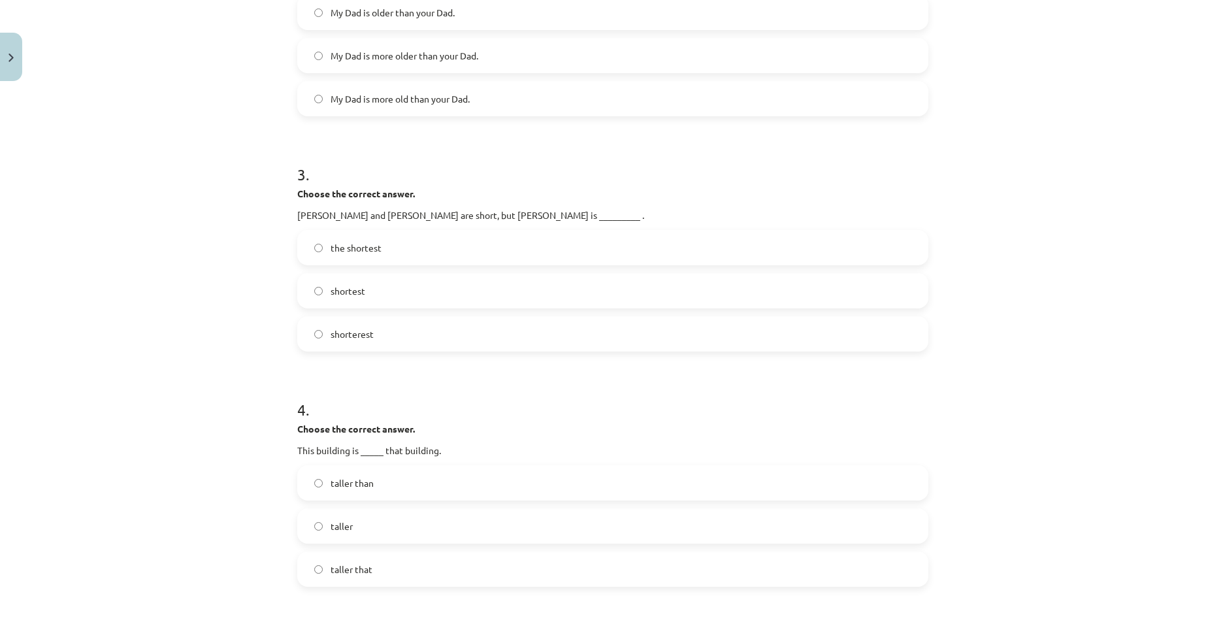
scroll to position [555, 0]
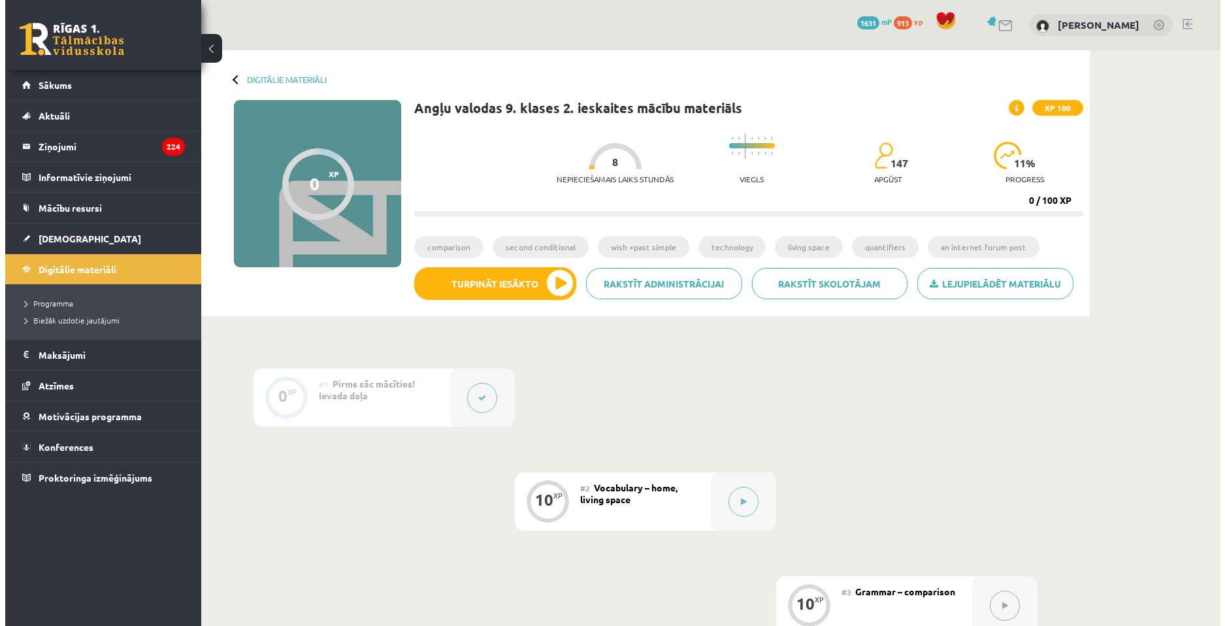
scroll to position [196, 0]
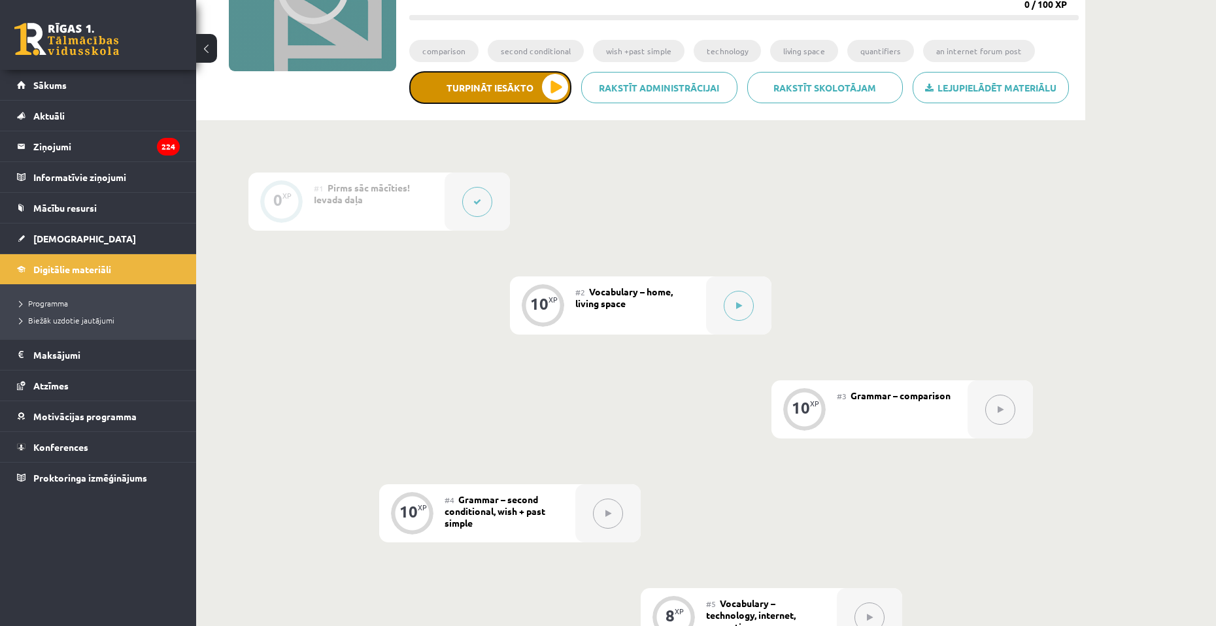
click at [528, 87] on button "Turpināt iesākto" at bounding box center [490, 87] width 162 height 33
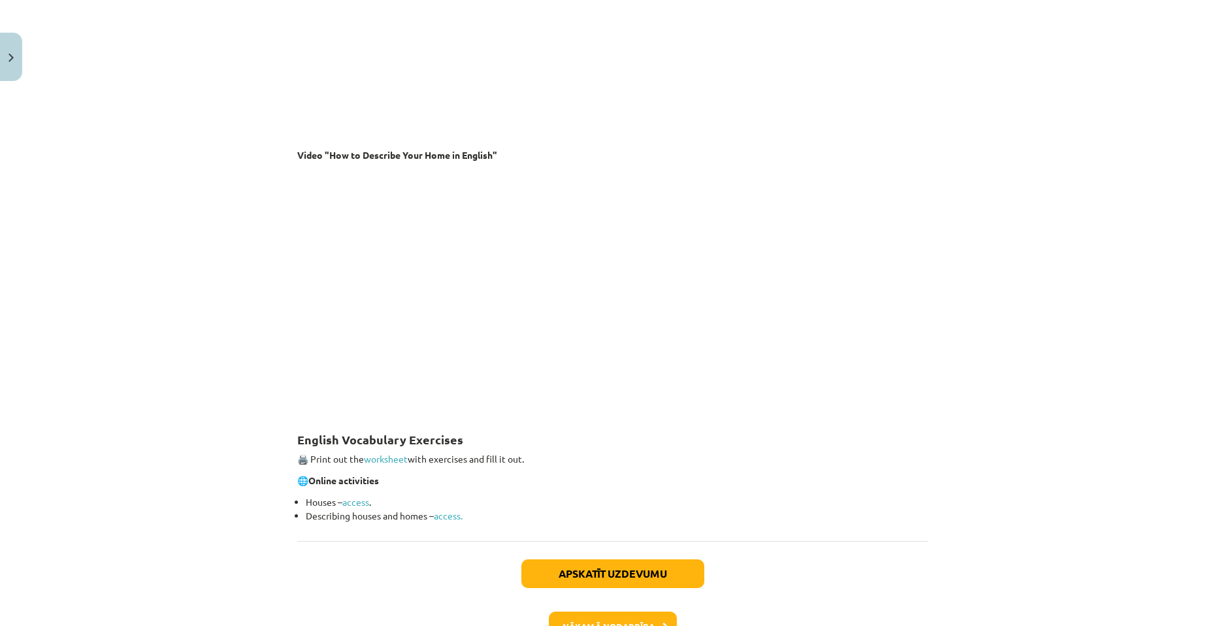
scroll to position [1323, 0]
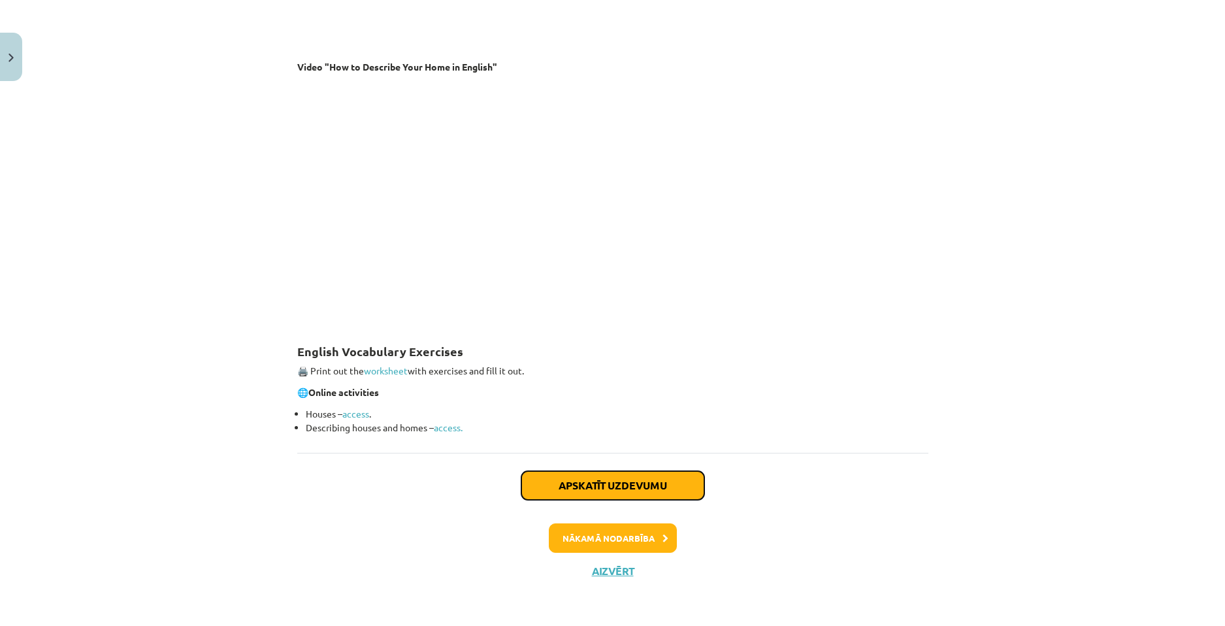
click at [689, 476] on button "Apskatīt uzdevumu" at bounding box center [613, 485] width 183 height 29
